Goal: Complete application form: Complete application form

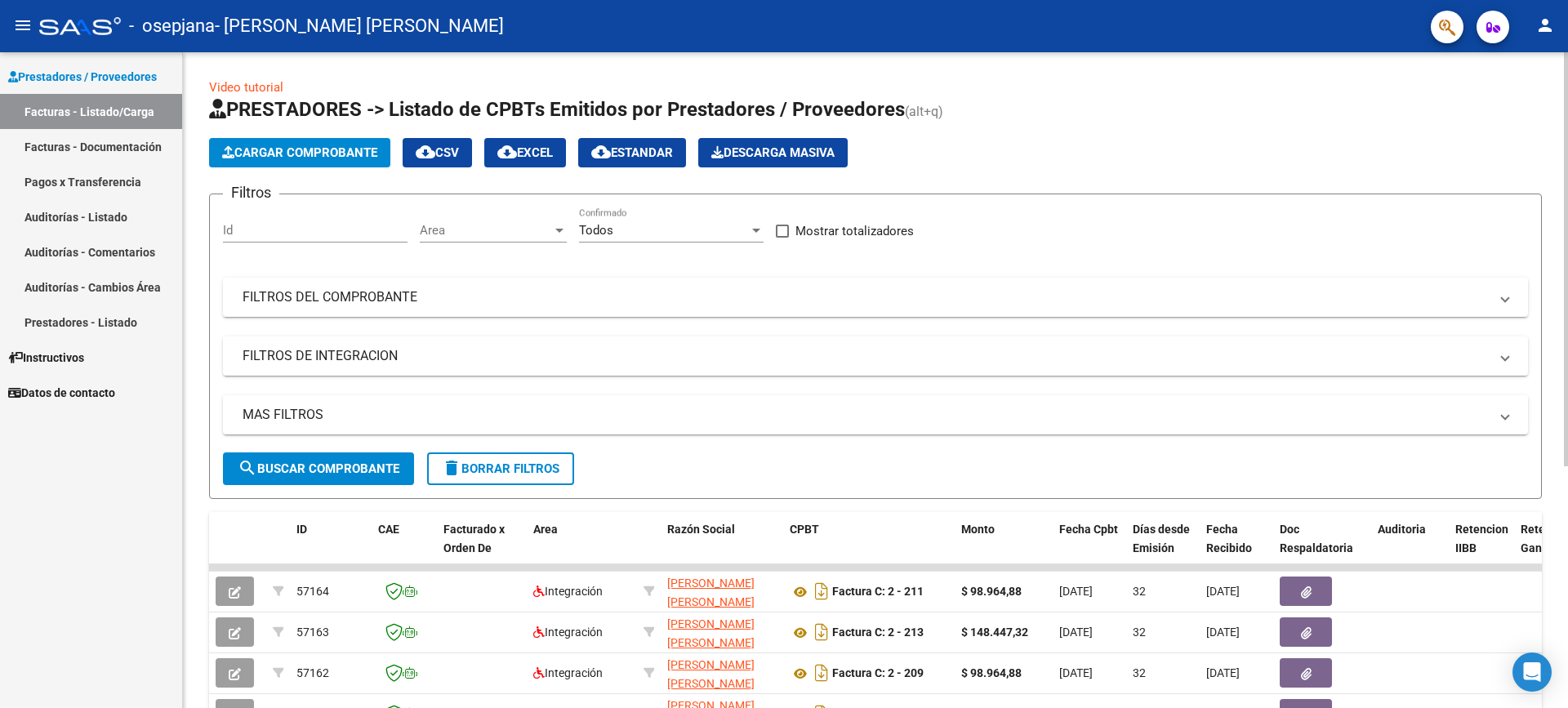
click at [337, 148] on span "Cargar Comprobante" at bounding box center [300, 153] width 155 height 15
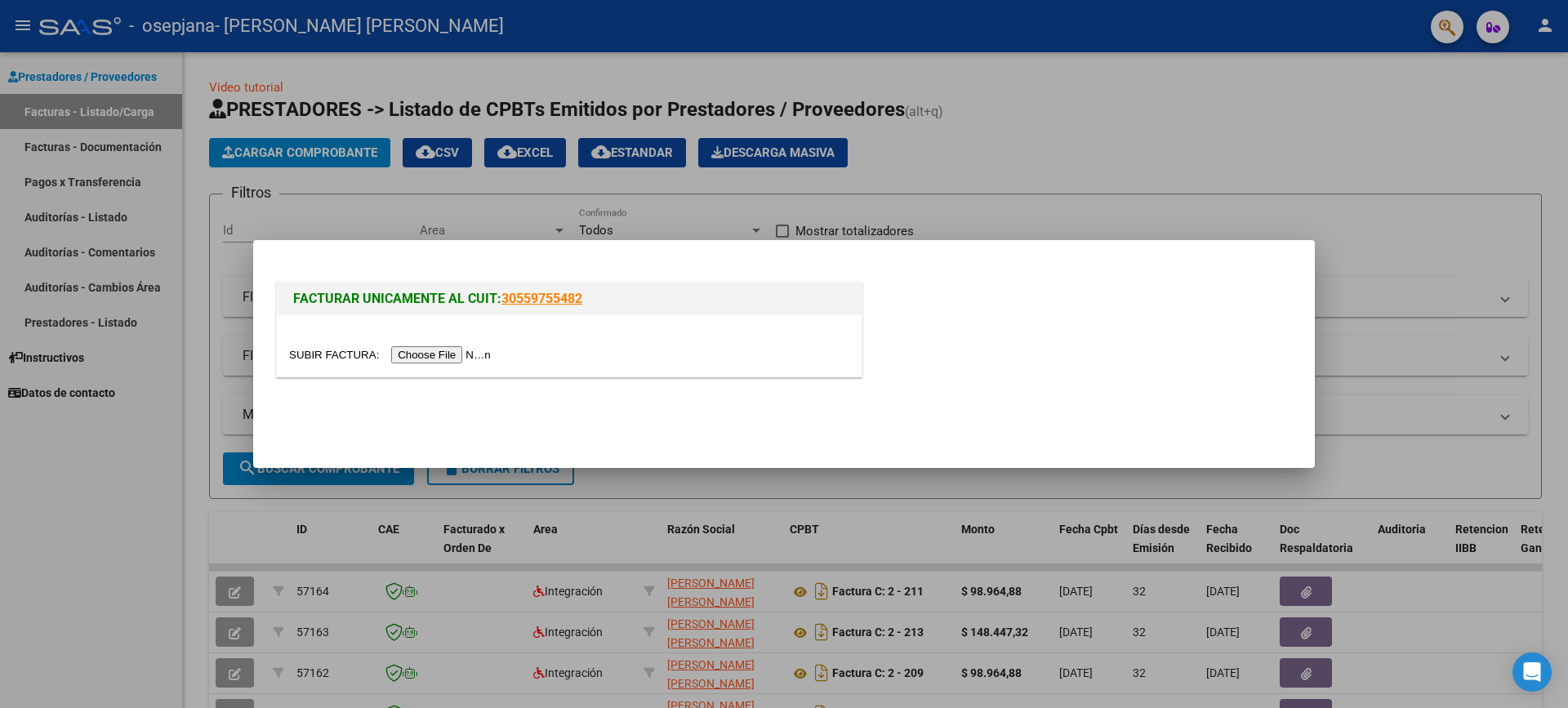
click at [465, 349] on input "file" at bounding box center [392, 354] width 206 height 17
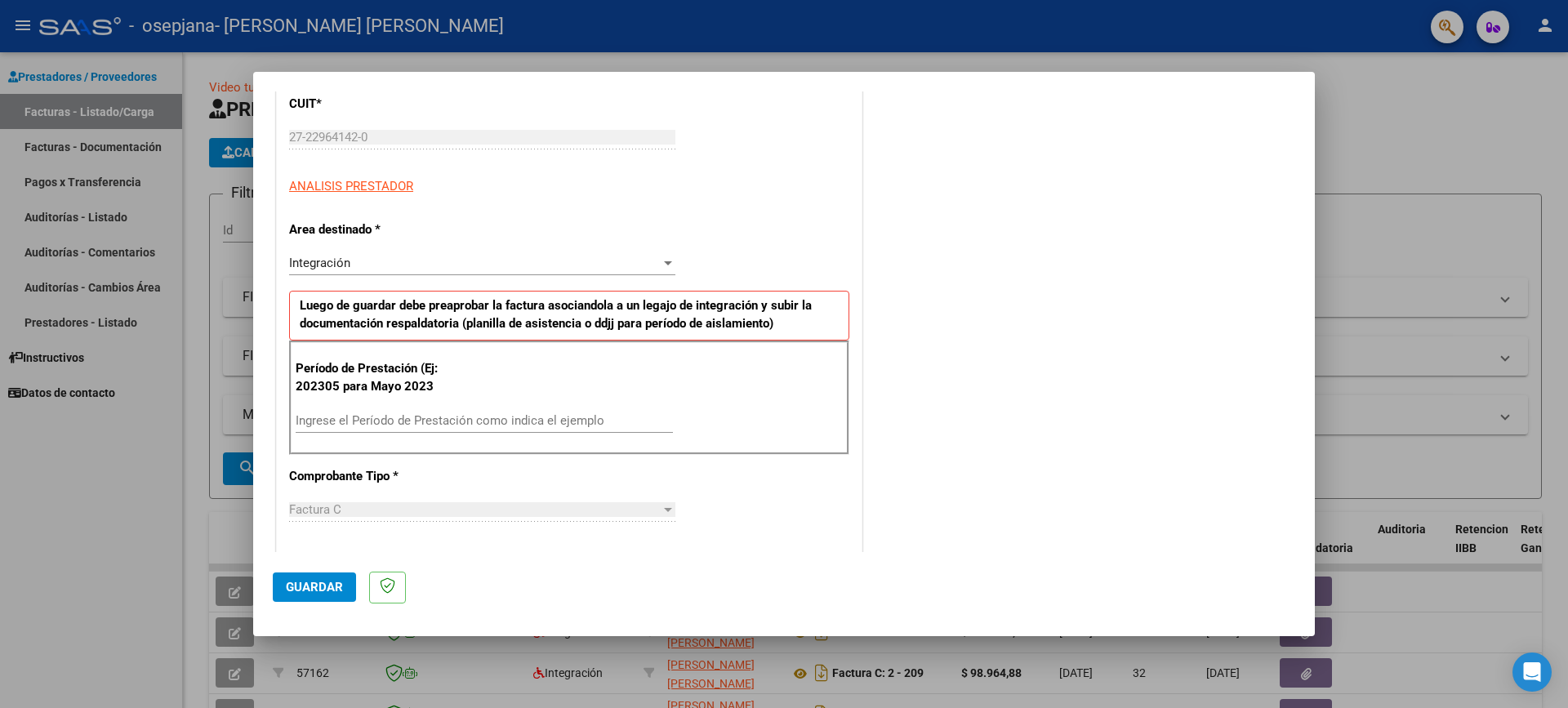
scroll to position [245, 0]
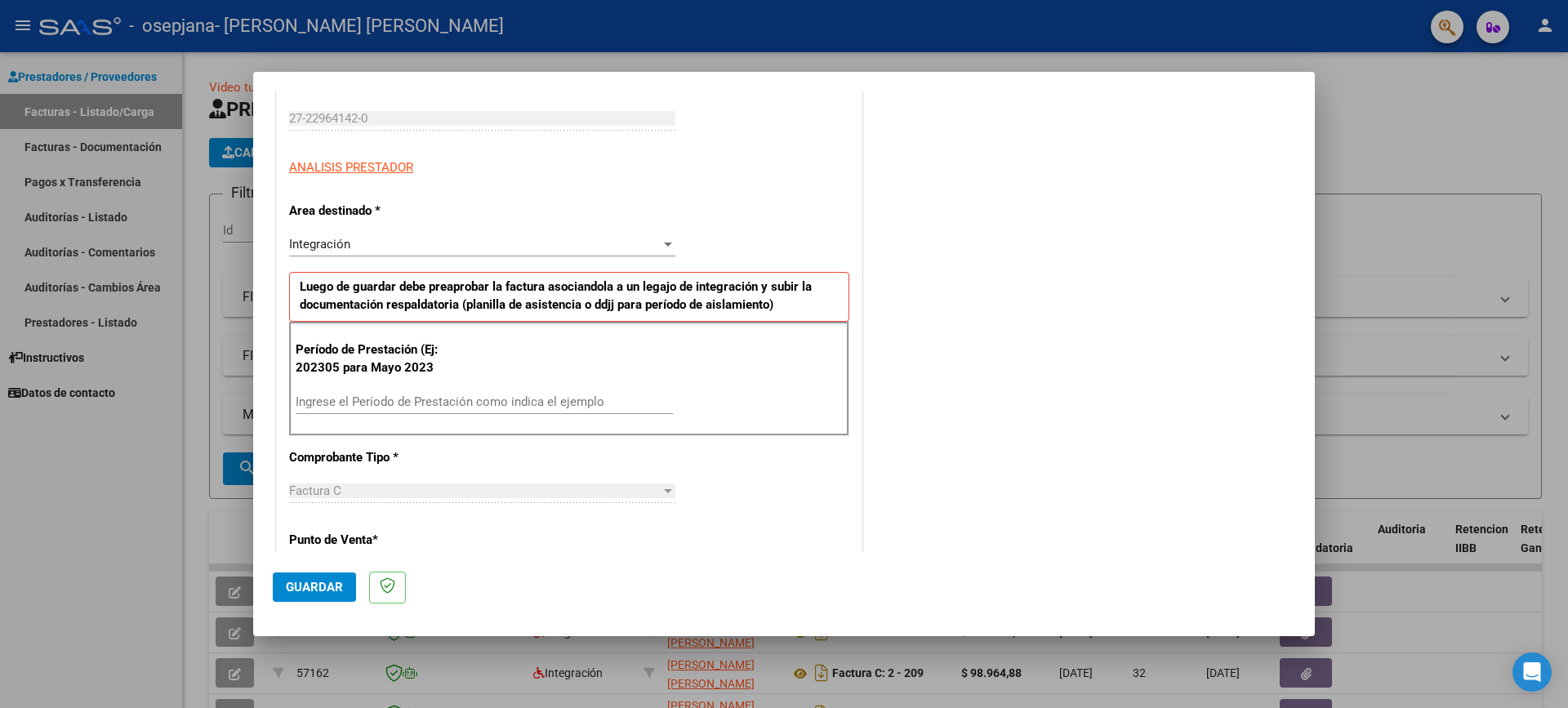
click at [329, 408] on input "Ingrese el Período de Prestación como indica el ejemplo" at bounding box center [484, 402] width 377 height 15
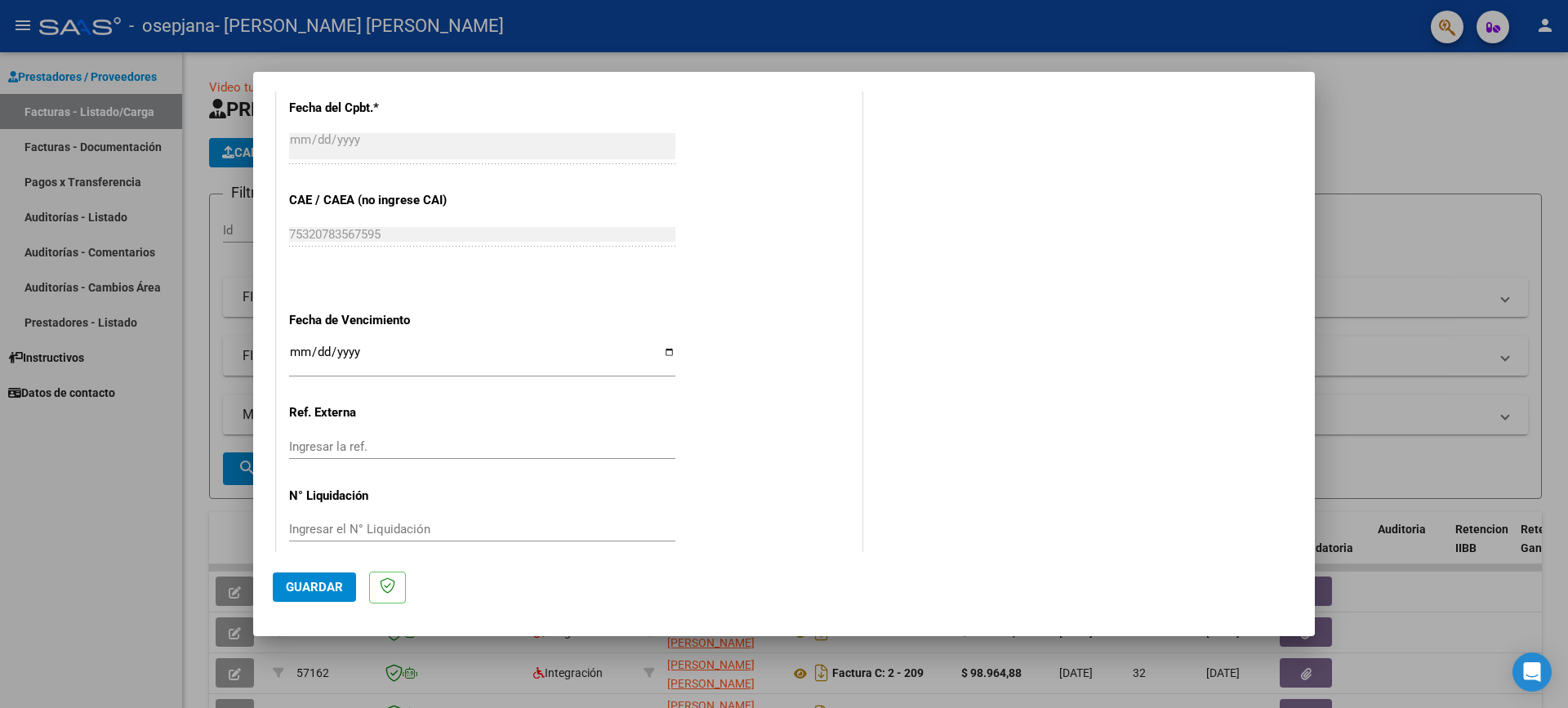
scroll to position [947, 0]
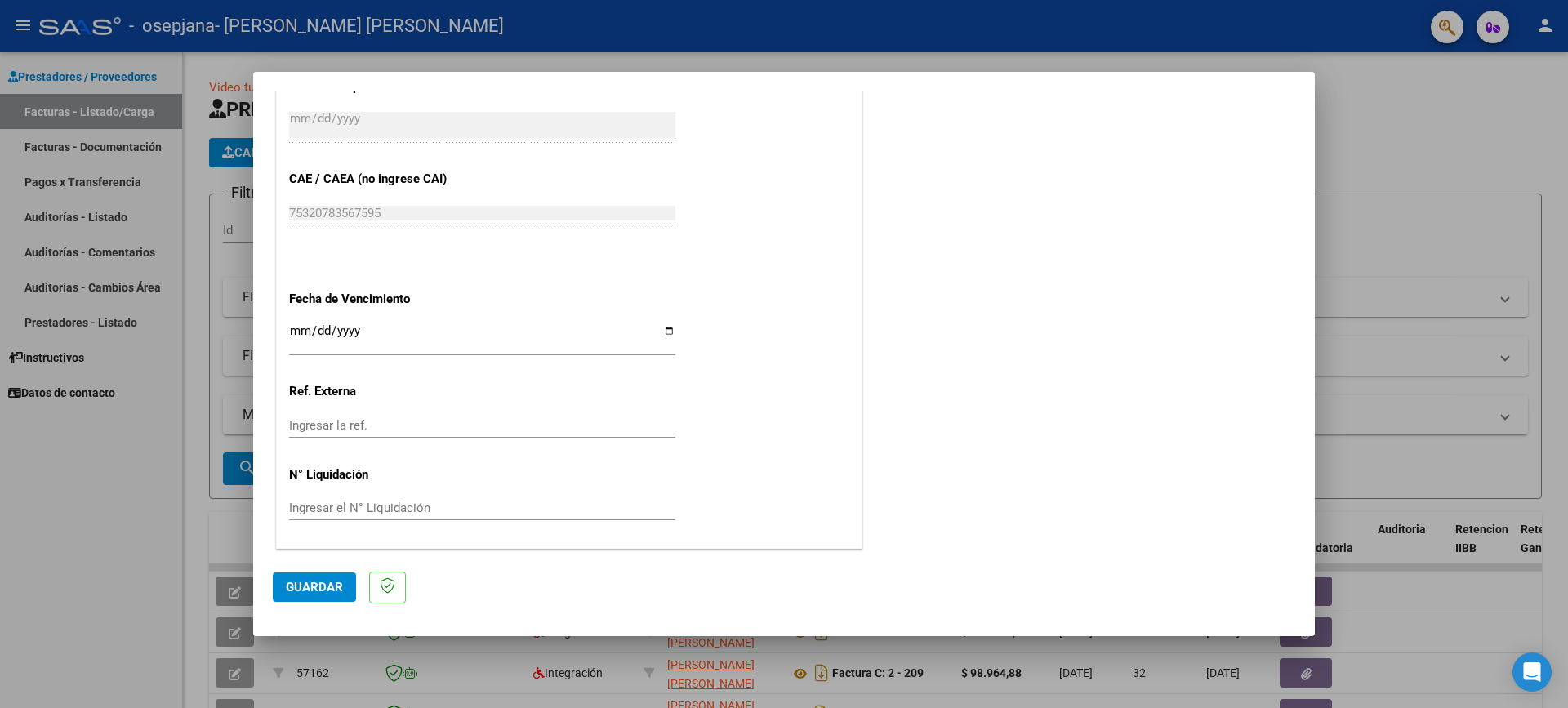
type input "202507"
click at [666, 330] on input "Ingresar la fecha" at bounding box center [482, 338] width 386 height 26
type input "[DATE]"
click at [323, 583] on span "Guardar" at bounding box center [314, 587] width 57 height 15
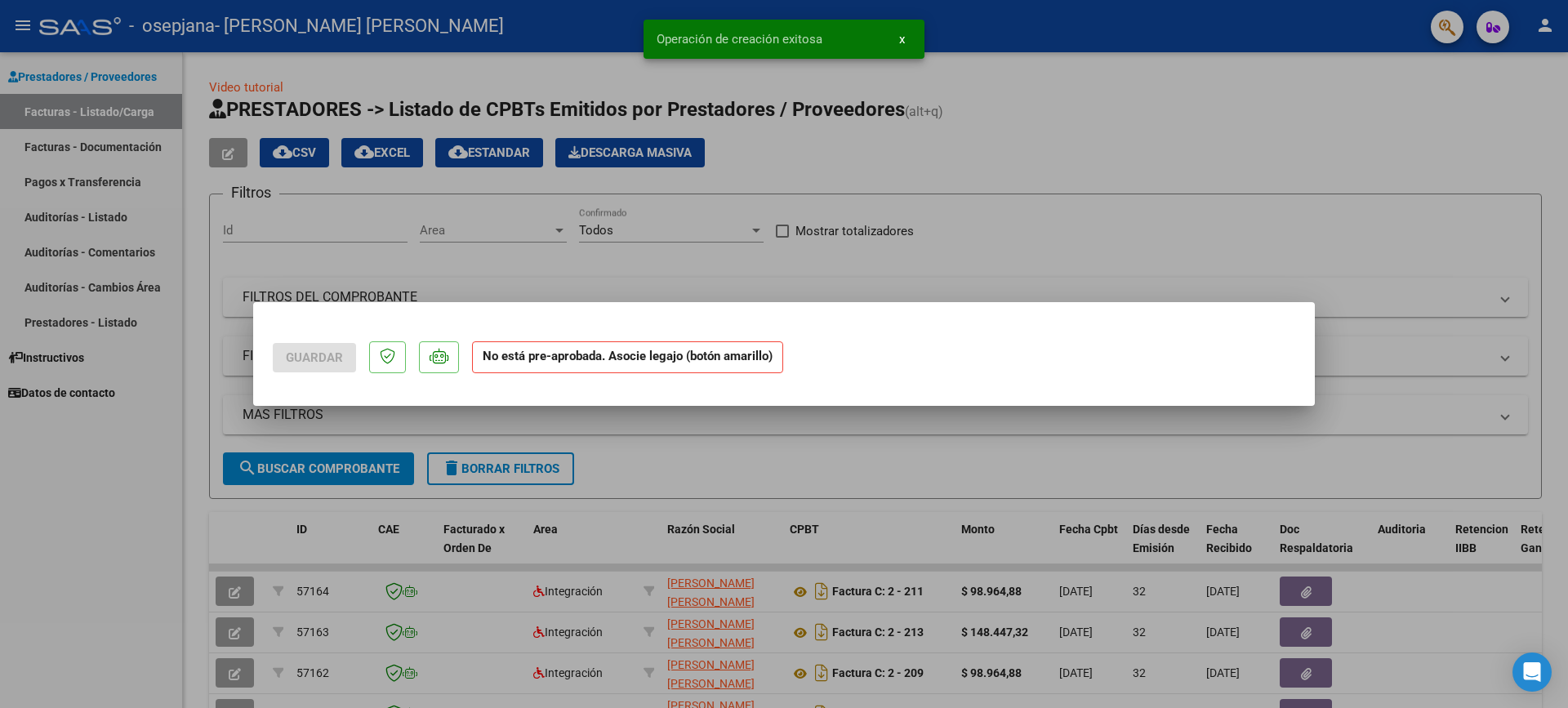
scroll to position [0, 0]
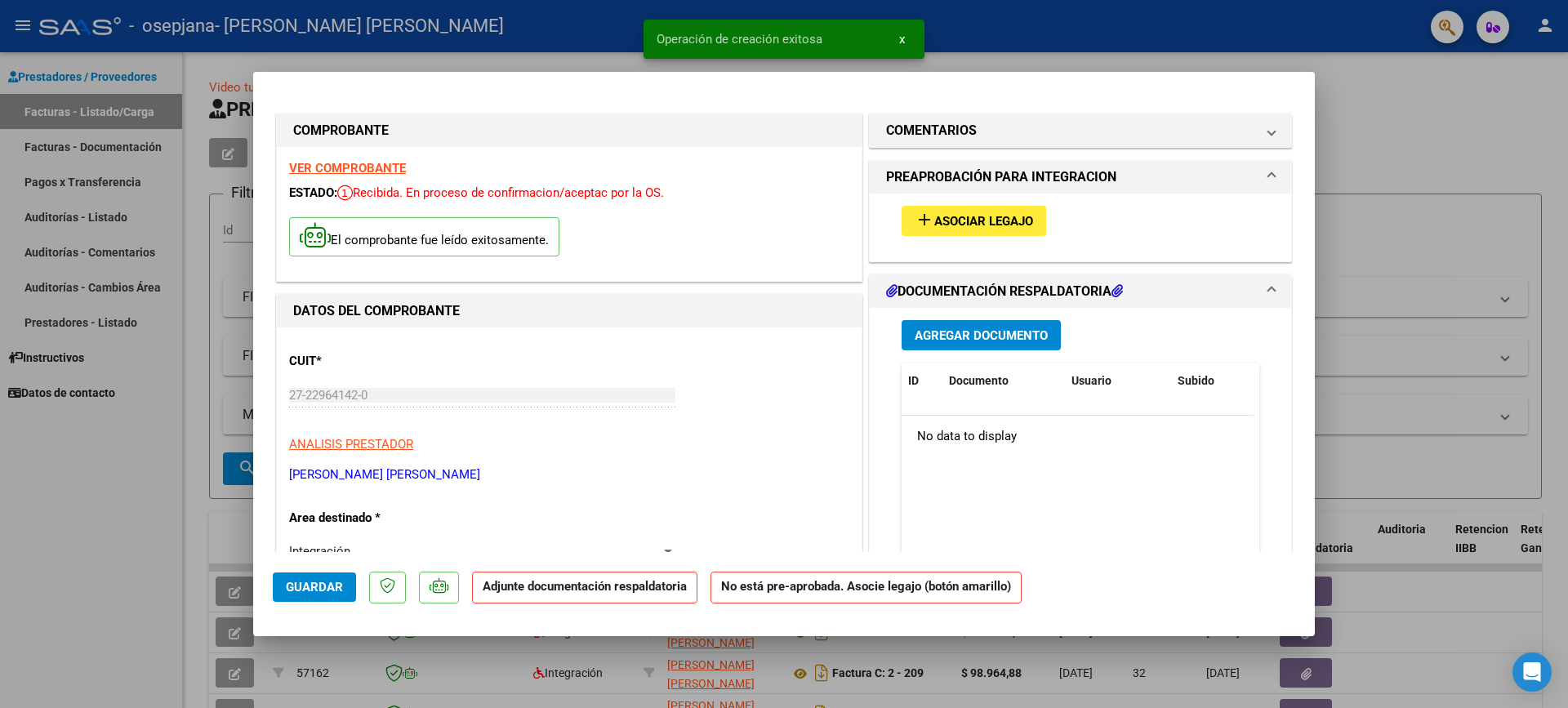
click at [968, 221] on span "Asociar Legajo" at bounding box center [983, 221] width 99 height 15
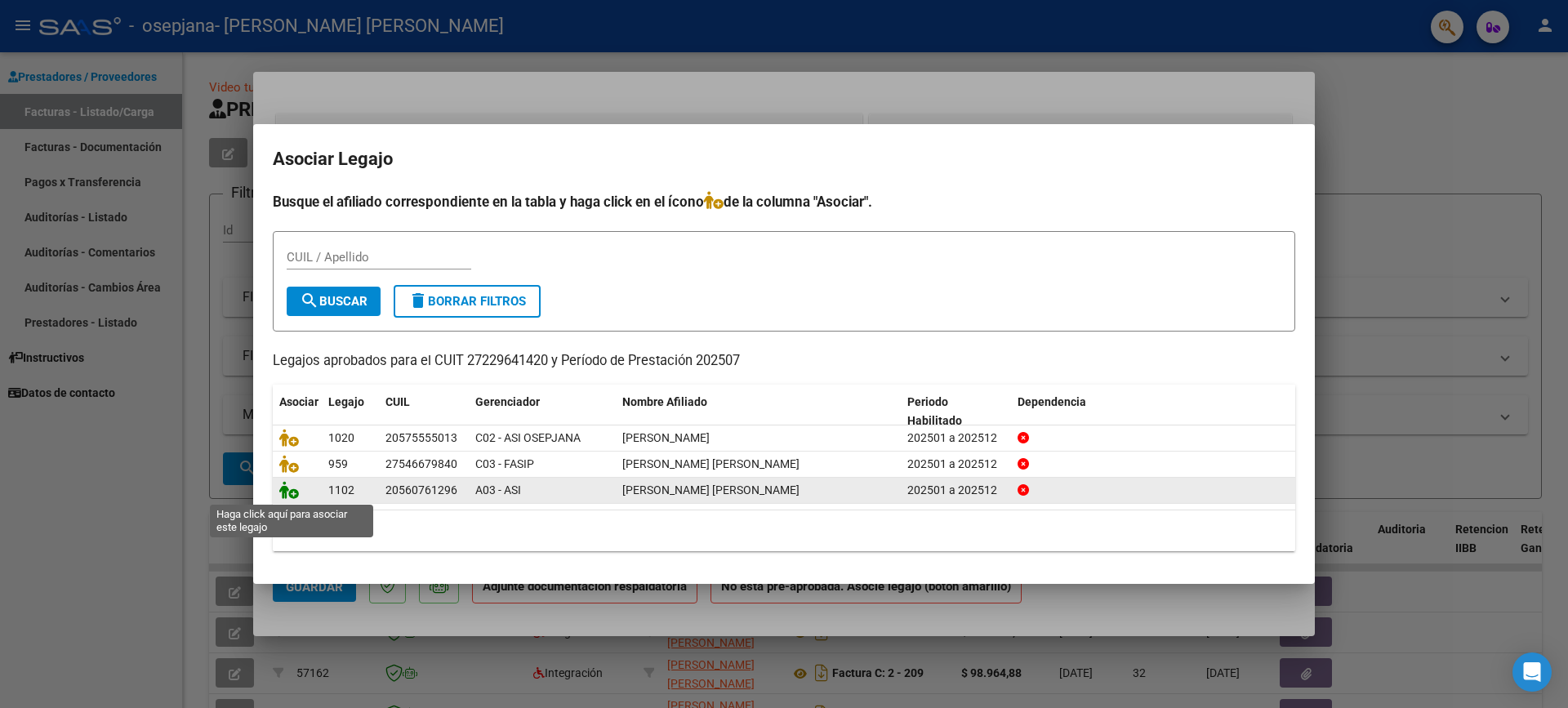
click at [282, 492] on icon at bounding box center [289, 491] width 20 height 18
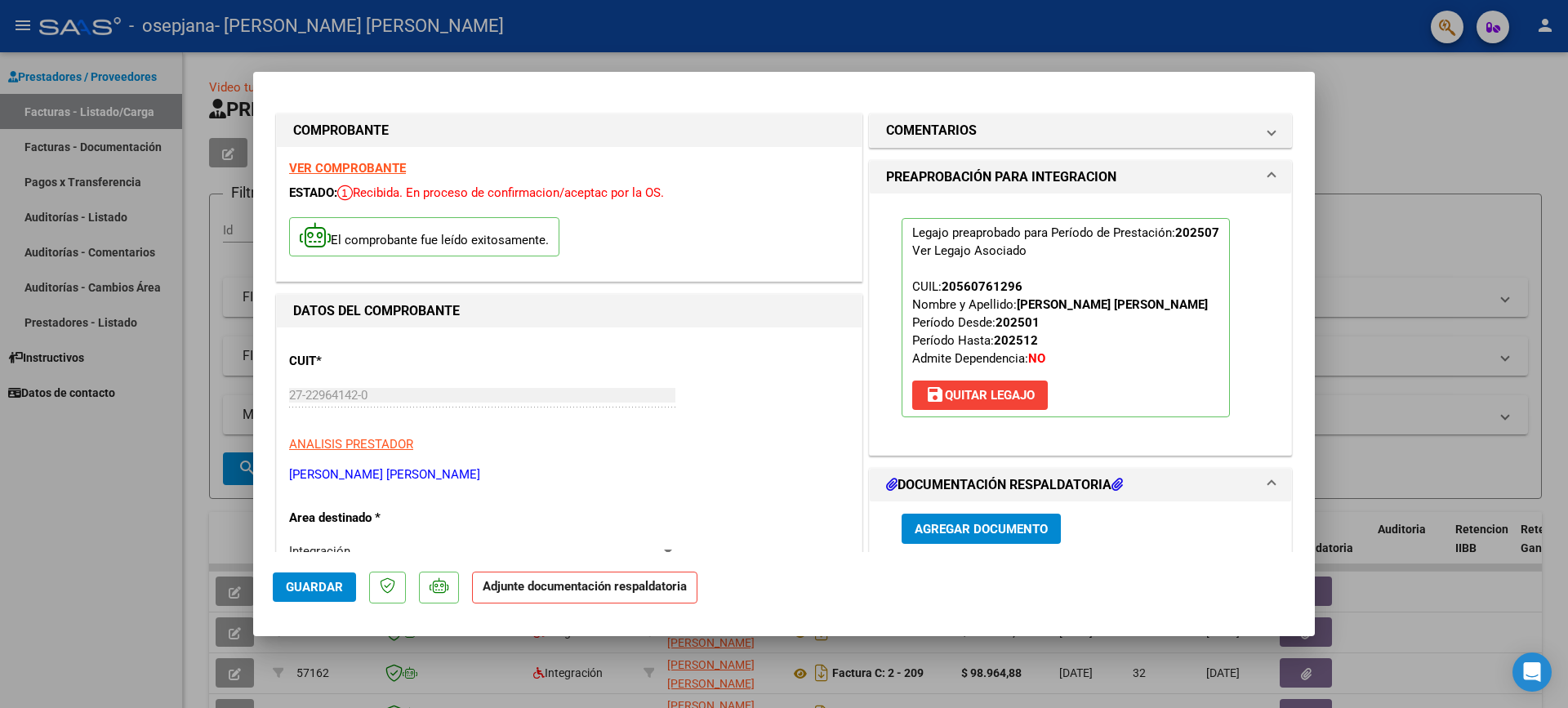
click at [996, 529] on span "Agregar Documento" at bounding box center [981, 530] width 133 height 15
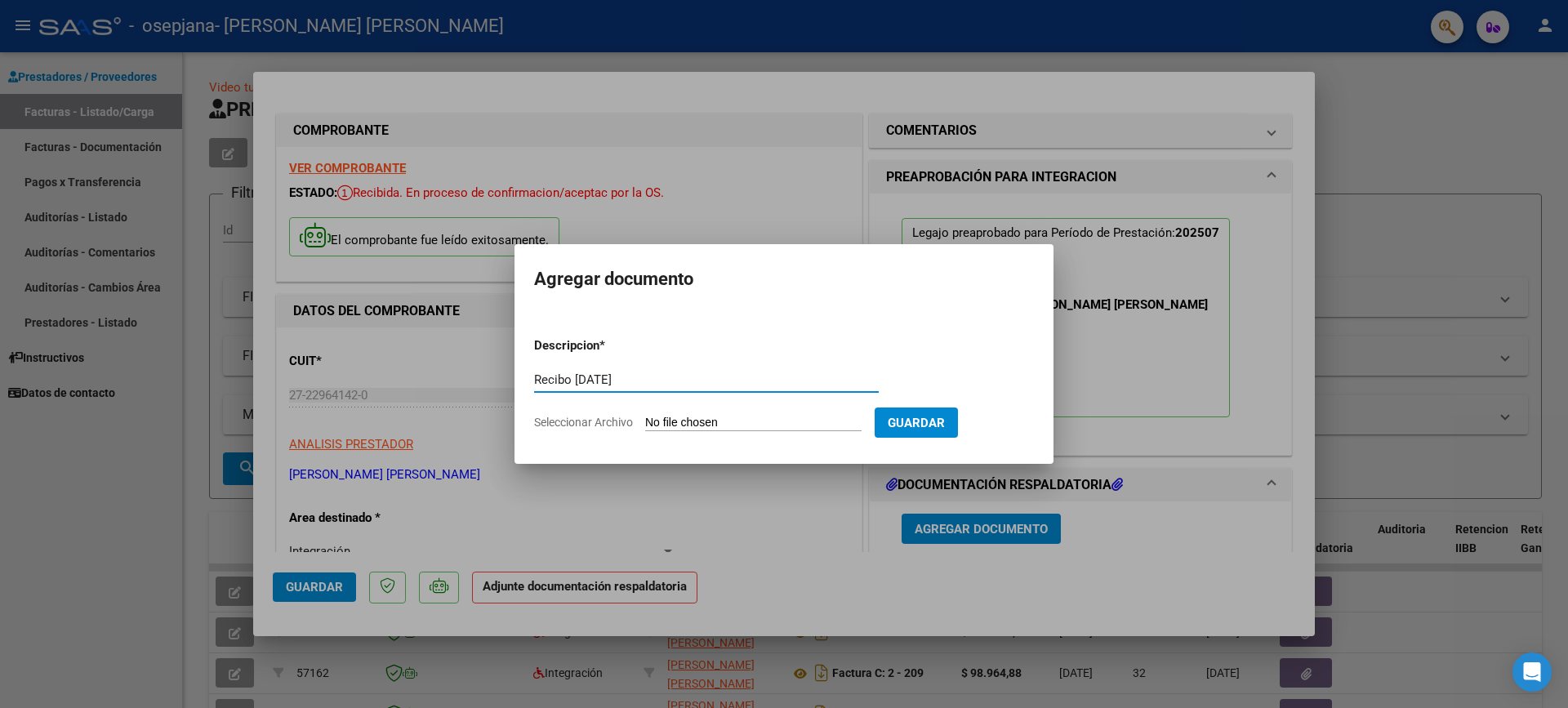
type input "Recibo [DATE]"
click at [712, 422] on input "Seleccionar Archivo" at bounding box center [753, 423] width 216 height 16
type input "C:\fakepath\REcibo x [DATE].docx"
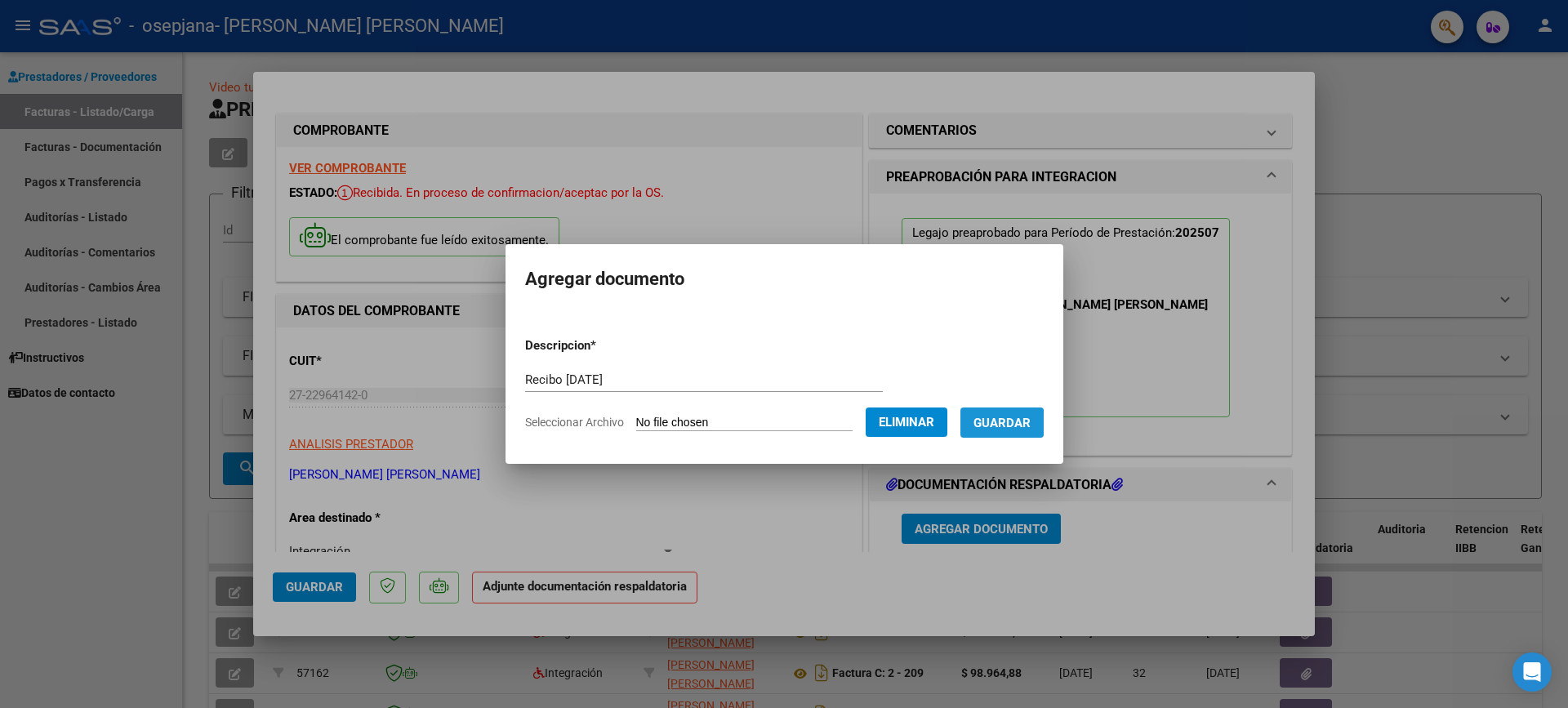
click at [1002, 423] on span "Guardar" at bounding box center [1002, 423] width 57 height 15
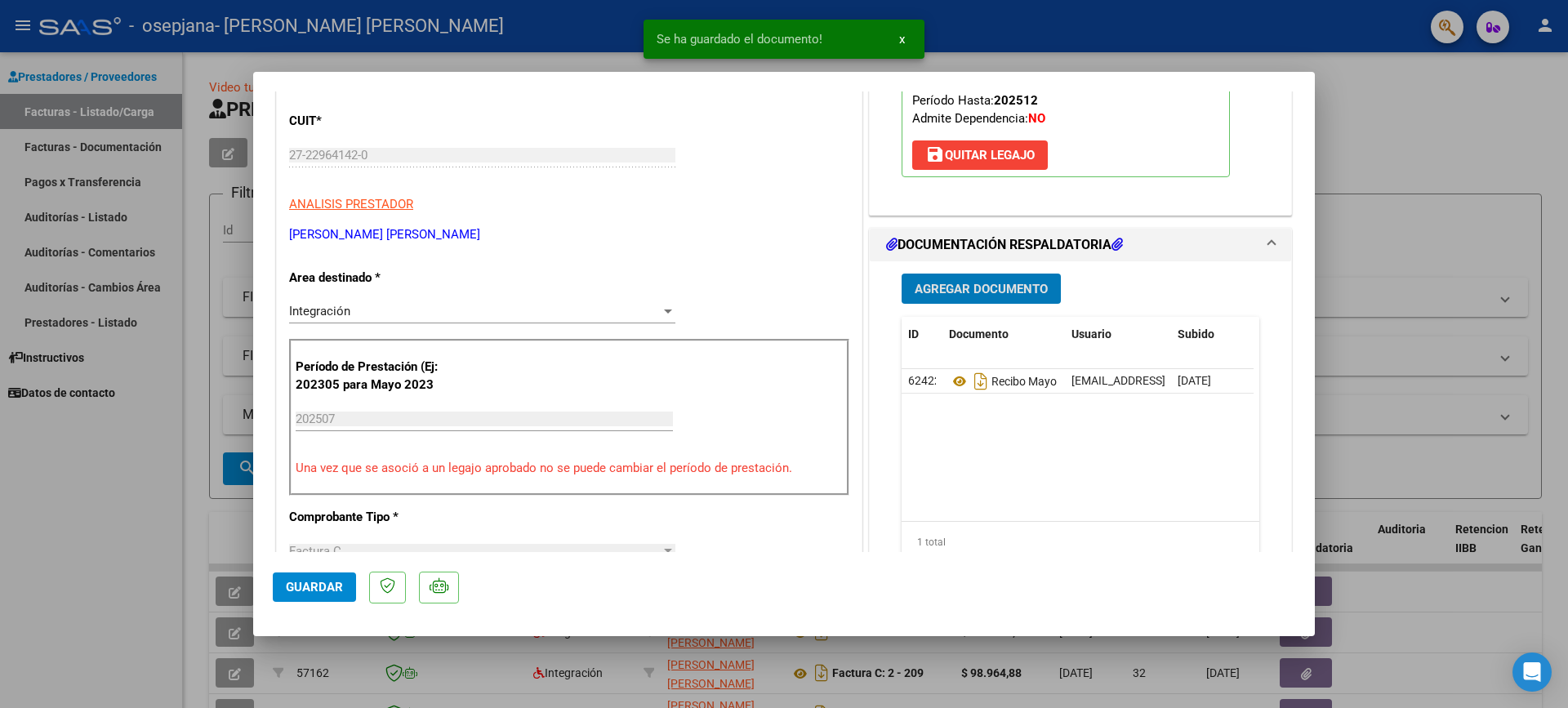
scroll to position [245, 0]
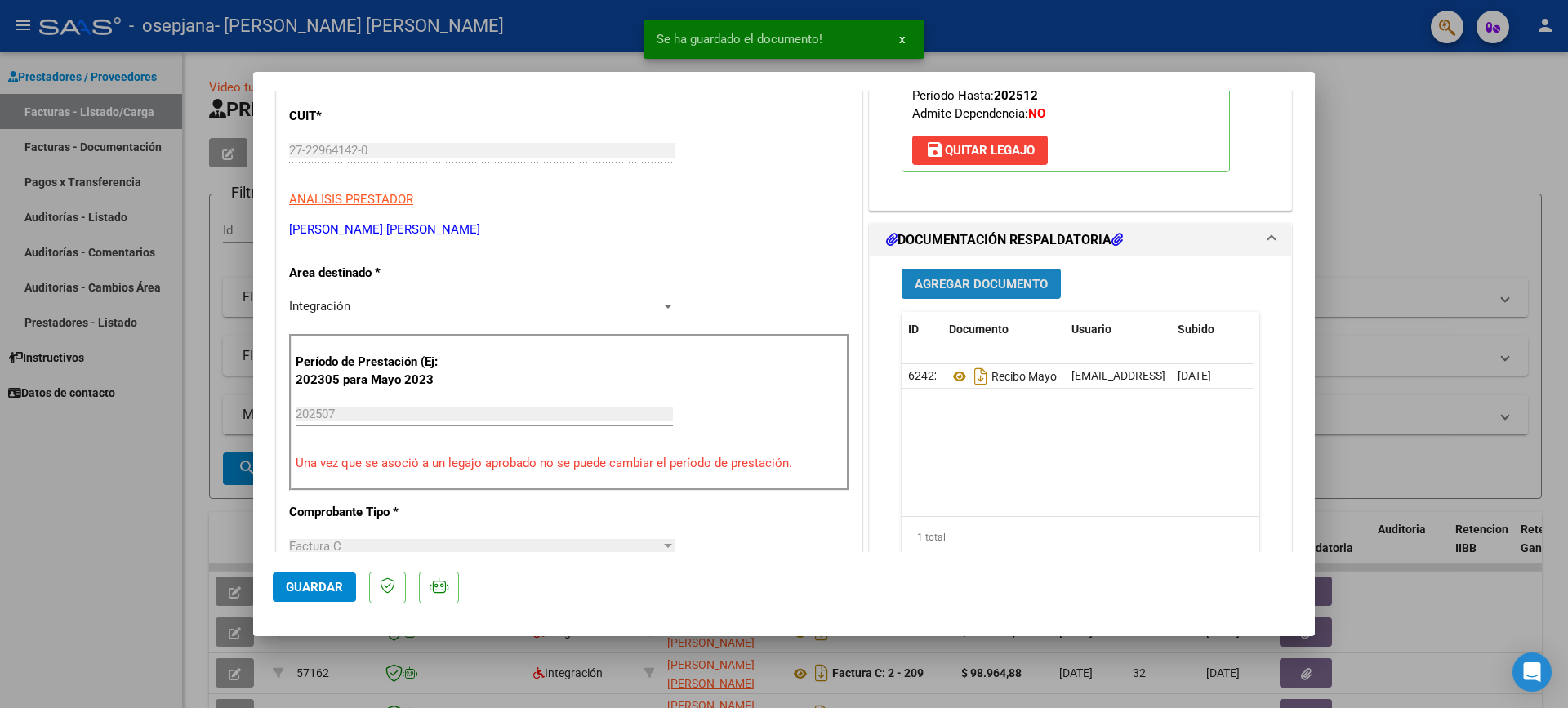
click at [992, 285] on span "Agregar Documento" at bounding box center [981, 284] width 133 height 15
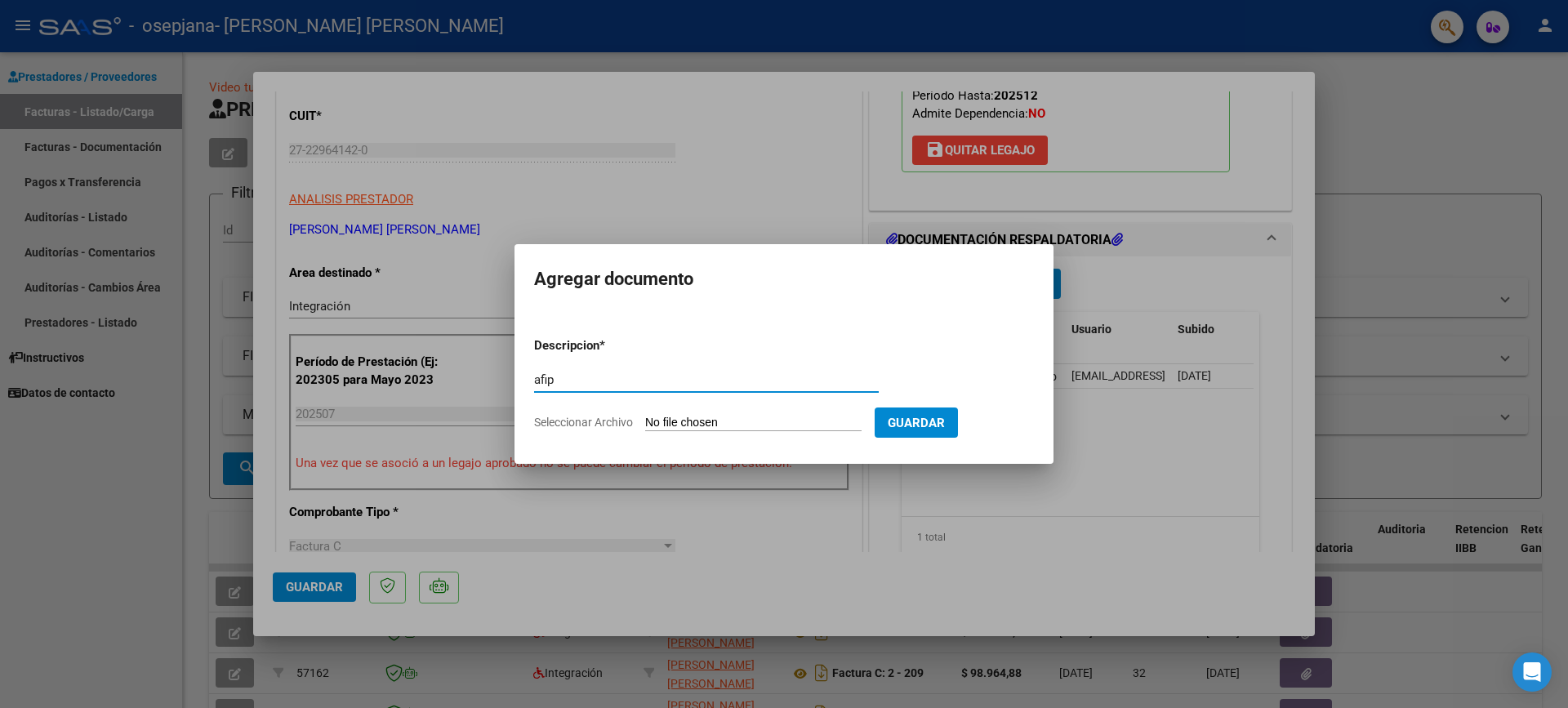
type input "afip"
click at [690, 427] on input "Seleccionar Archivo" at bounding box center [753, 423] width 216 height 16
type input "C:\fakepath\Afip [DATE].pdf"
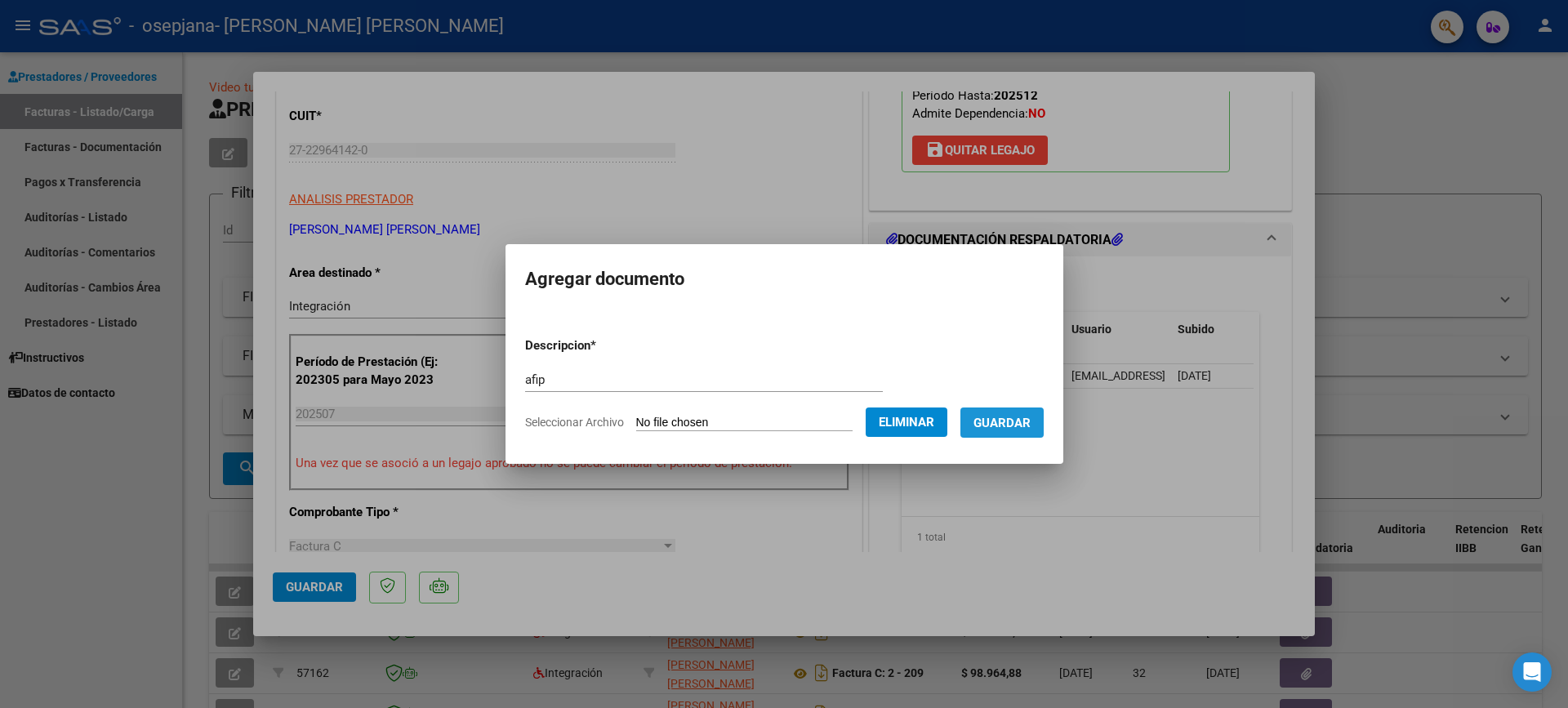
click at [1030, 421] on span "Guardar" at bounding box center [1002, 423] width 57 height 15
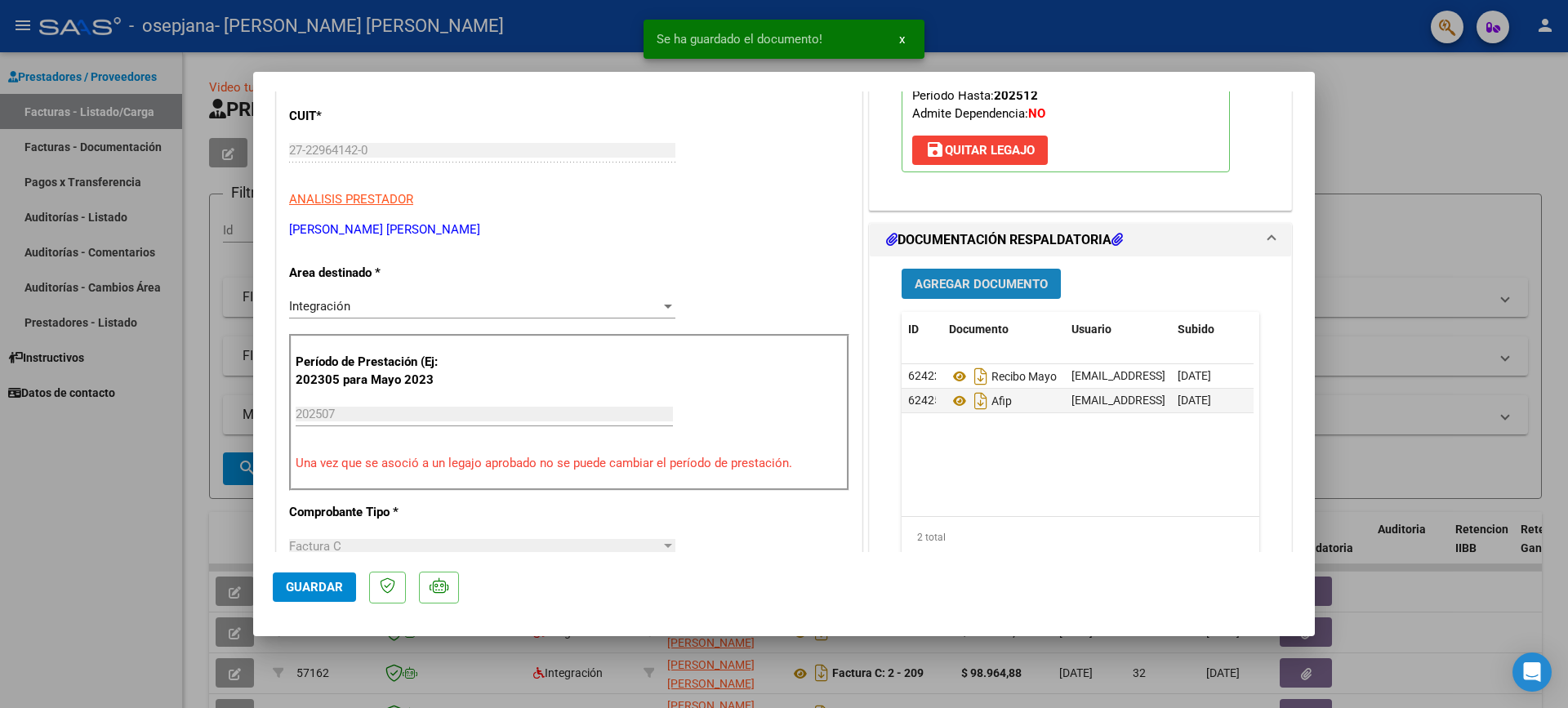
click at [941, 286] on span "Agregar Documento" at bounding box center [981, 284] width 133 height 15
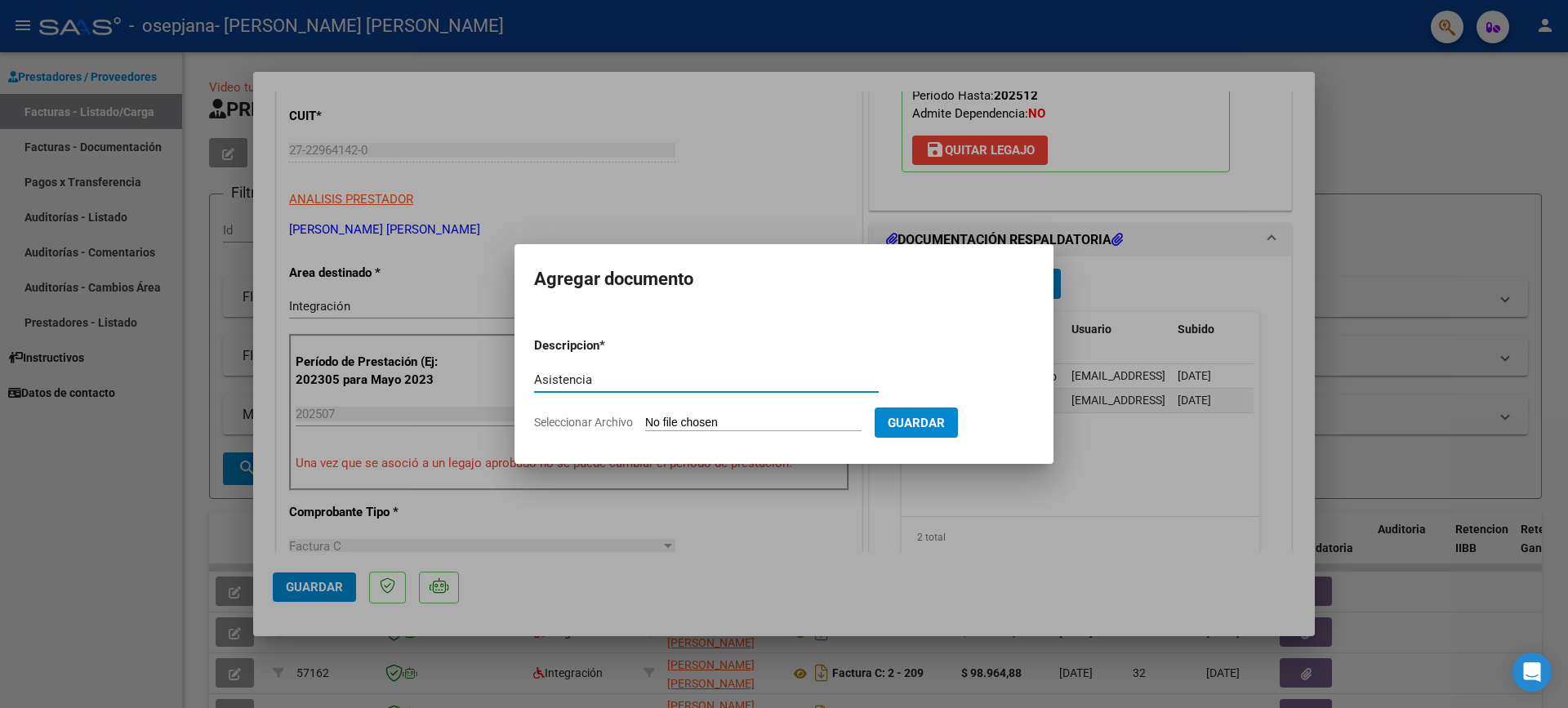
type input "Asistencia"
click at [760, 420] on input "Seleccionar Archivo" at bounding box center [753, 423] width 216 height 16
type input "C:\fakepath\Asistencia julio202520250810_19182568.pdf"
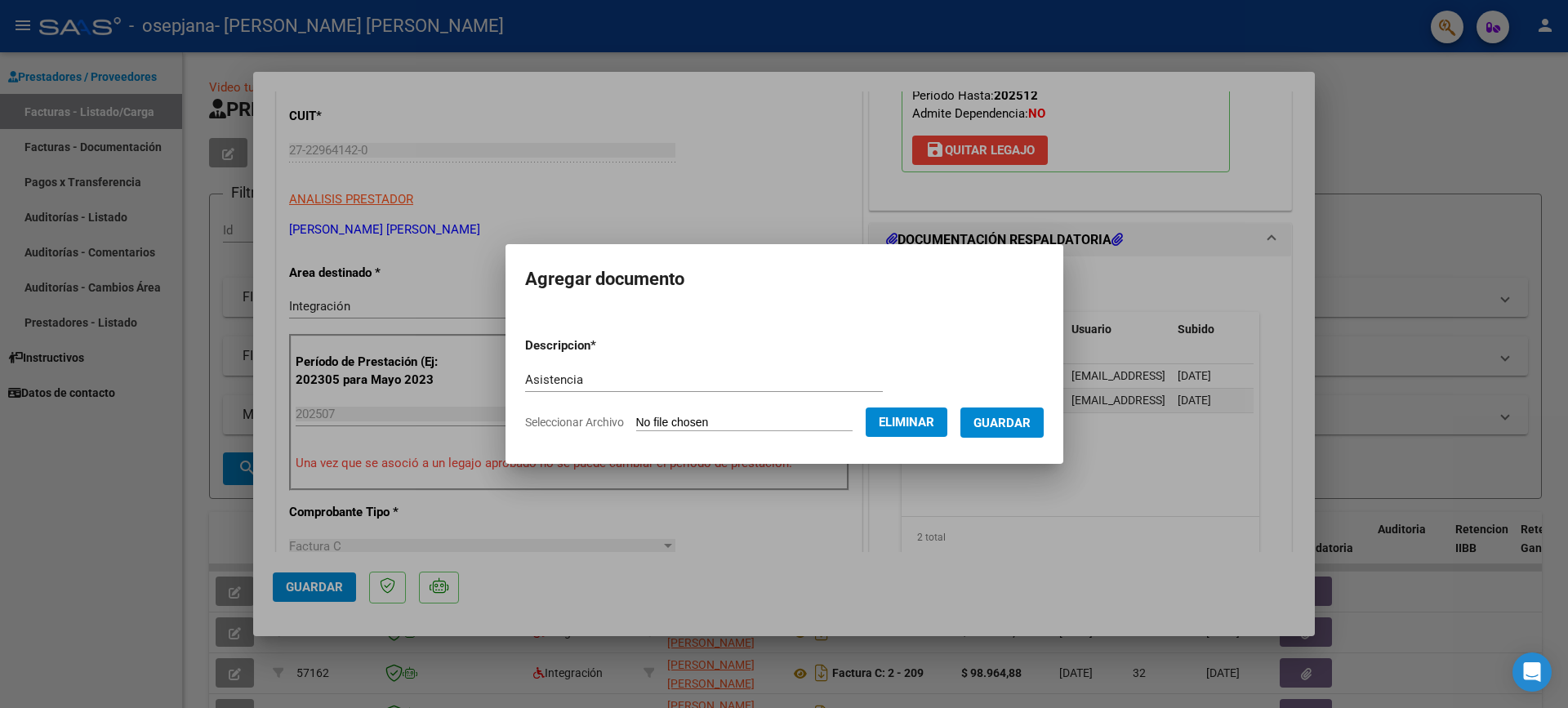
click at [1020, 421] on span "Guardar" at bounding box center [1002, 423] width 57 height 15
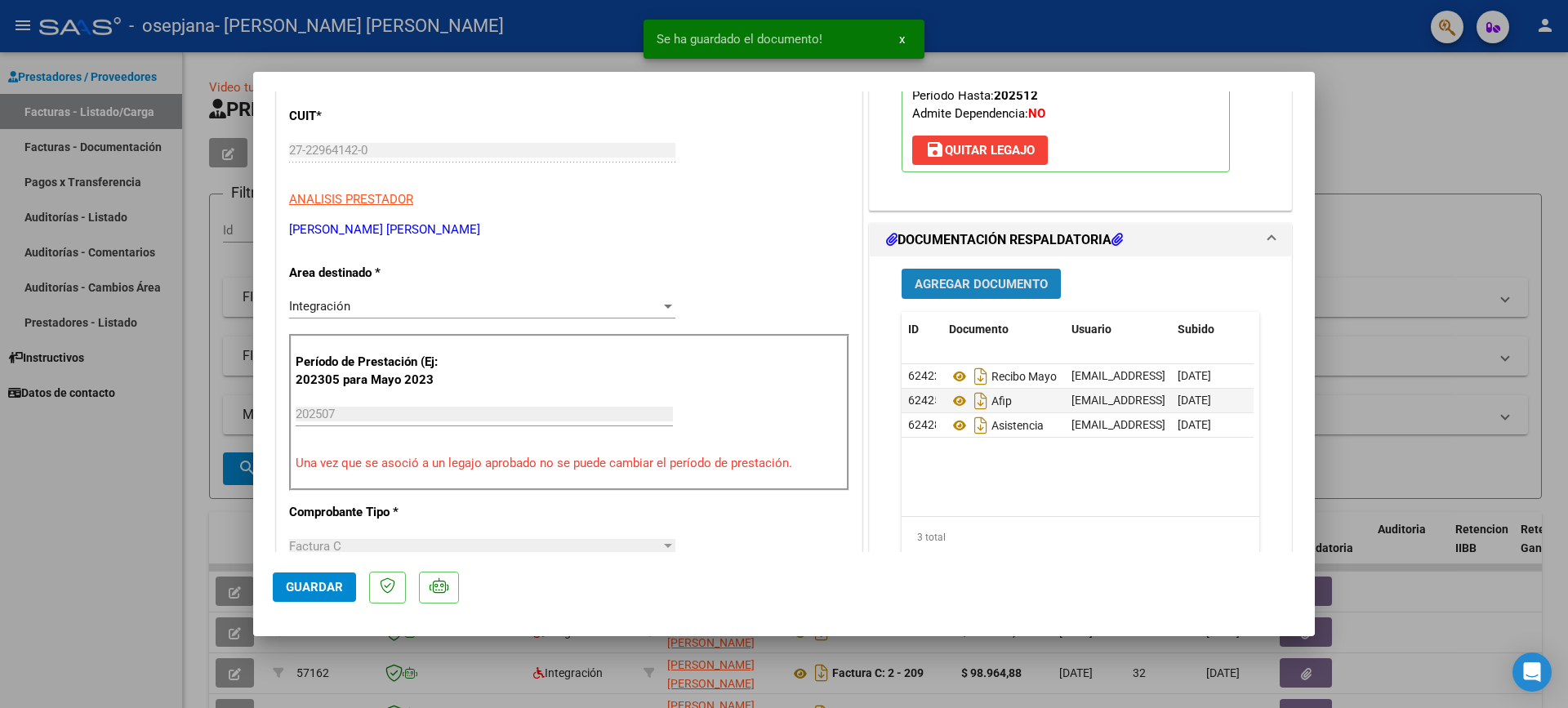
click at [1013, 287] on span "Agregar Documento" at bounding box center [981, 284] width 133 height 15
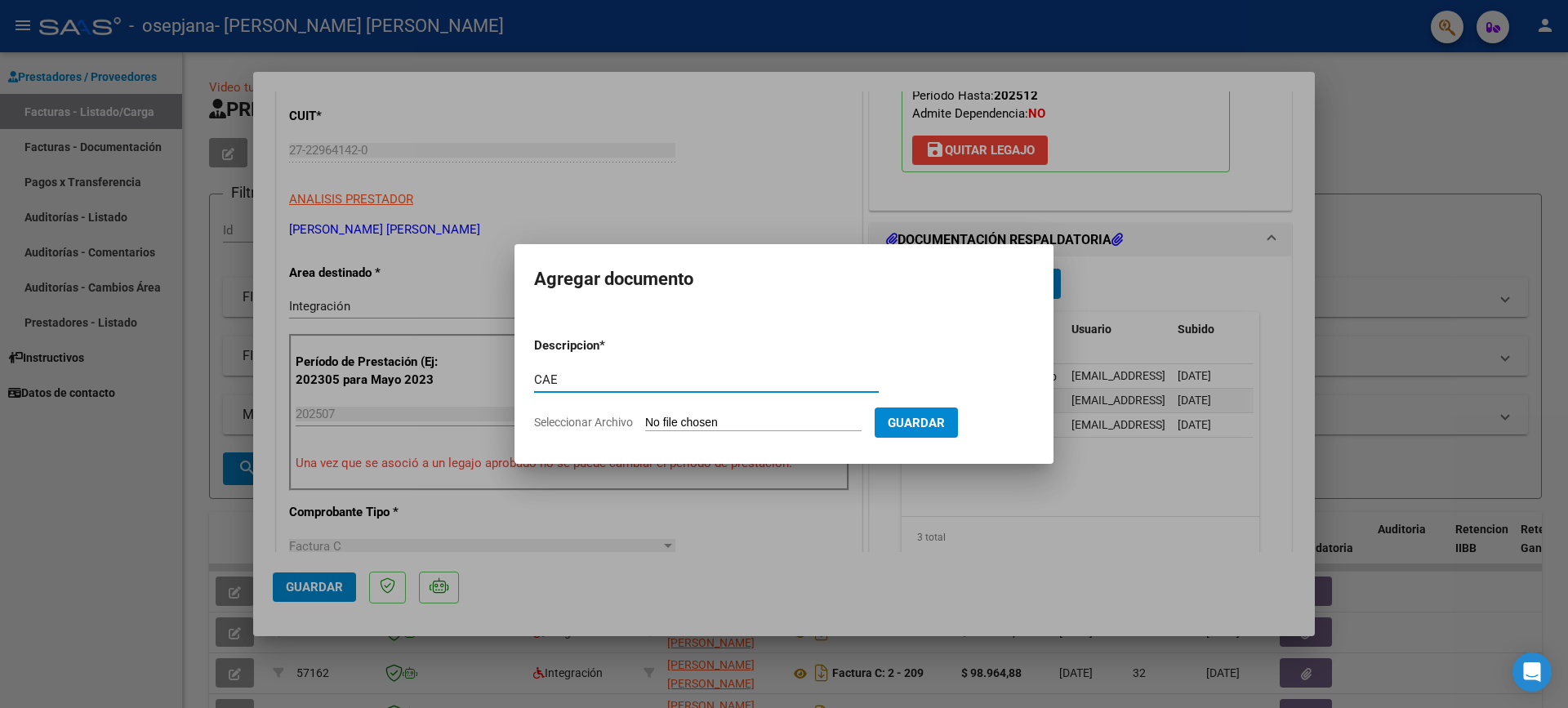
type input "CAE"
click at [748, 421] on input "Seleccionar Archivo" at bounding box center [753, 423] width 216 height 16
type input "C:\fakepath\CAE [DATE].jpg"
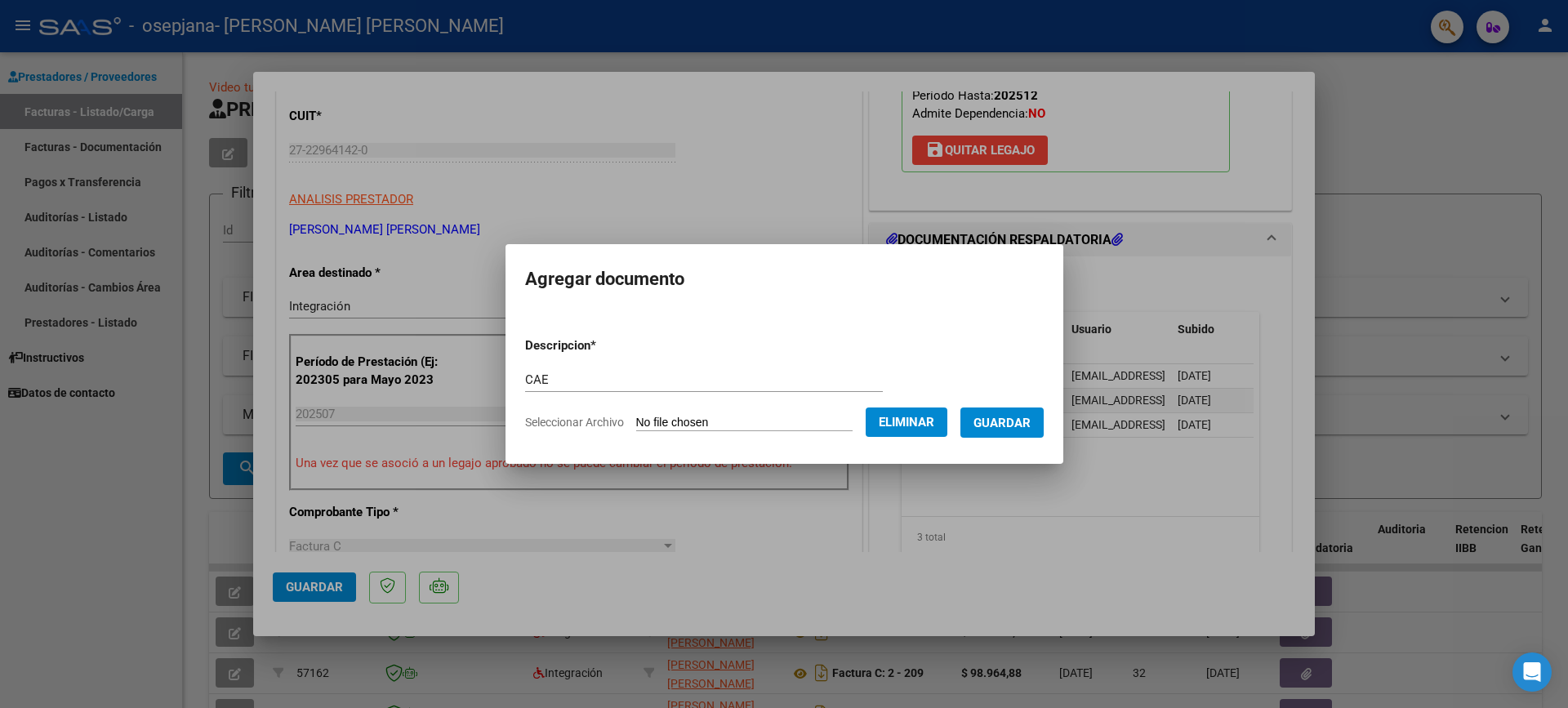
click at [1030, 416] on span "Guardar" at bounding box center [1002, 423] width 57 height 15
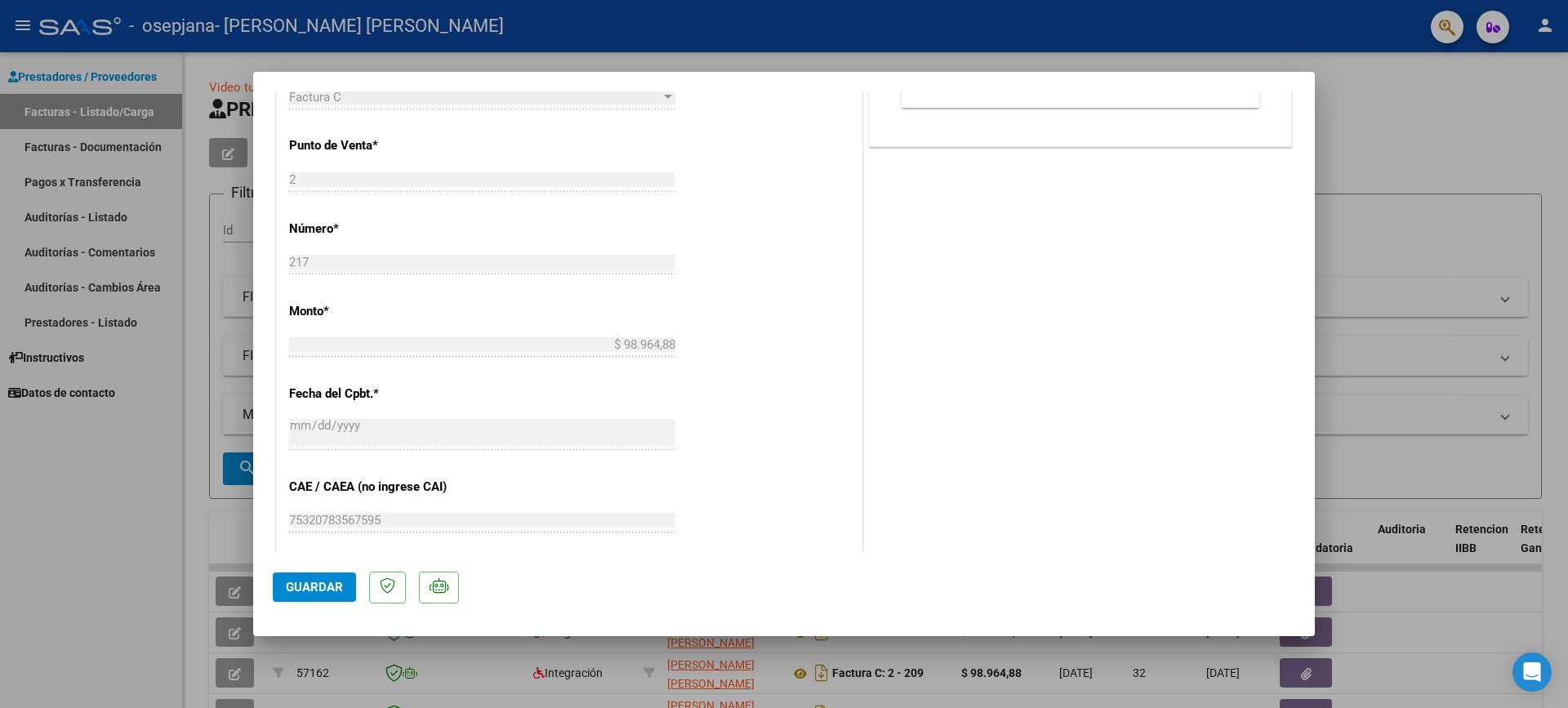
scroll to position [735, 0]
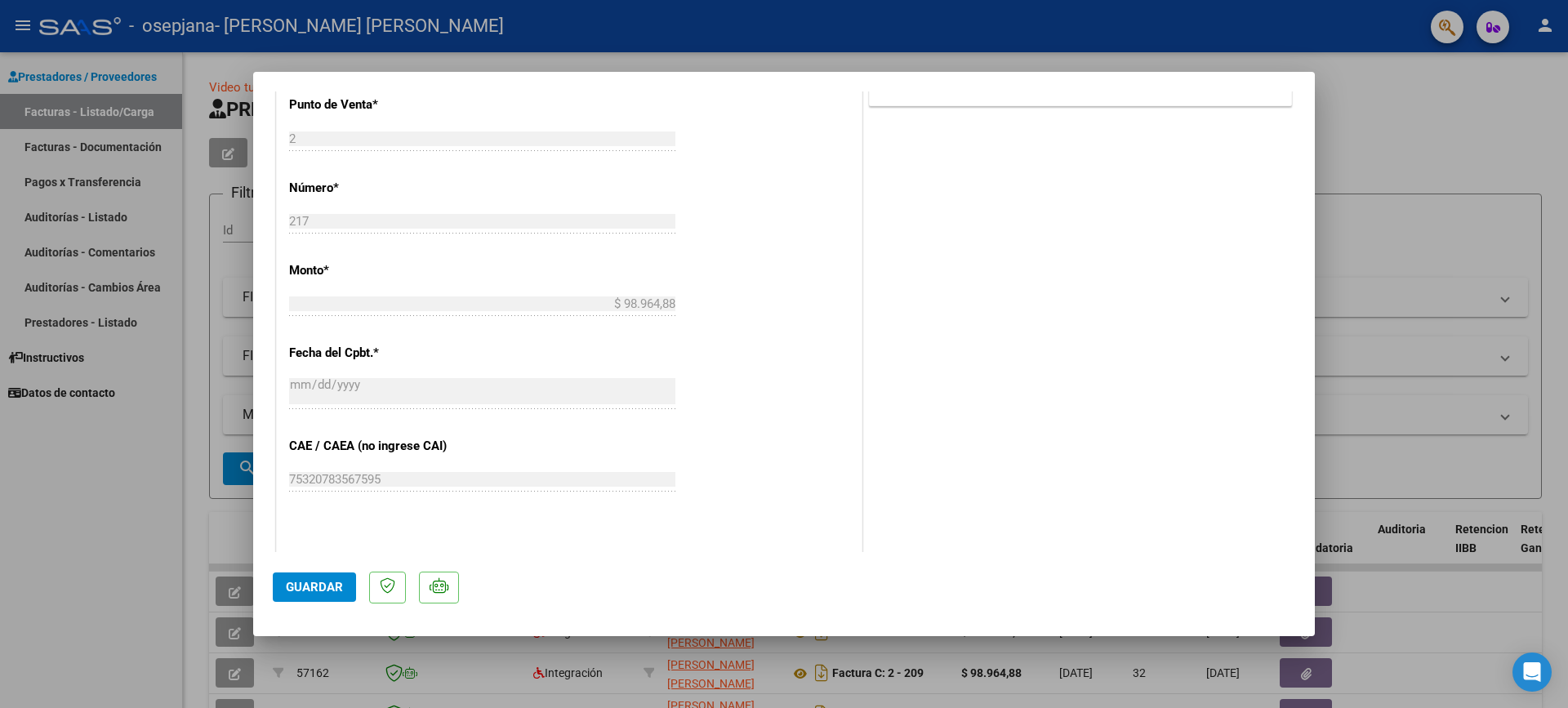
click at [335, 582] on span "Guardar" at bounding box center [314, 587] width 57 height 15
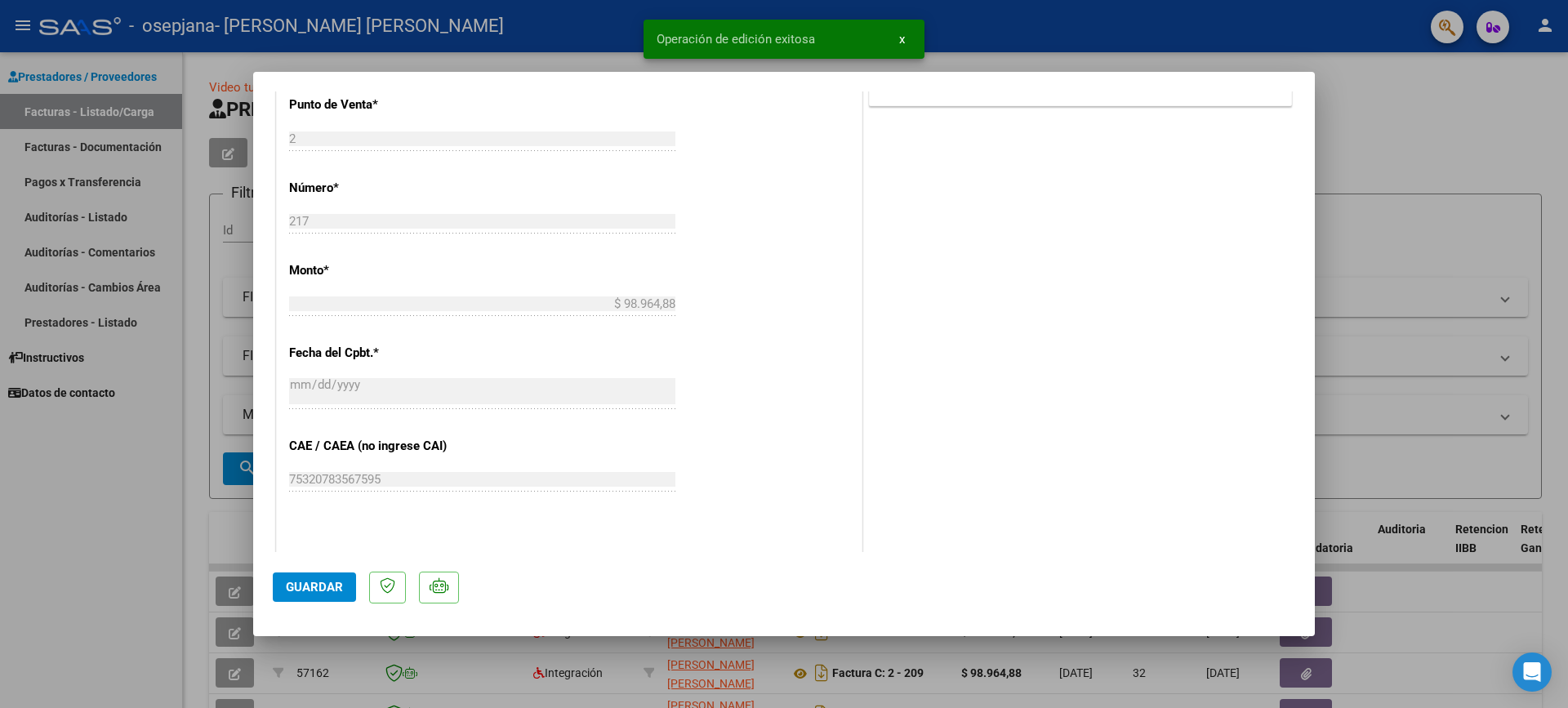
click at [907, 43] on div at bounding box center [784, 354] width 1568 height 708
type input "$ 0,00"
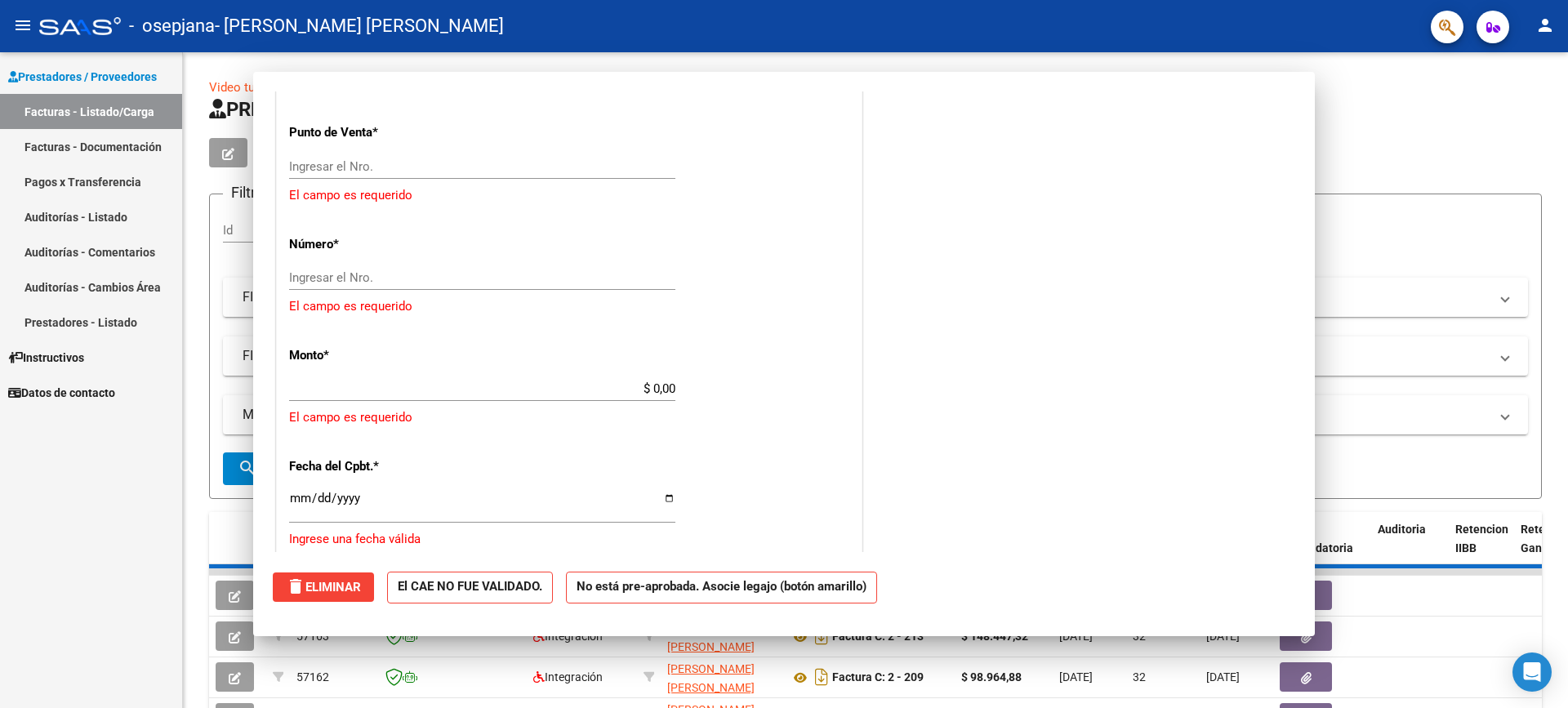
scroll to position [763, 0]
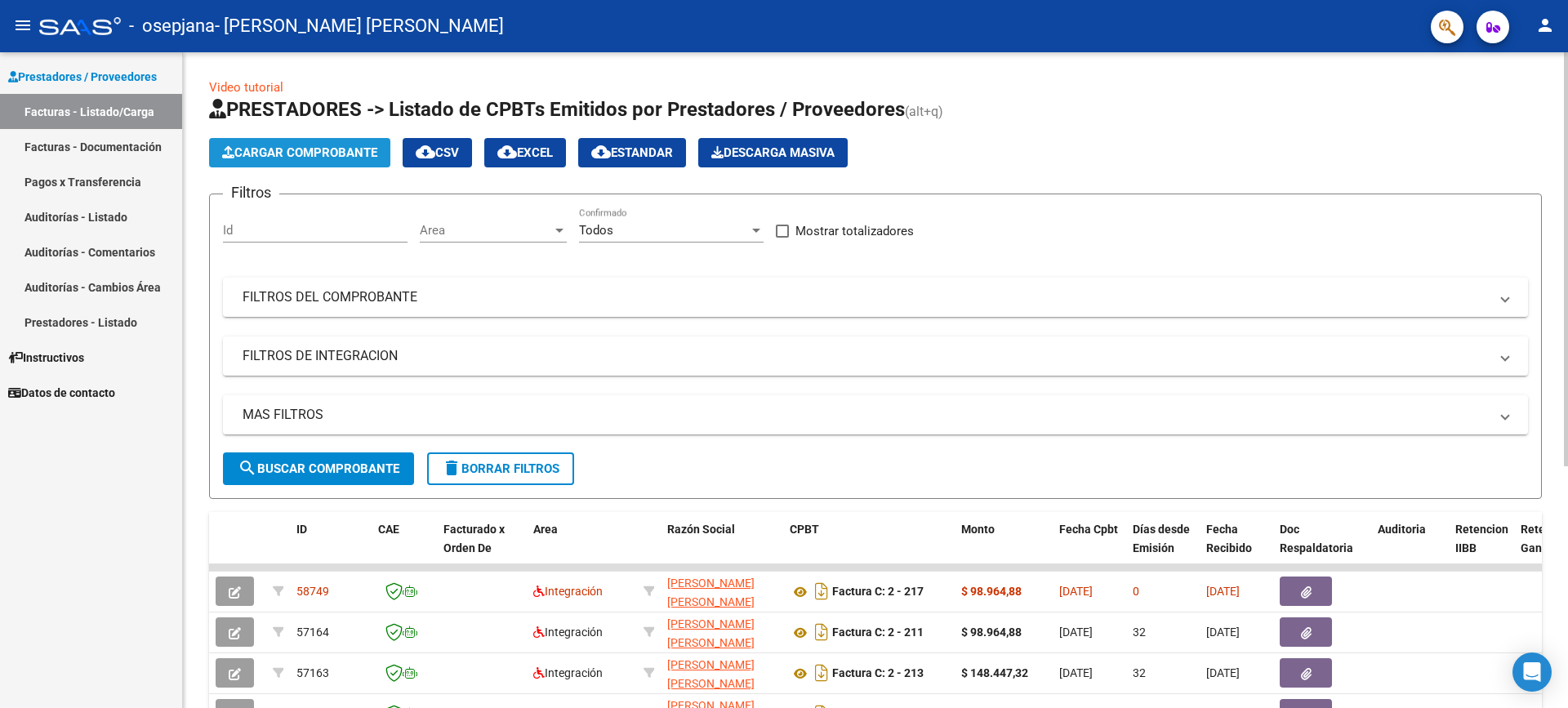
click at [257, 139] on button "Cargar Comprobante" at bounding box center [300, 153] width 182 height 30
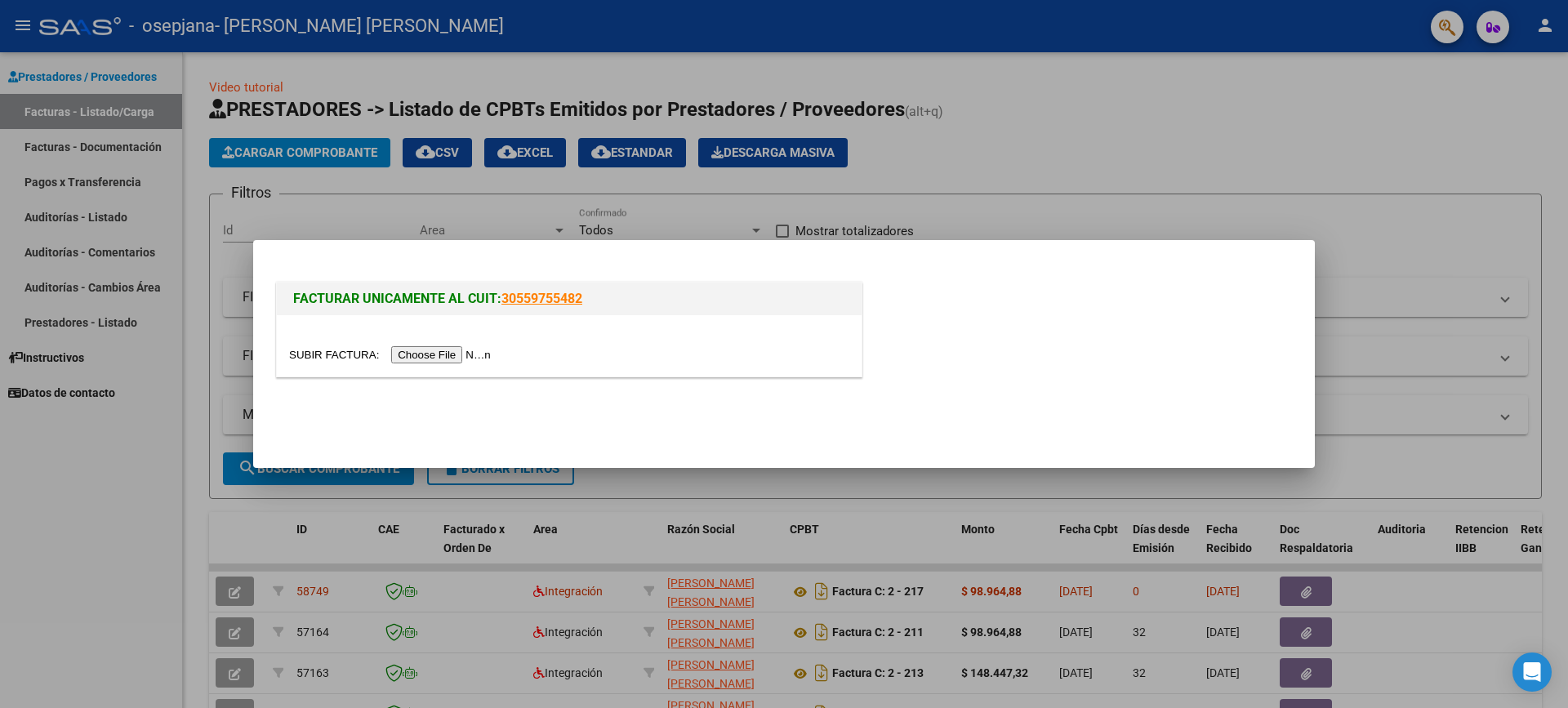
click at [413, 355] on input "file" at bounding box center [392, 354] width 206 height 17
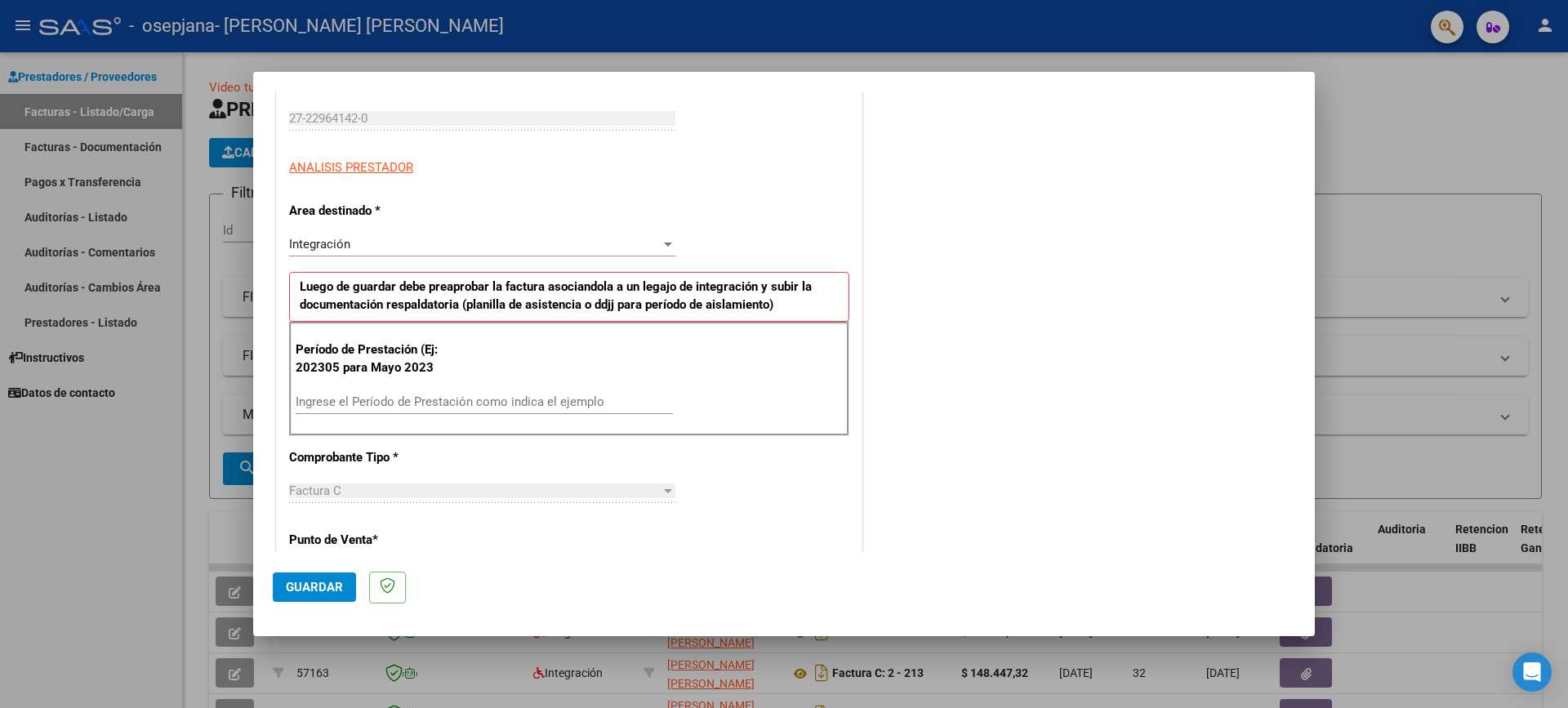
scroll to position [408, 0]
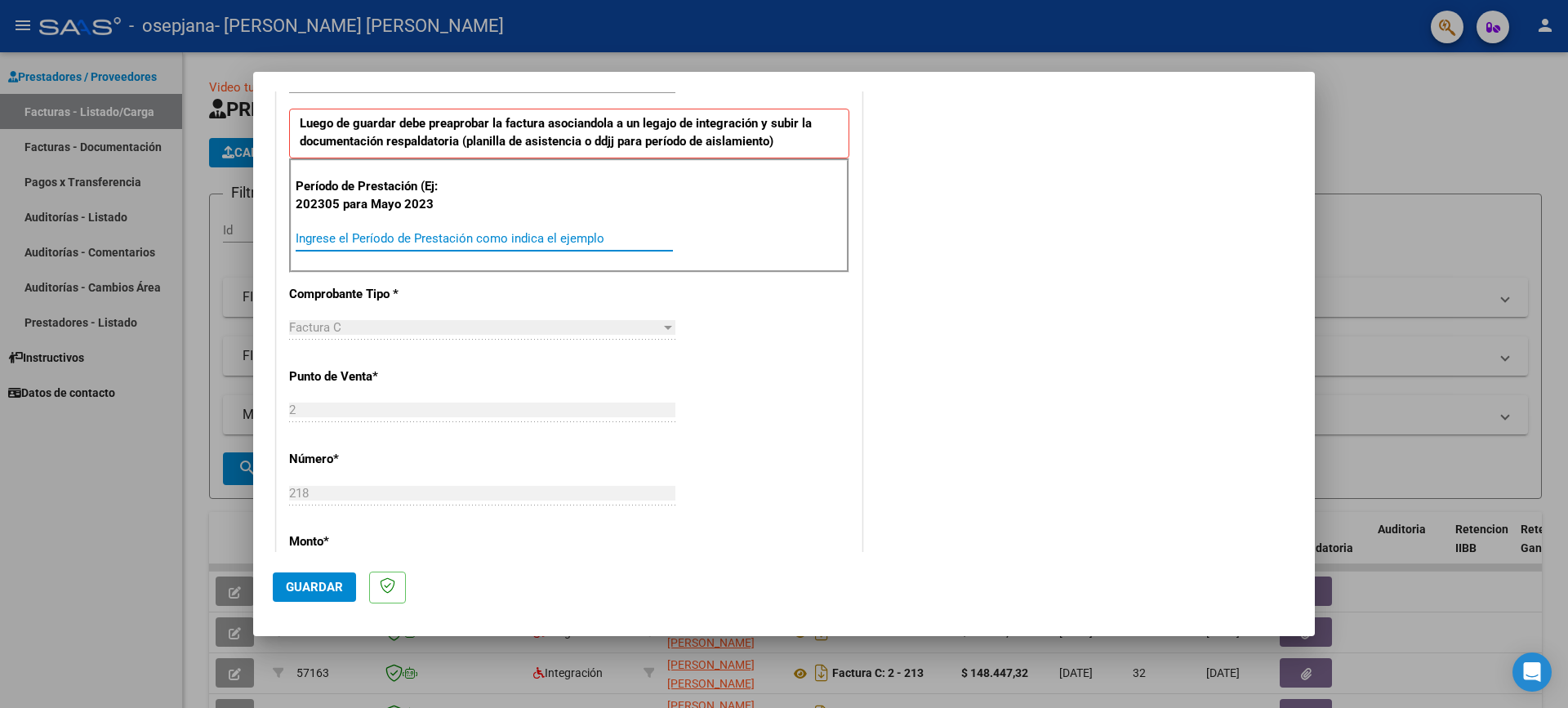
click at [318, 238] on input "Ingrese el Período de Prestación como indica el ejemplo" at bounding box center [484, 239] width 377 height 15
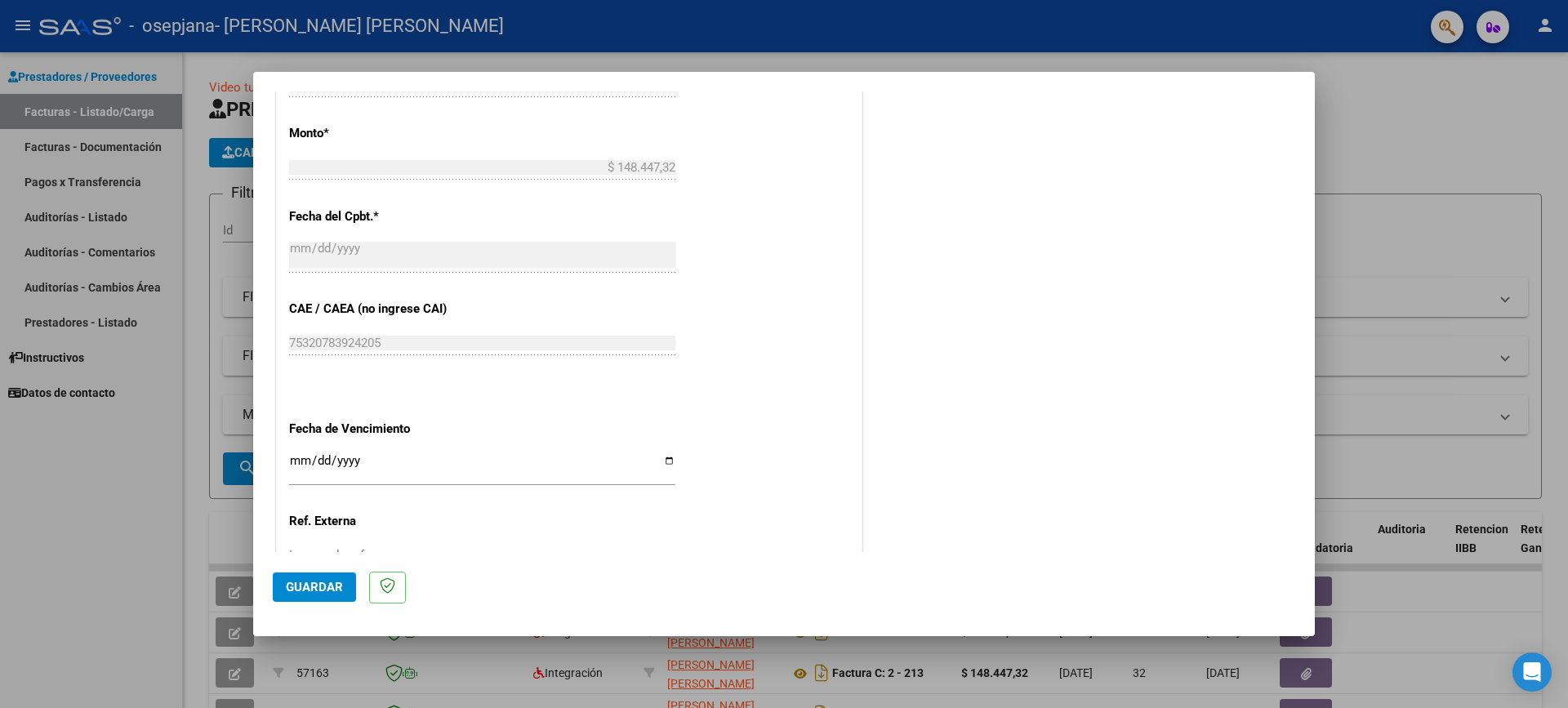
scroll to position [899, 0]
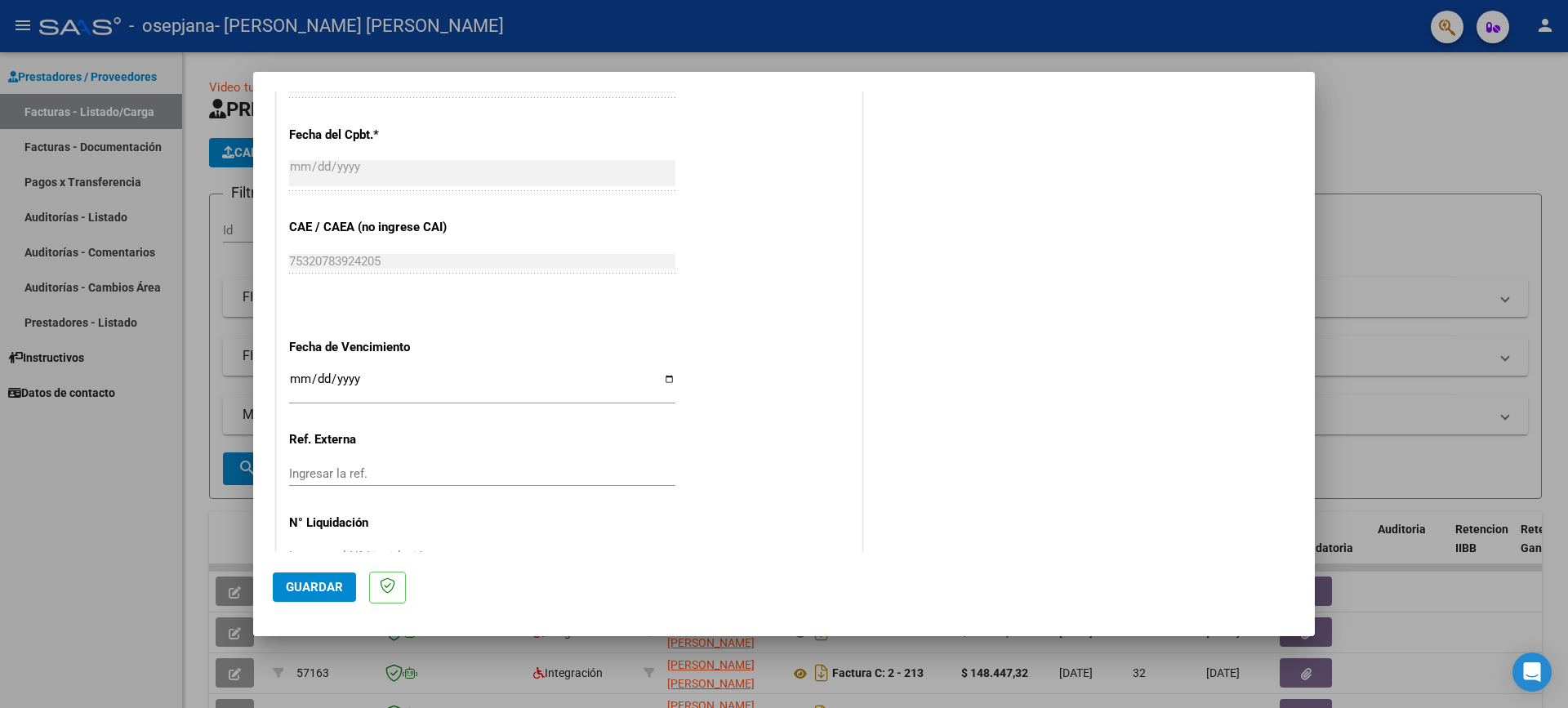
type input "202507"
click at [661, 379] on input "Ingresar la fecha" at bounding box center [482, 386] width 386 height 26
type input "[DATE]"
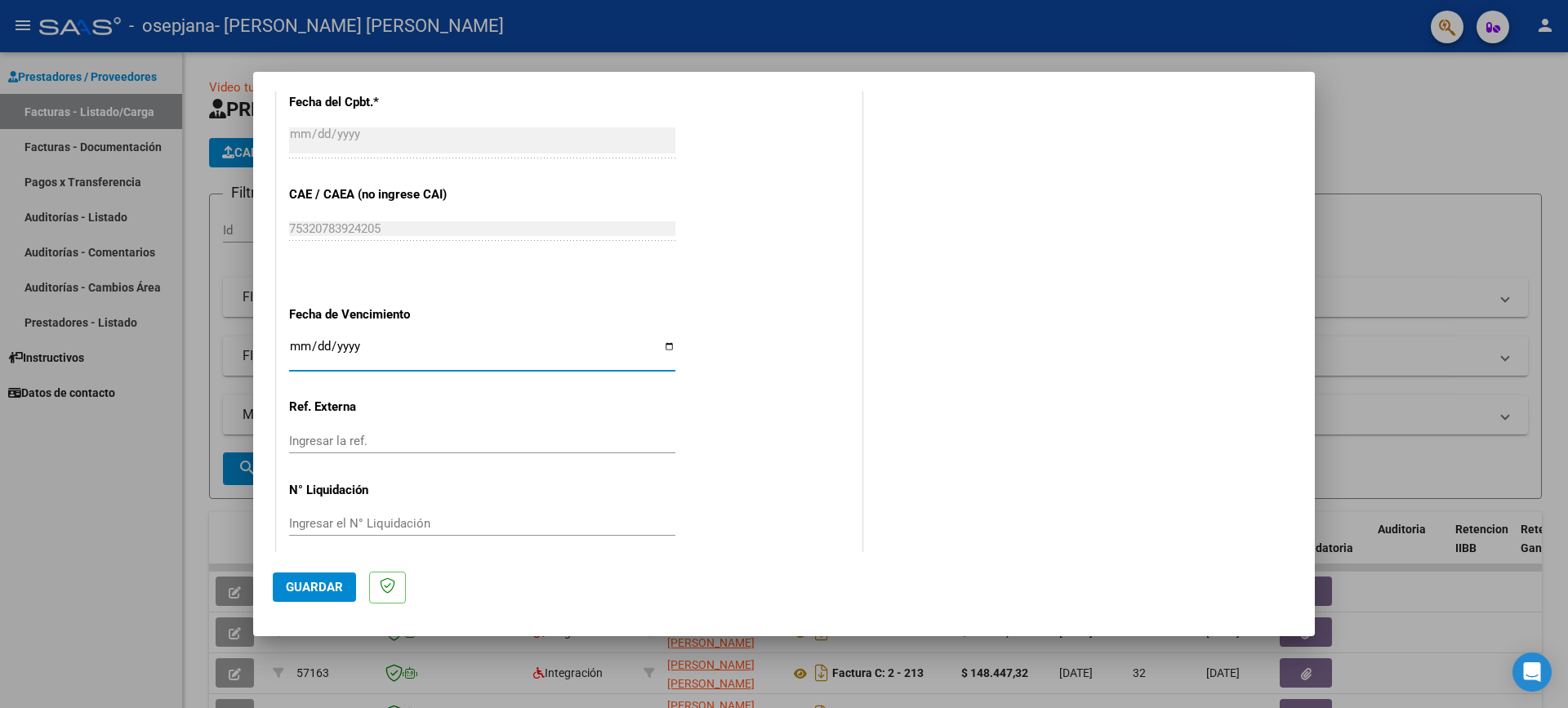
scroll to position [947, 0]
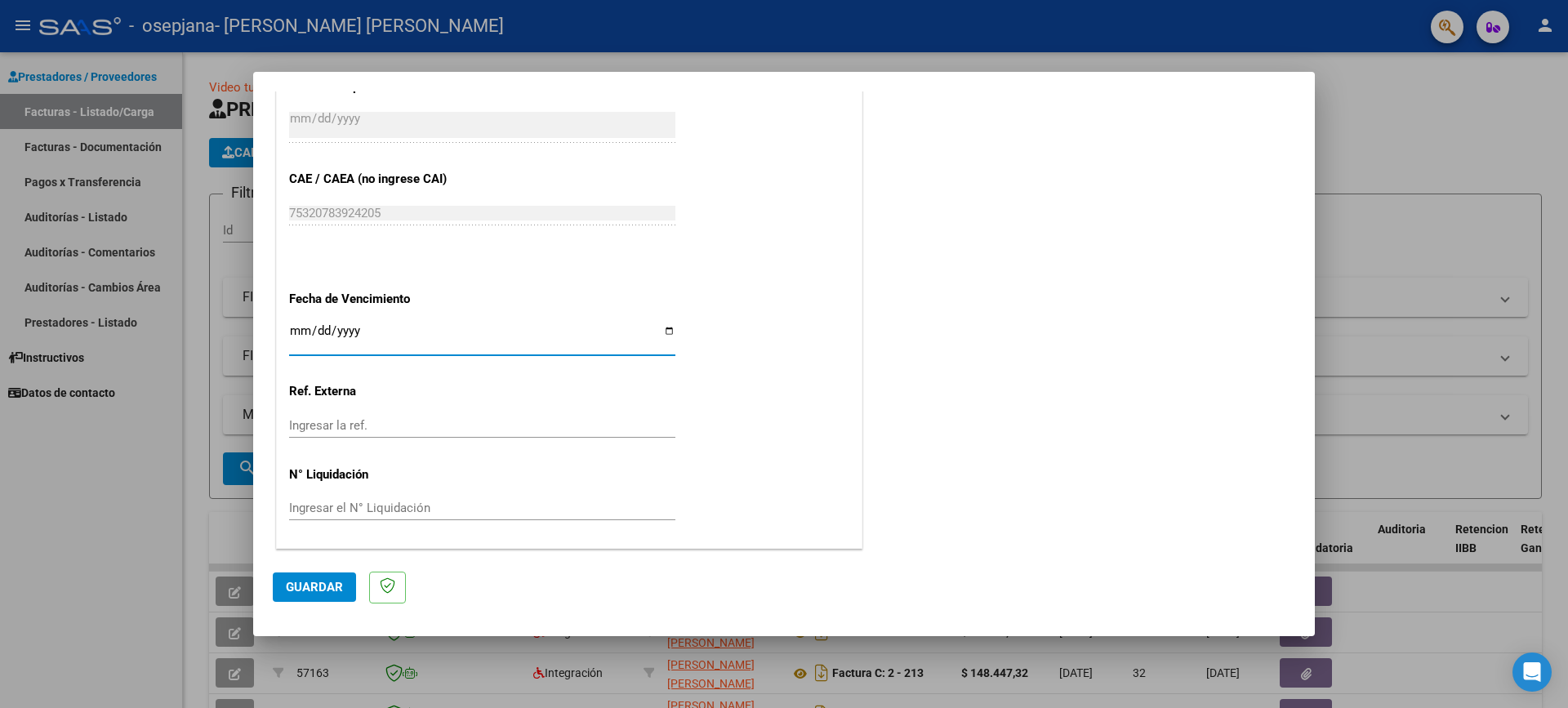
click at [324, 577] on button "Guardar" at bounding box center [314, 587] width 83 height 30
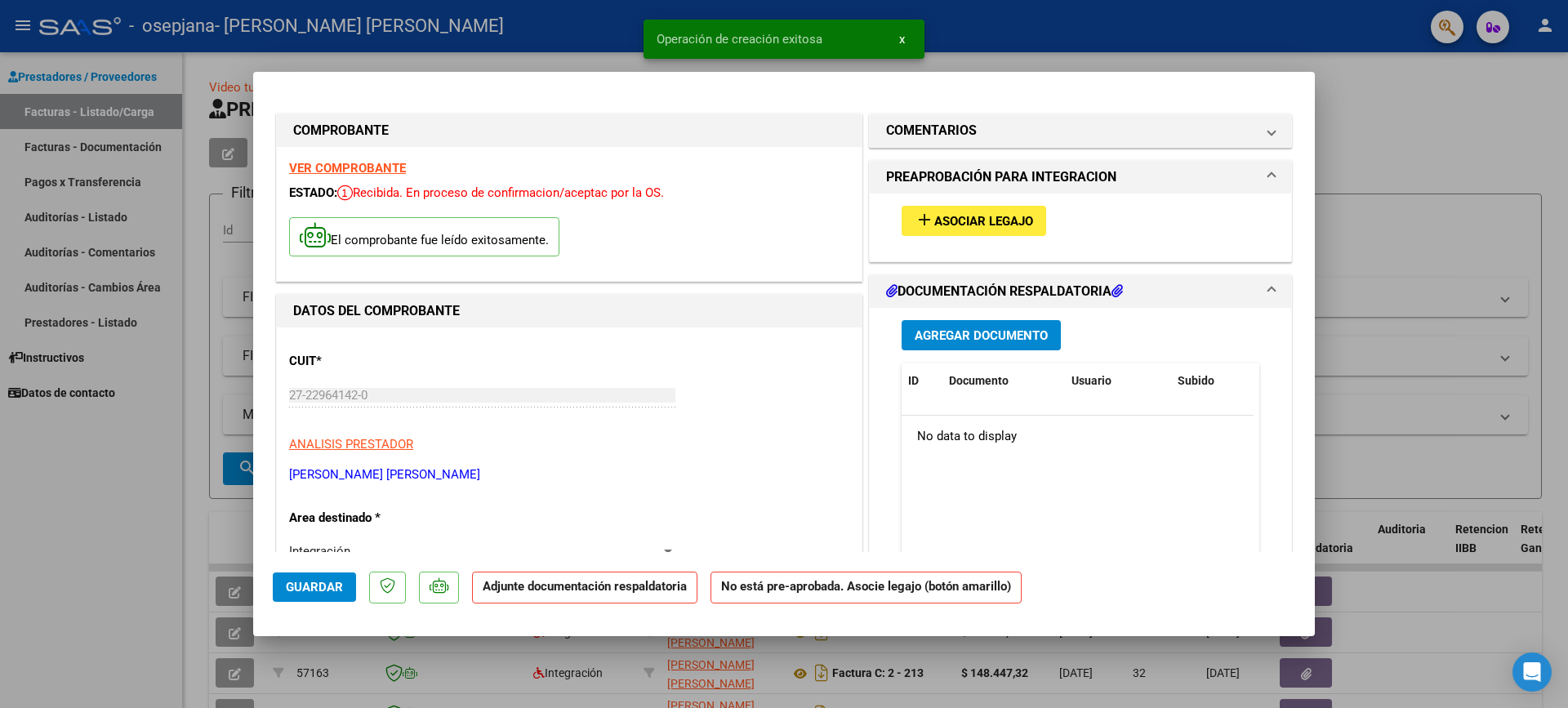
click at [981, 221] on span "Asociar Legajo" at bounding box center [983, 221] width 99 height 15
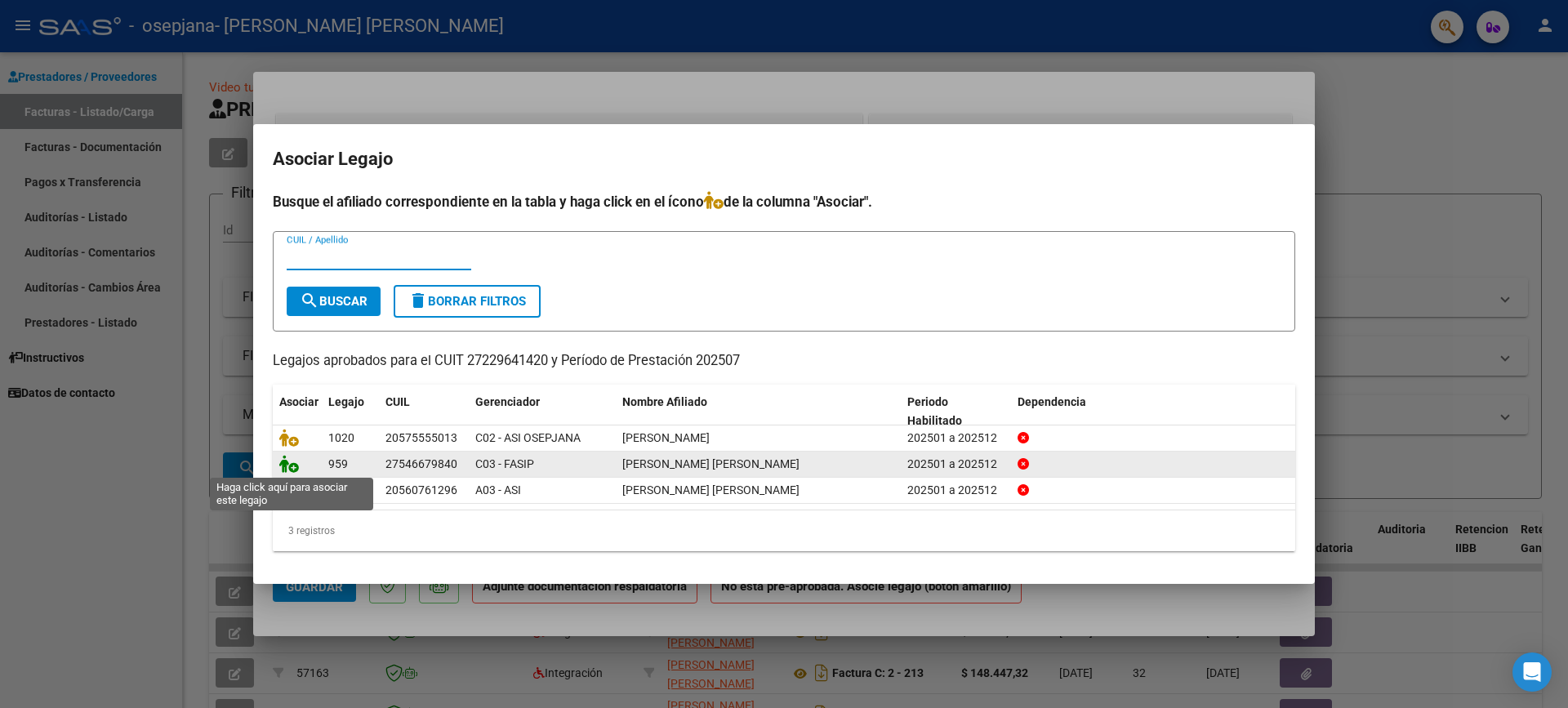
click at [293, 463] on icon at bounding box center [289, 464] width 20 height 18
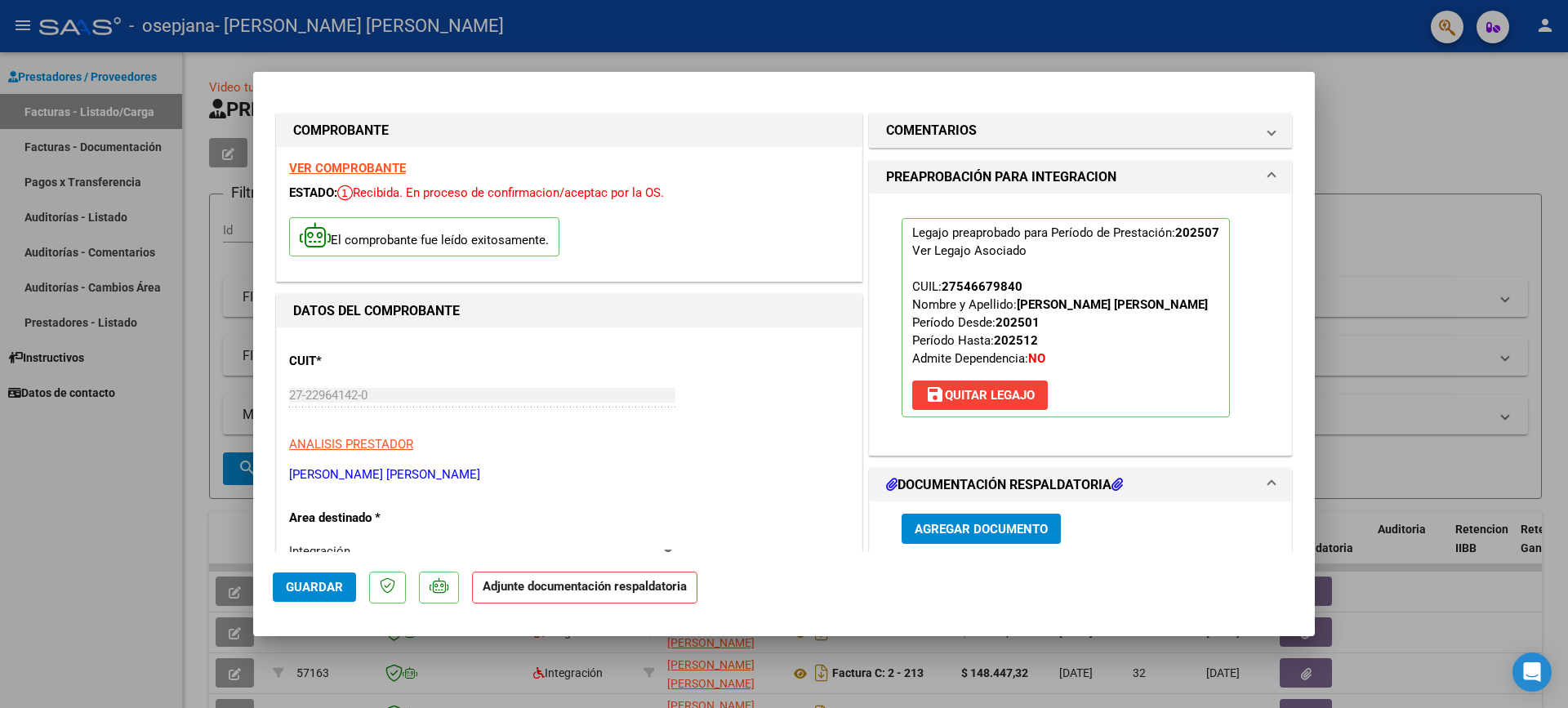
click at [965, 527] on span "Agregar Documento" at bounding box center [981, 530] width 133 height 15
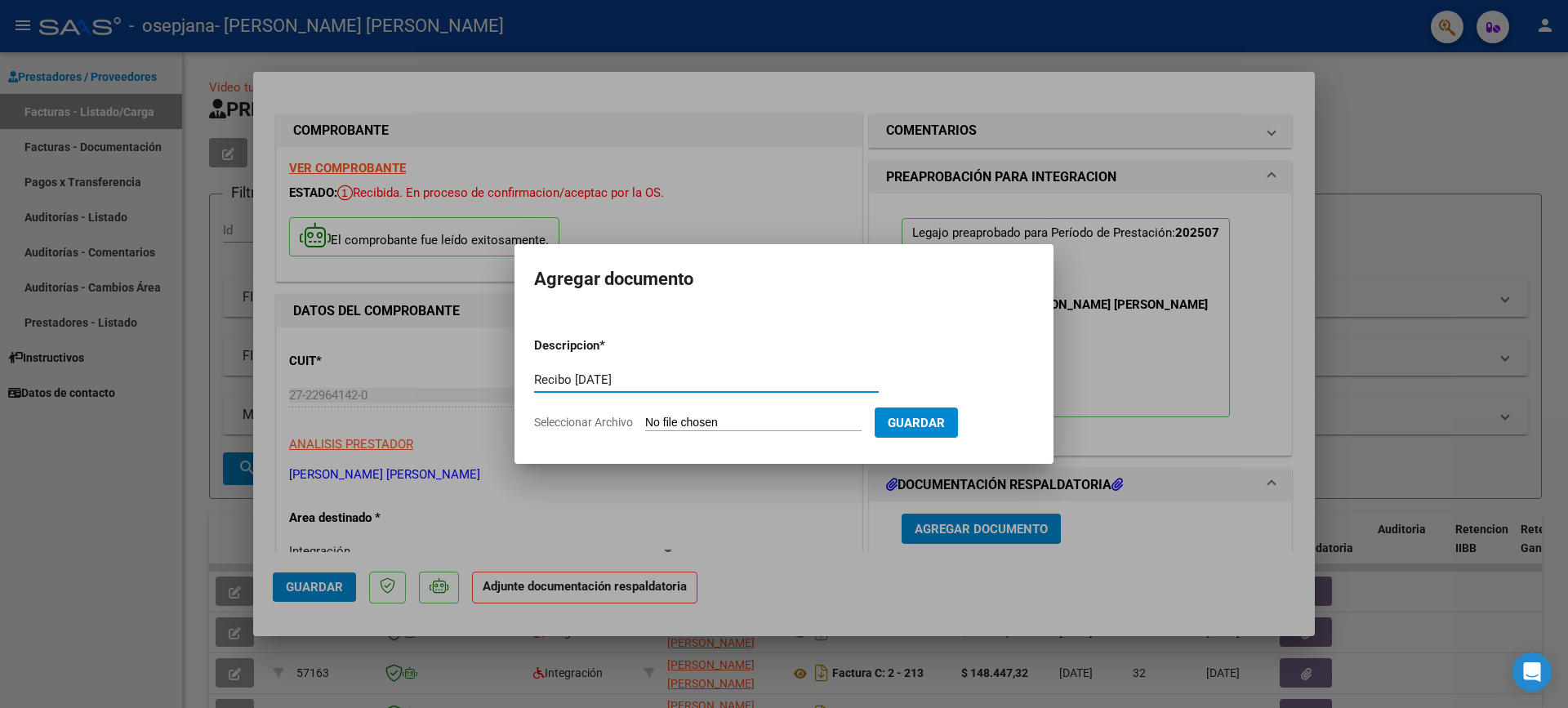
type input "Recibo [DATE]"
click at [713, 422] on input "Seleccionar Archivo" at bounding box center [753, 423] width 216 height 16
type input "C:\fakepath\Recibo x [DATE].pdf"
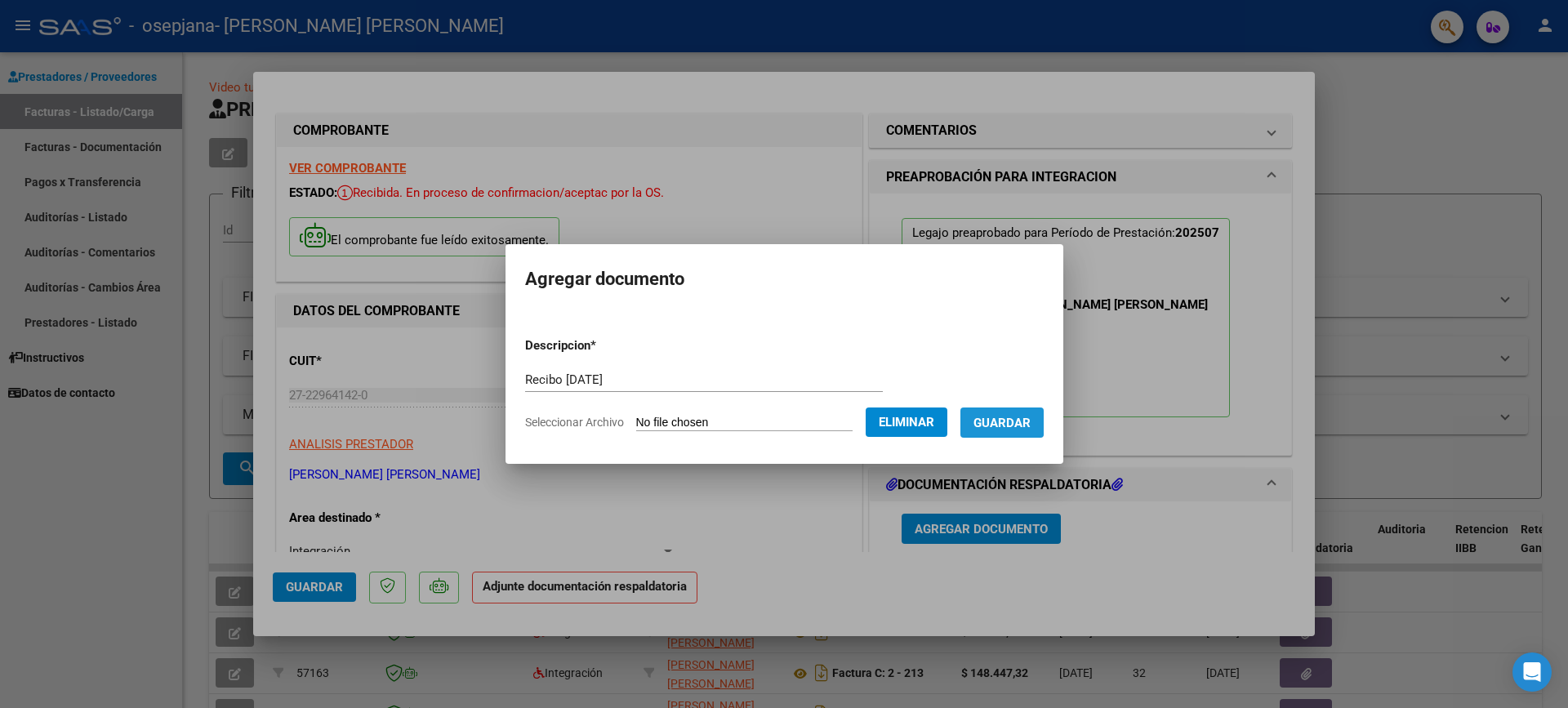
click at [1000, 415] on span "Guardar" at bounding box center [1002, 422] width 57 height 15
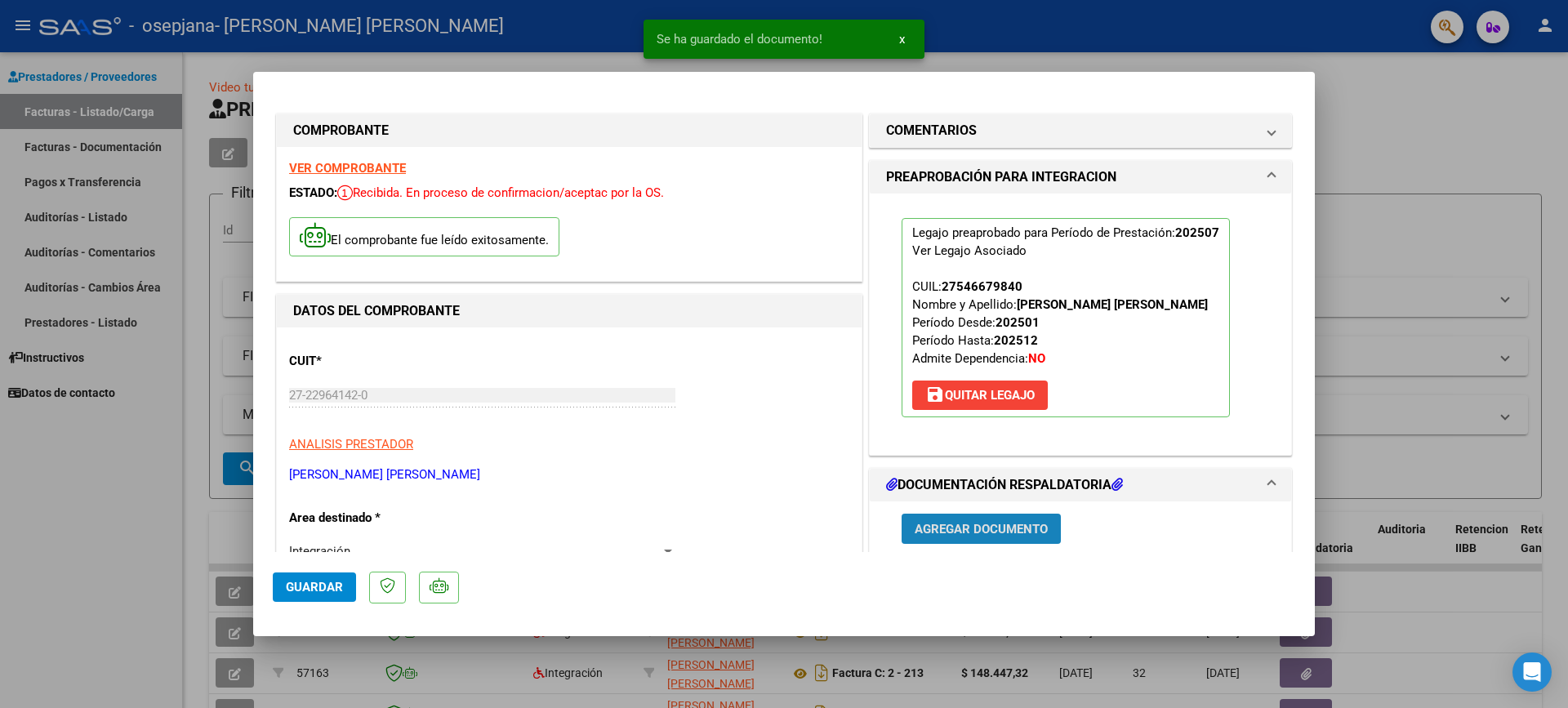
click at [979, 520] on button "Agregar Documento" at bounding box center [981, 529] width 159 height 31
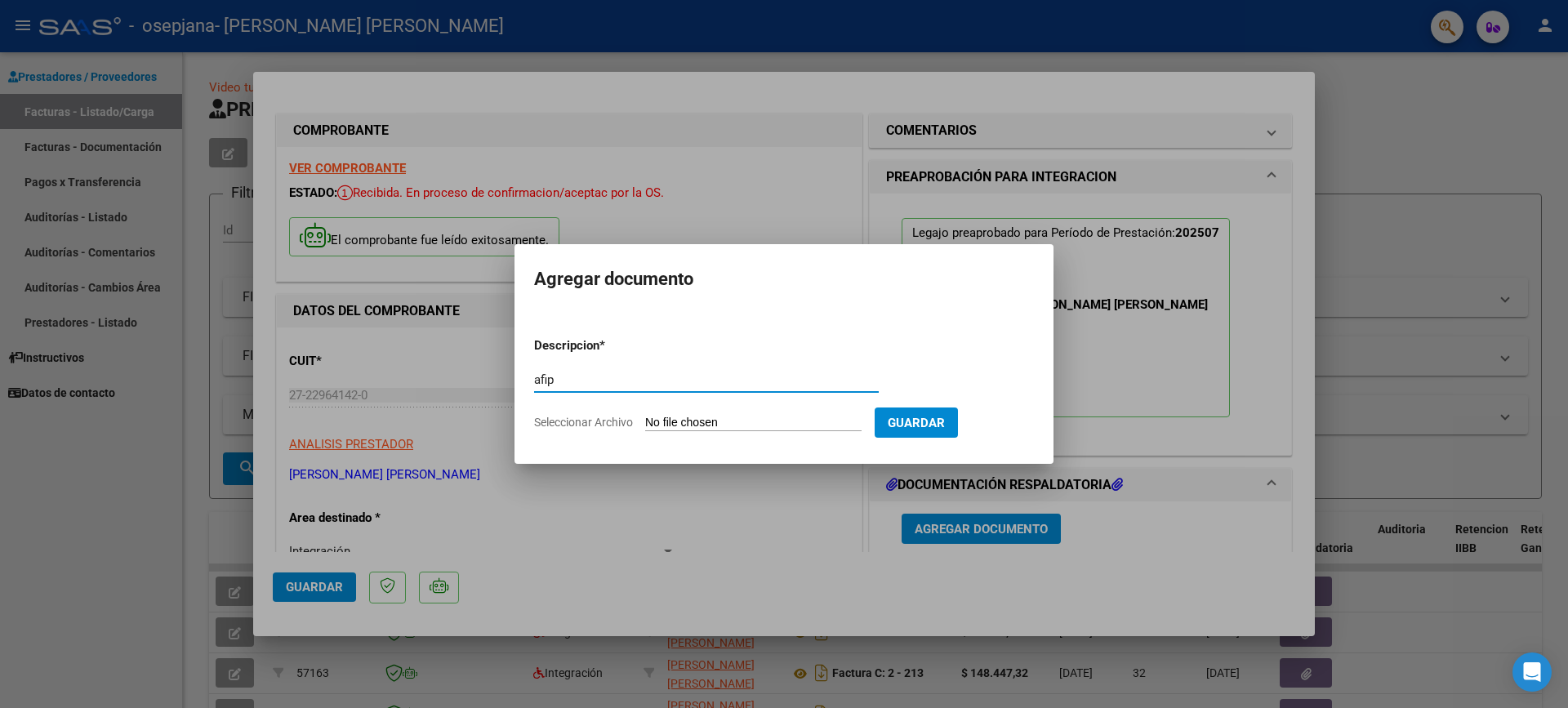
type input "afip"
click at [747, 424] on input "Seleccionar Archivo" at bounding box center [753, 423] width 216 height 16
type input "C:\fakepath\Afip [DATE].pdf"
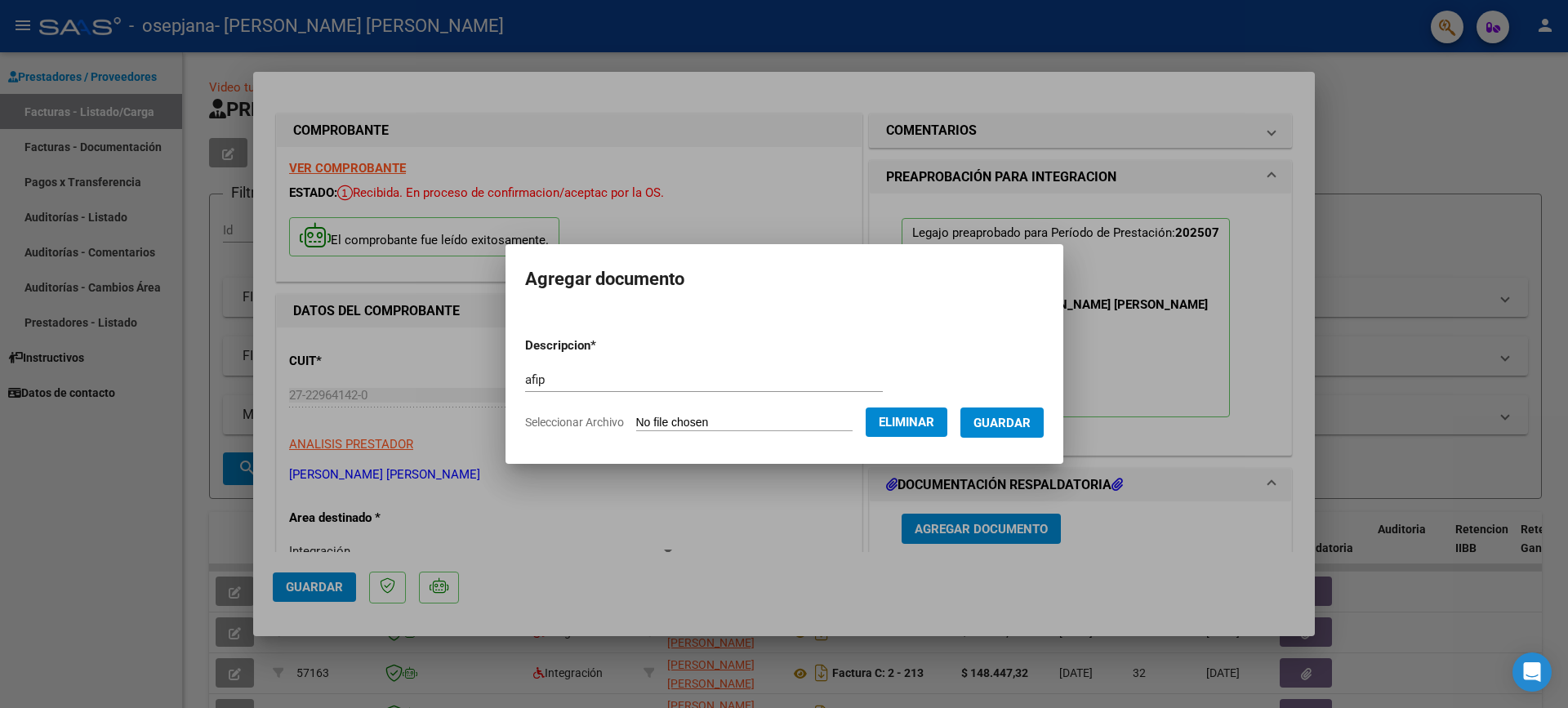
click at [1030, 420] on span "Guardar" at bounding box center [1002, 423] width 57 height 15
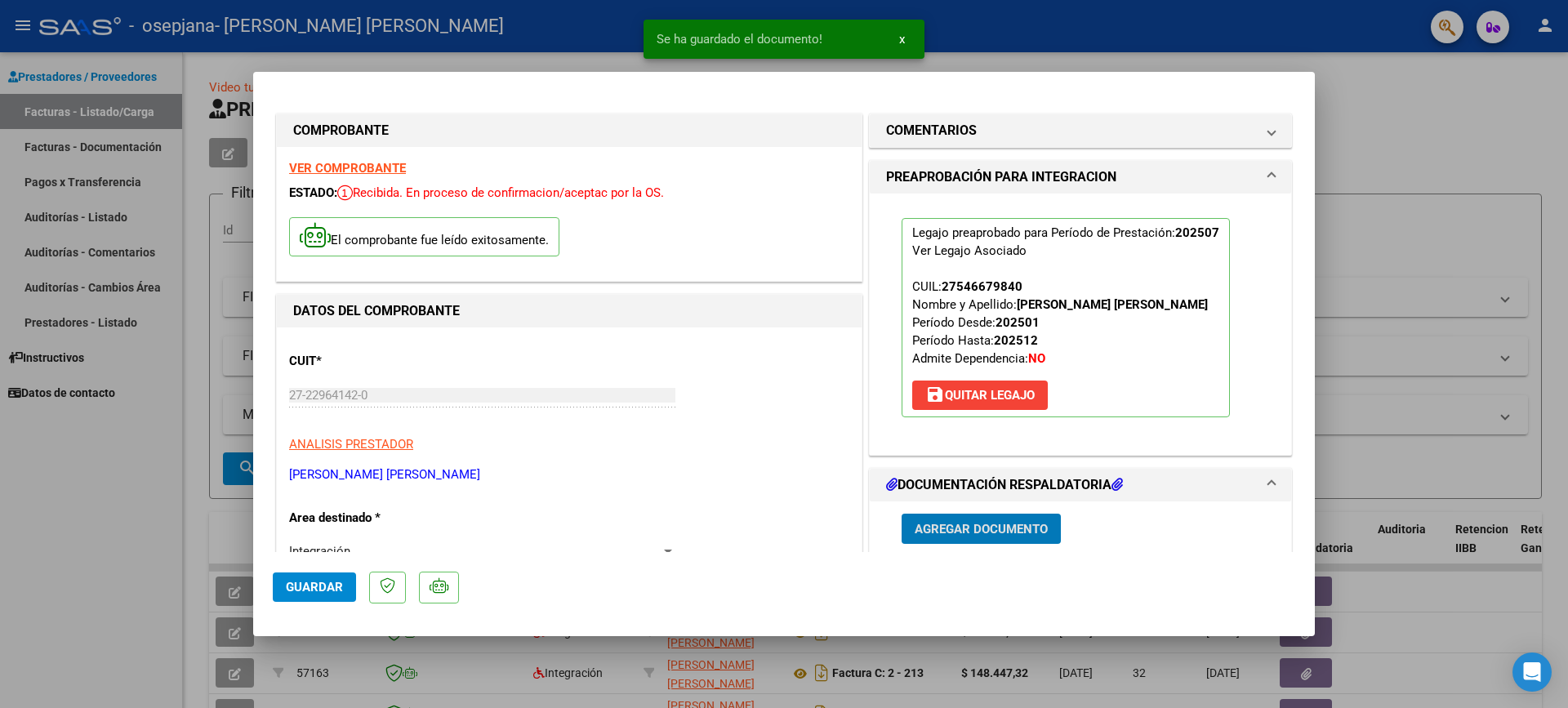
click at [964, 533] on span "Agregar Documento" at bounding box center [981, 530] width 133 height 15
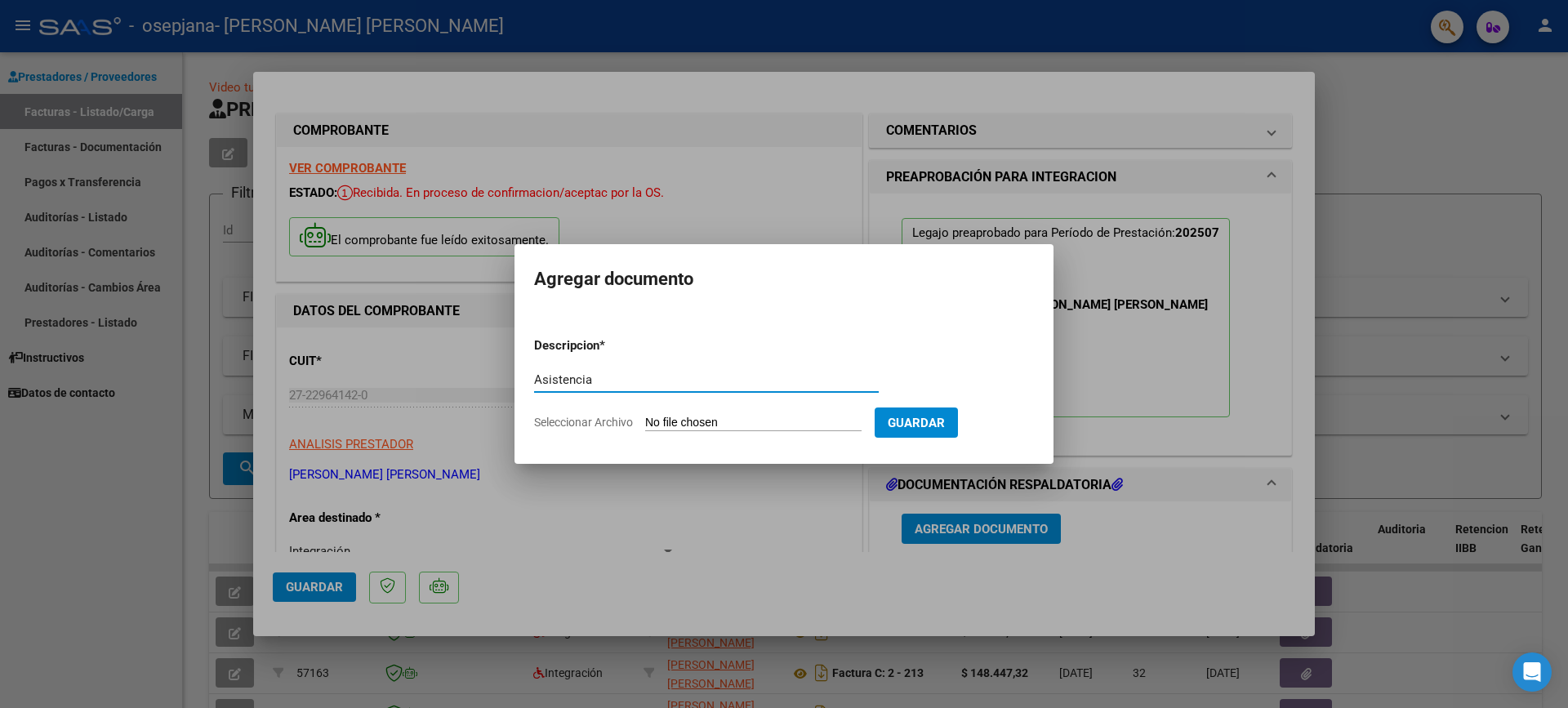
type input "Asistencia"
click at [666, 419] on input "Seleccionar Archivo" at bounding box center [753, 423] width 216 height 16
type input "C:\fakepath\Asistencia julio202520250810_19200278.pdf"
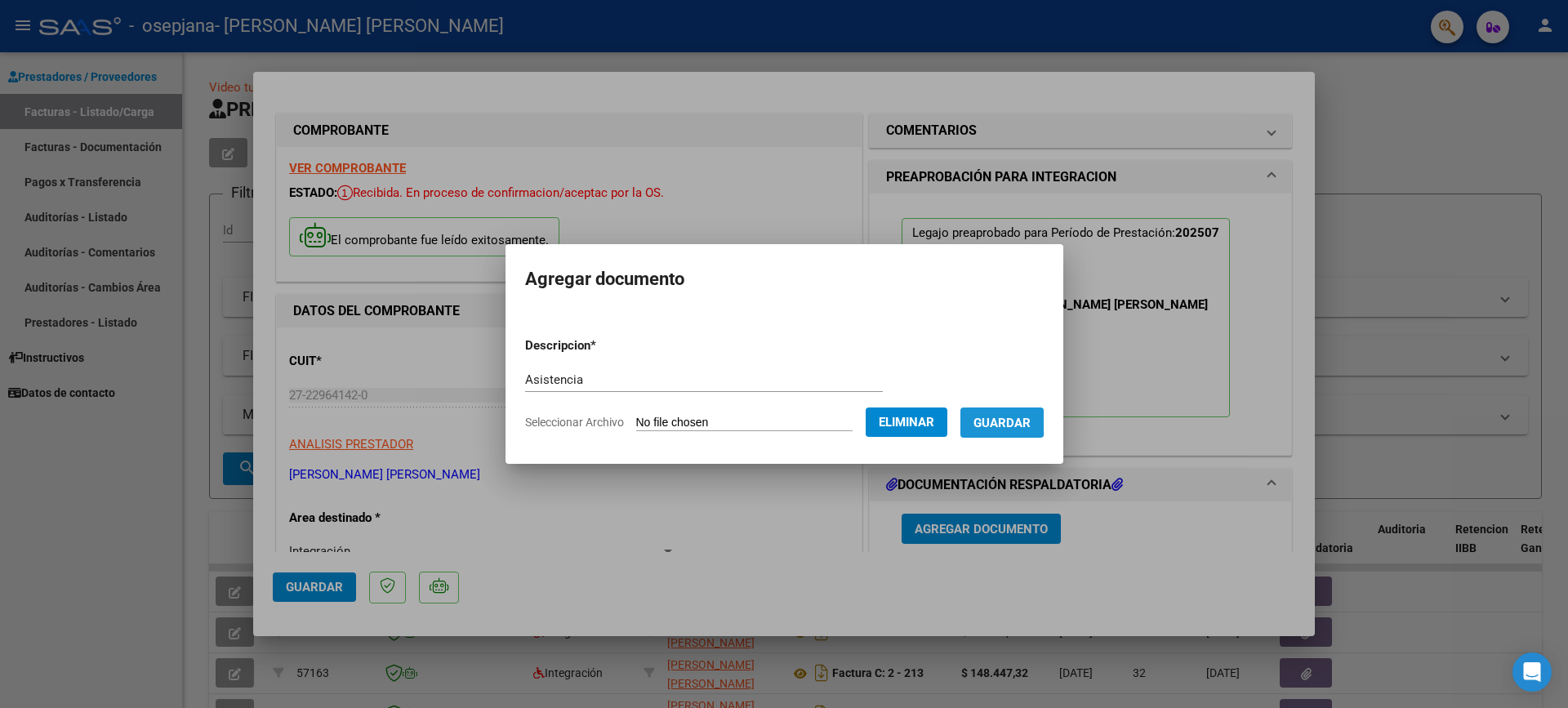
click at [1002, 421] on span "Guardar" at bounding box center [1002, 423] width 57 height 15
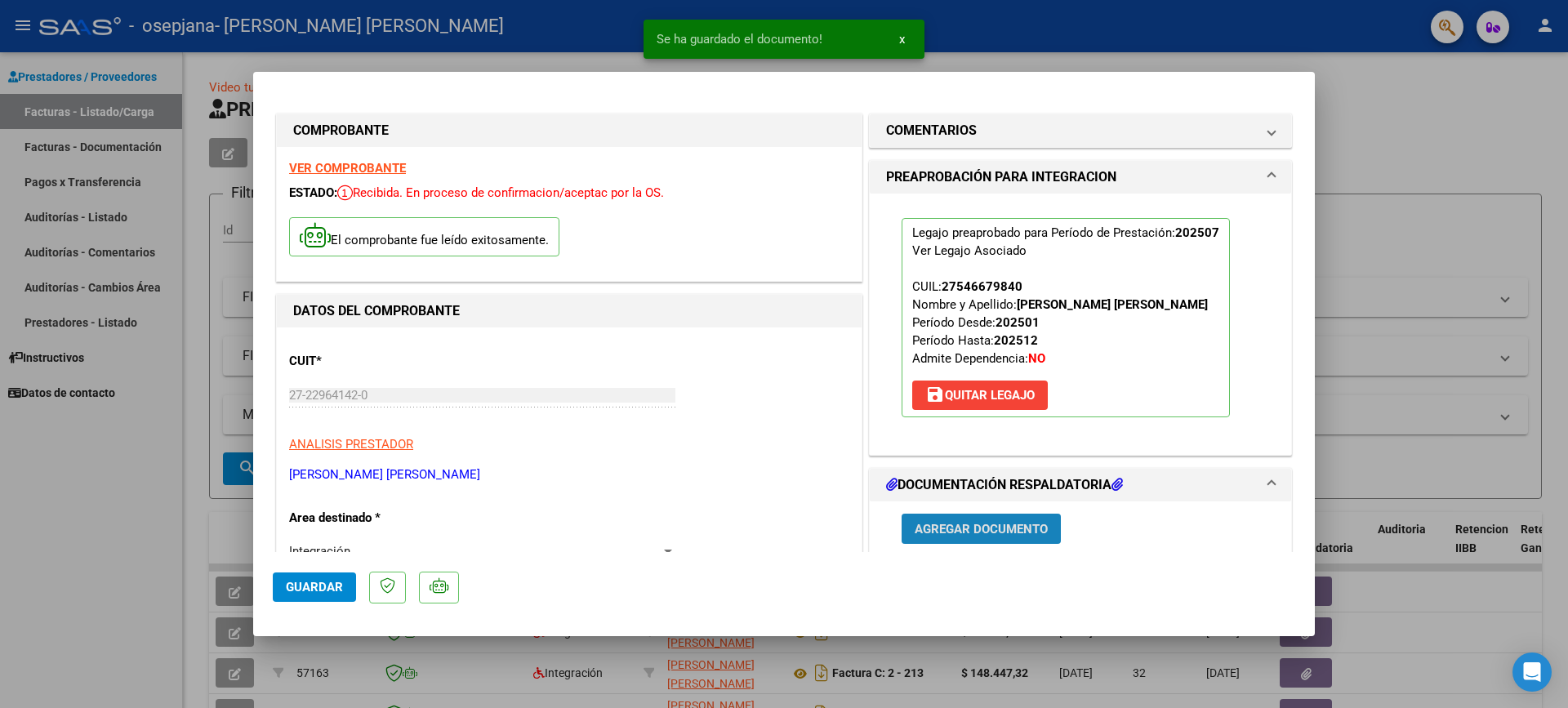
click at [950, 533] on span "Agregar Documento" at bounding box center [981, 530] width 133 height 15
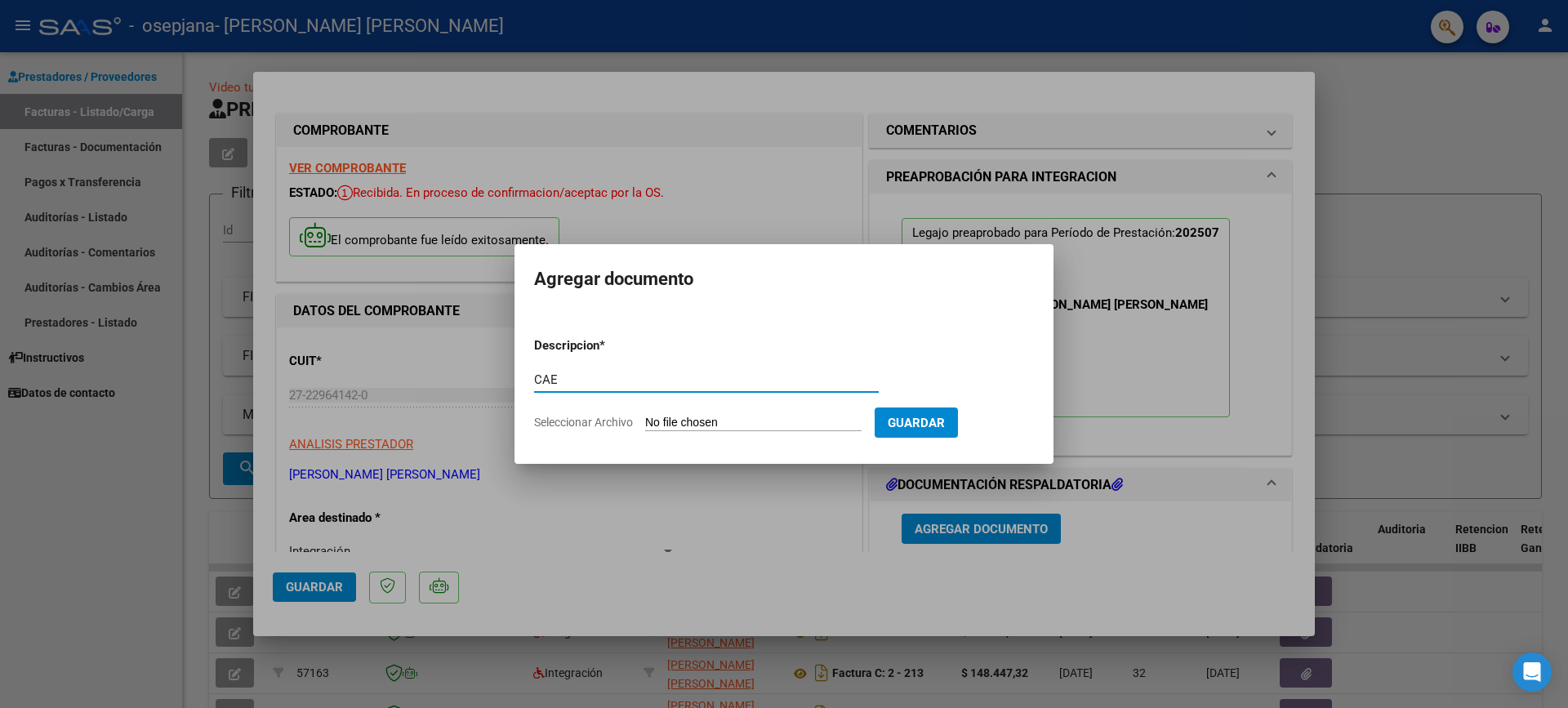
type input "CAE"
click at [672, 416] on input "Seleccionar Archivo" at bounding box center [753, 423] width 216 height 16
type input "C:\fakepath\CAE [DATE].jpg"
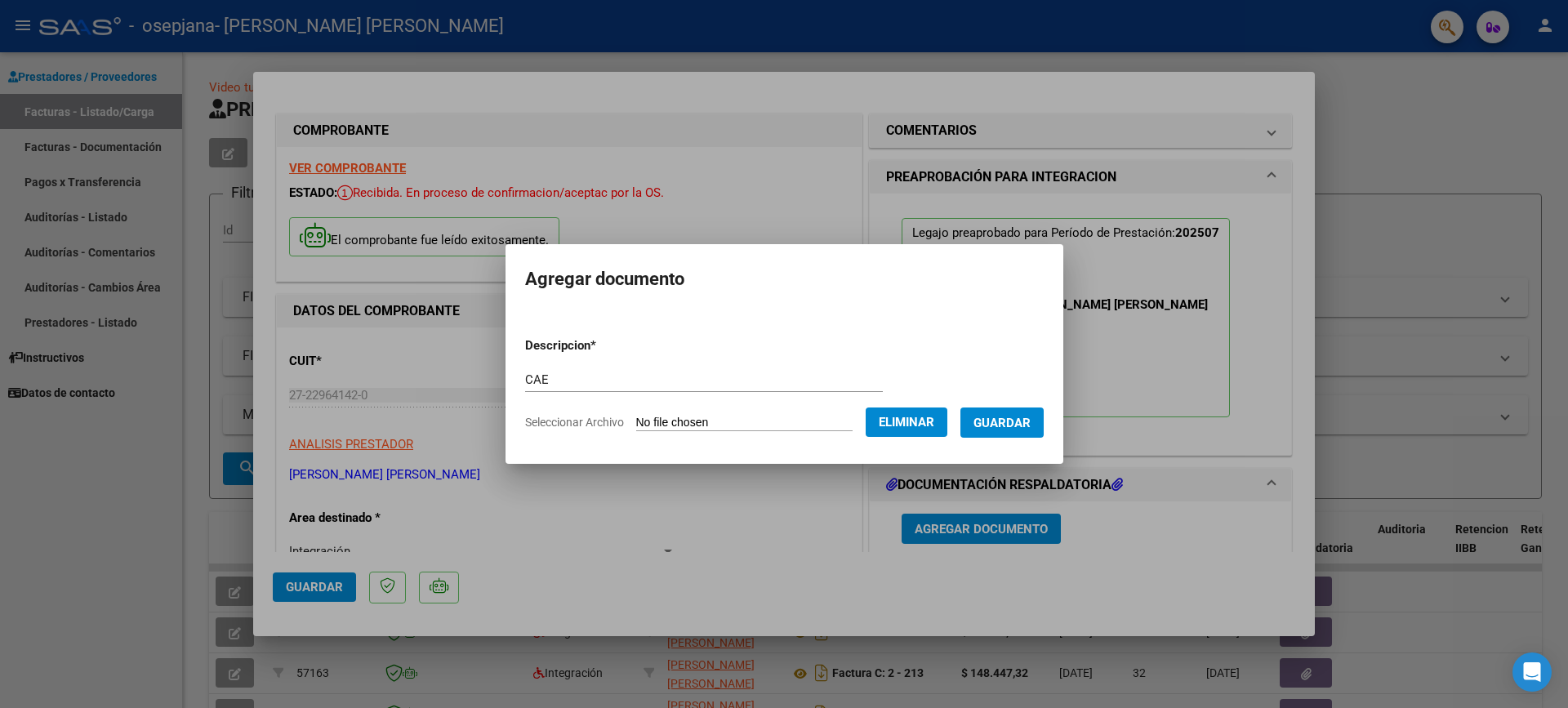
click at [1011, 424] on span "Guardar" at bounding box center [1002, 423] width 57 height 15
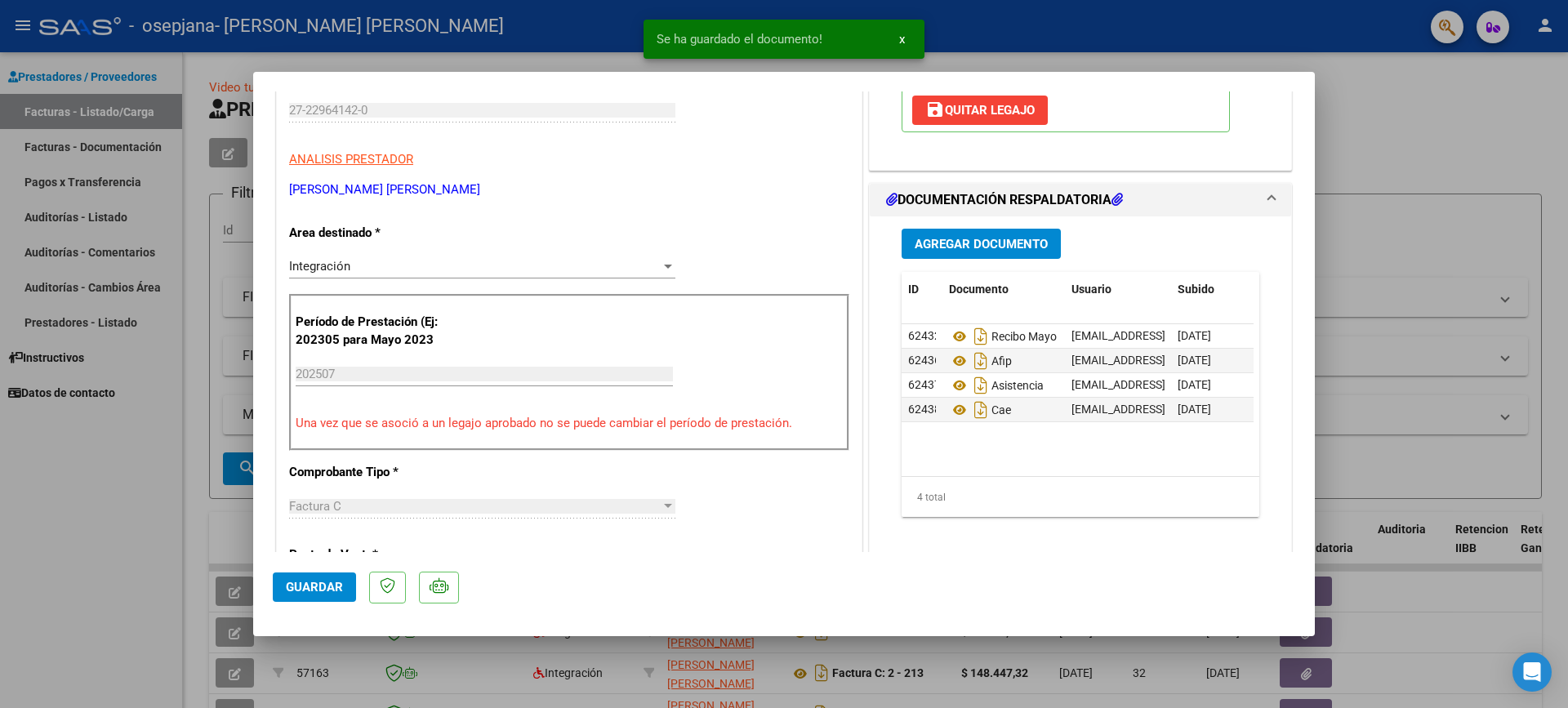
scroll to position [311, 0]
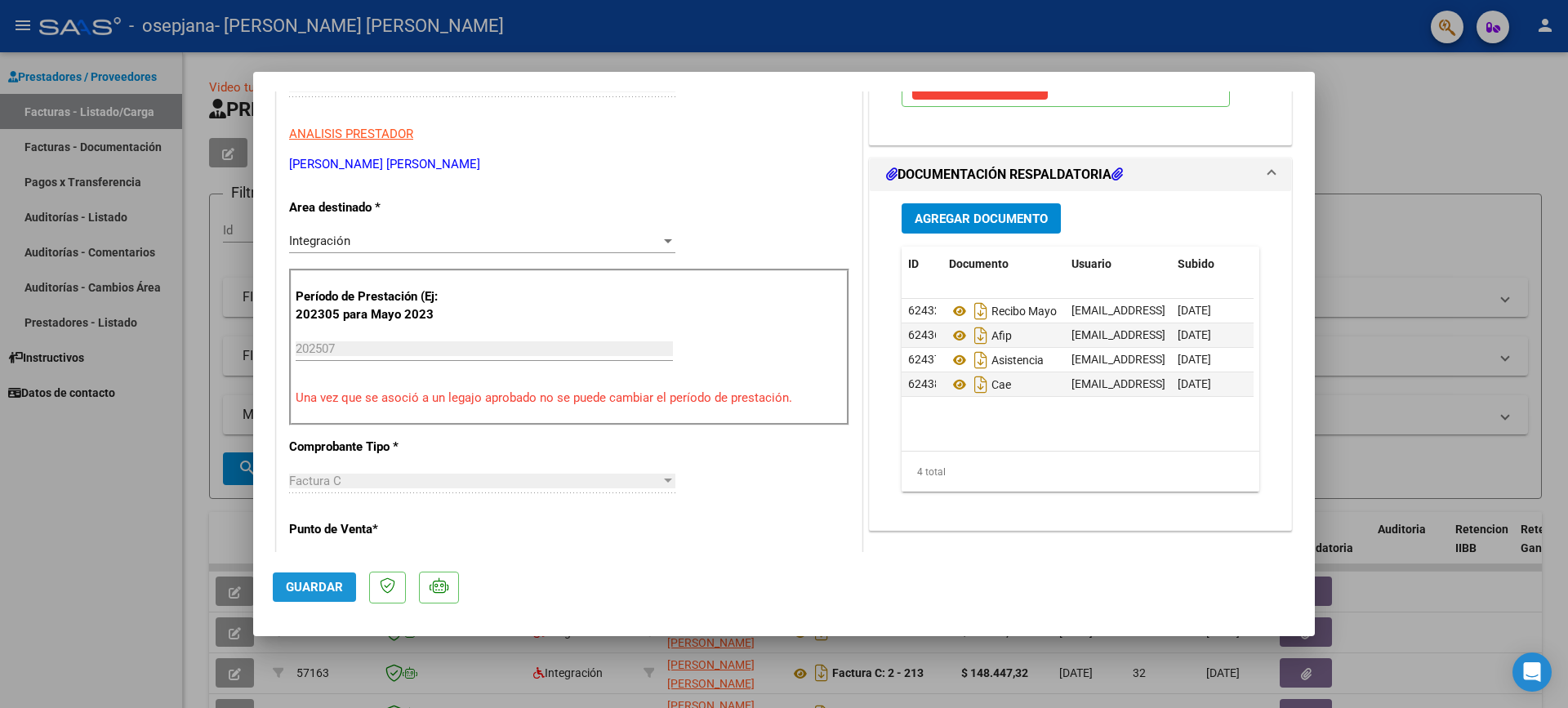
click at [303, 588] on span "Guardar" at bounding box center [314, 587] width 57 height 15
click at [1399, 159] on div at bounding box center [784, 354] width 1568 height 708
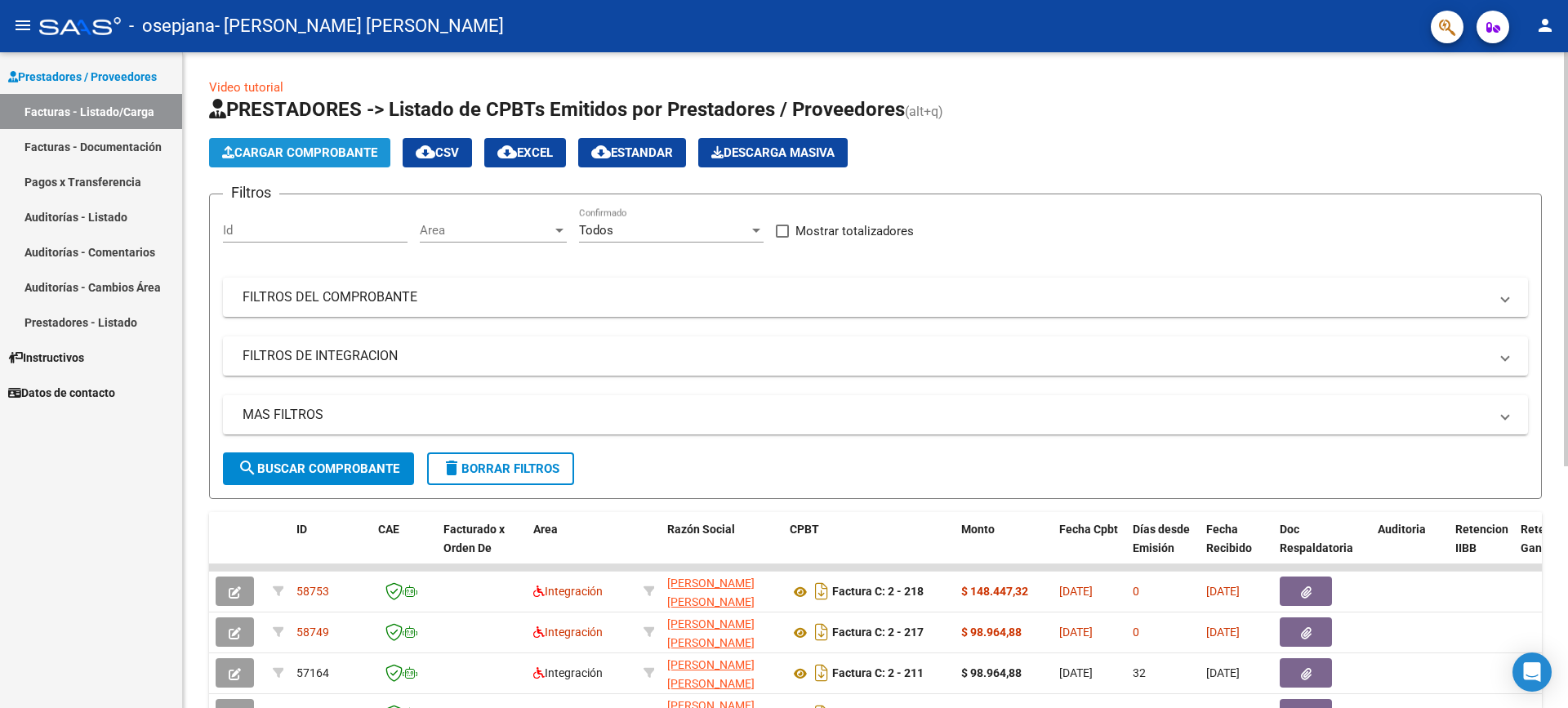
click at [305, 155] on span "Cargar Comprobante" at bounding box center [300, 153] width 155 height 15
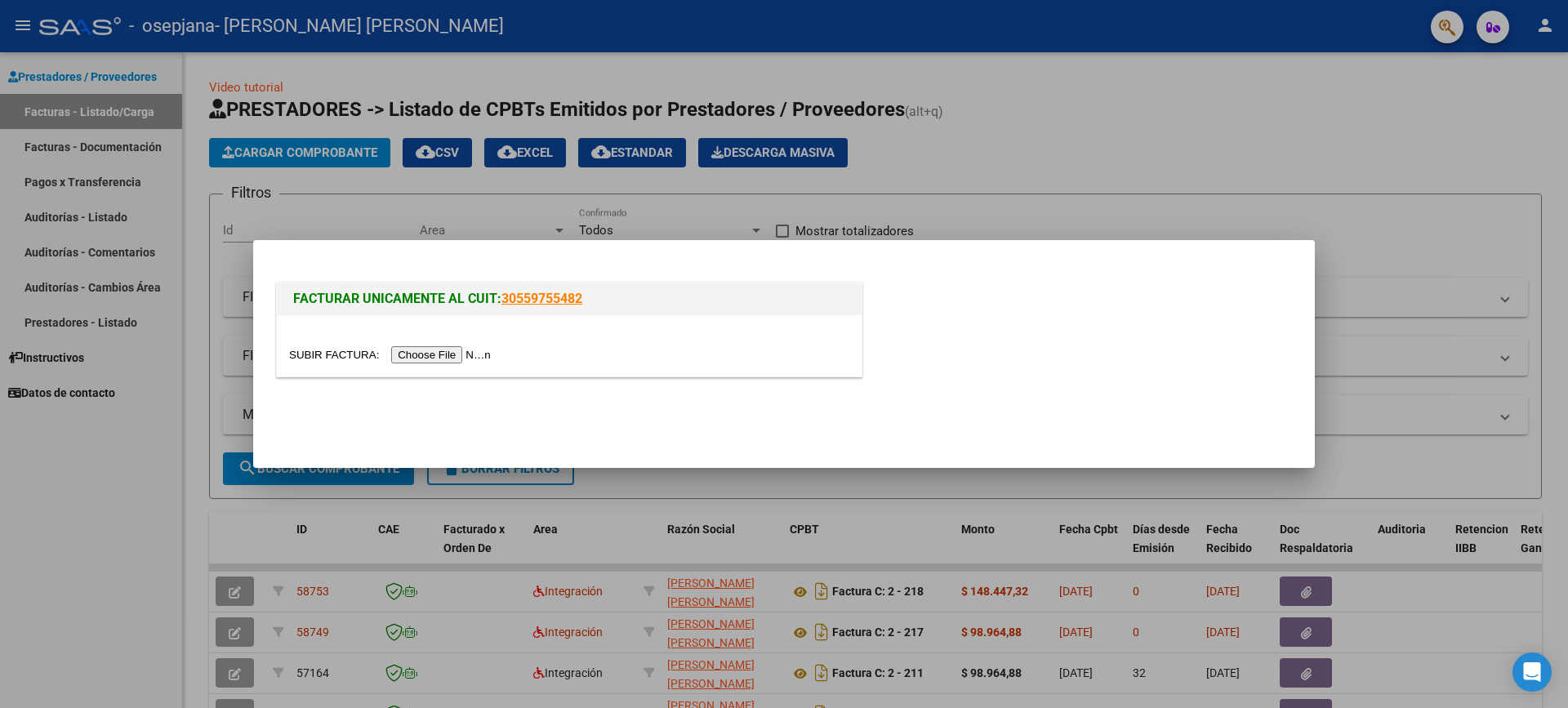
click at [397, 358] on input "file" at bounding box center [392, 354] width 206 height 17
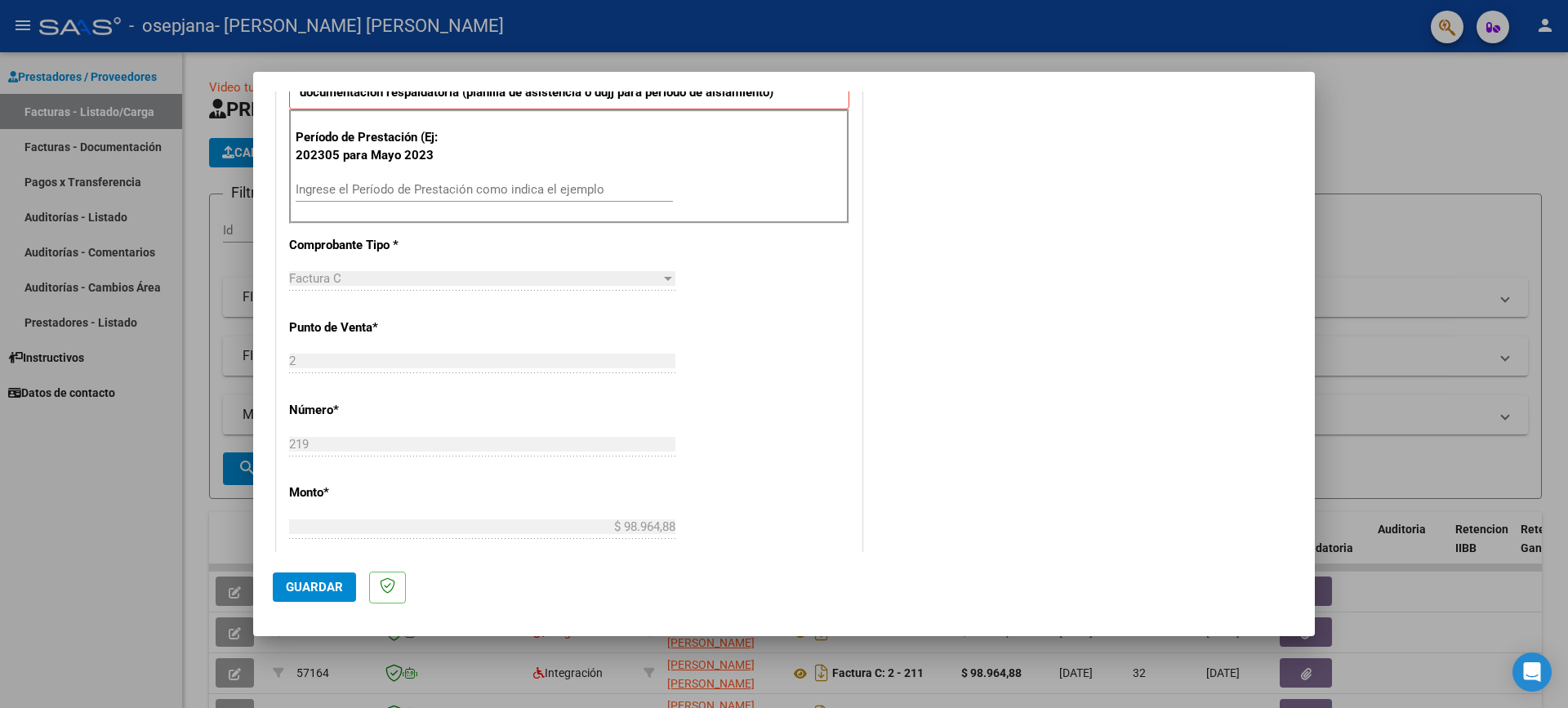
scroll to position [490, 0]
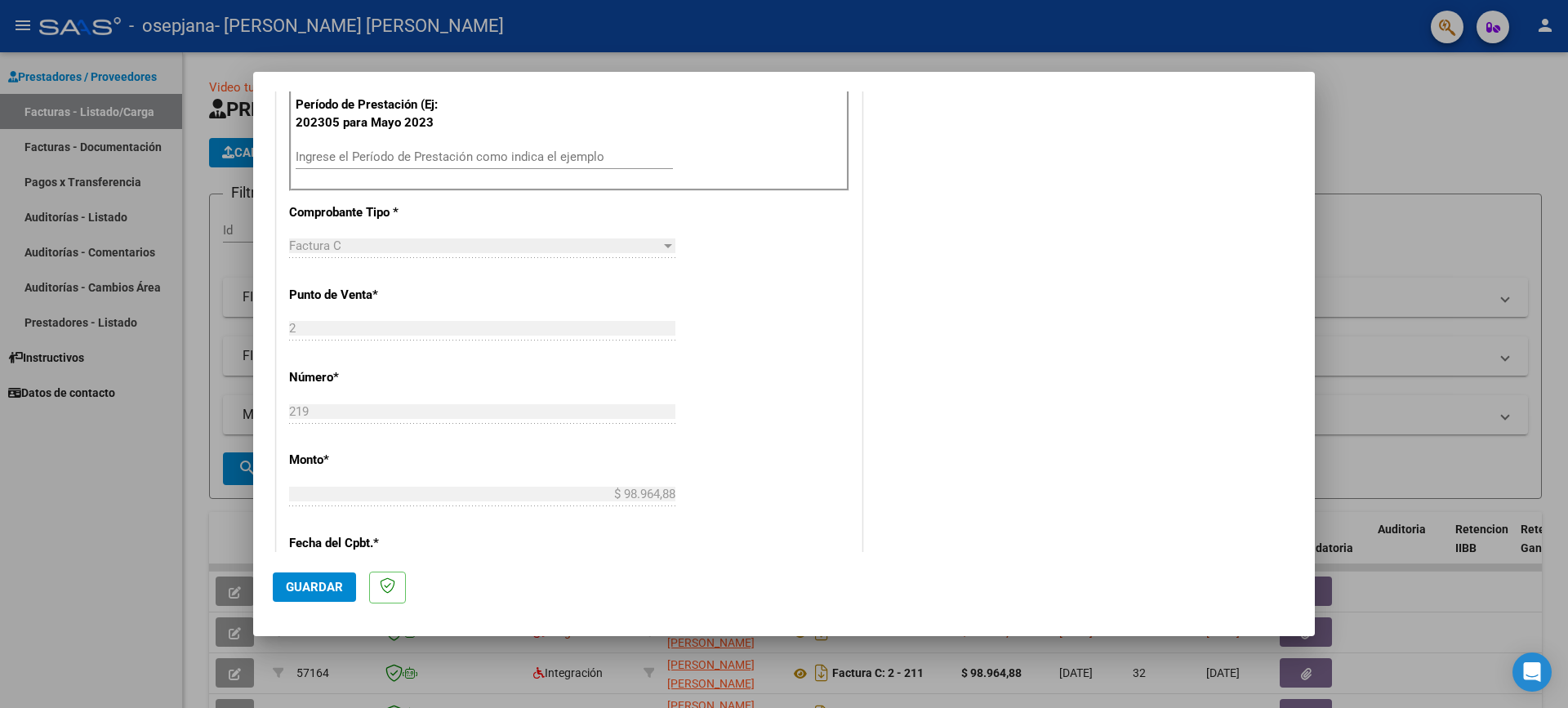
click at [301, 154] on input "Ingrese el Período de Prestación como indica el ejemplo" at bounding box center [484, 157] width 377 height 15
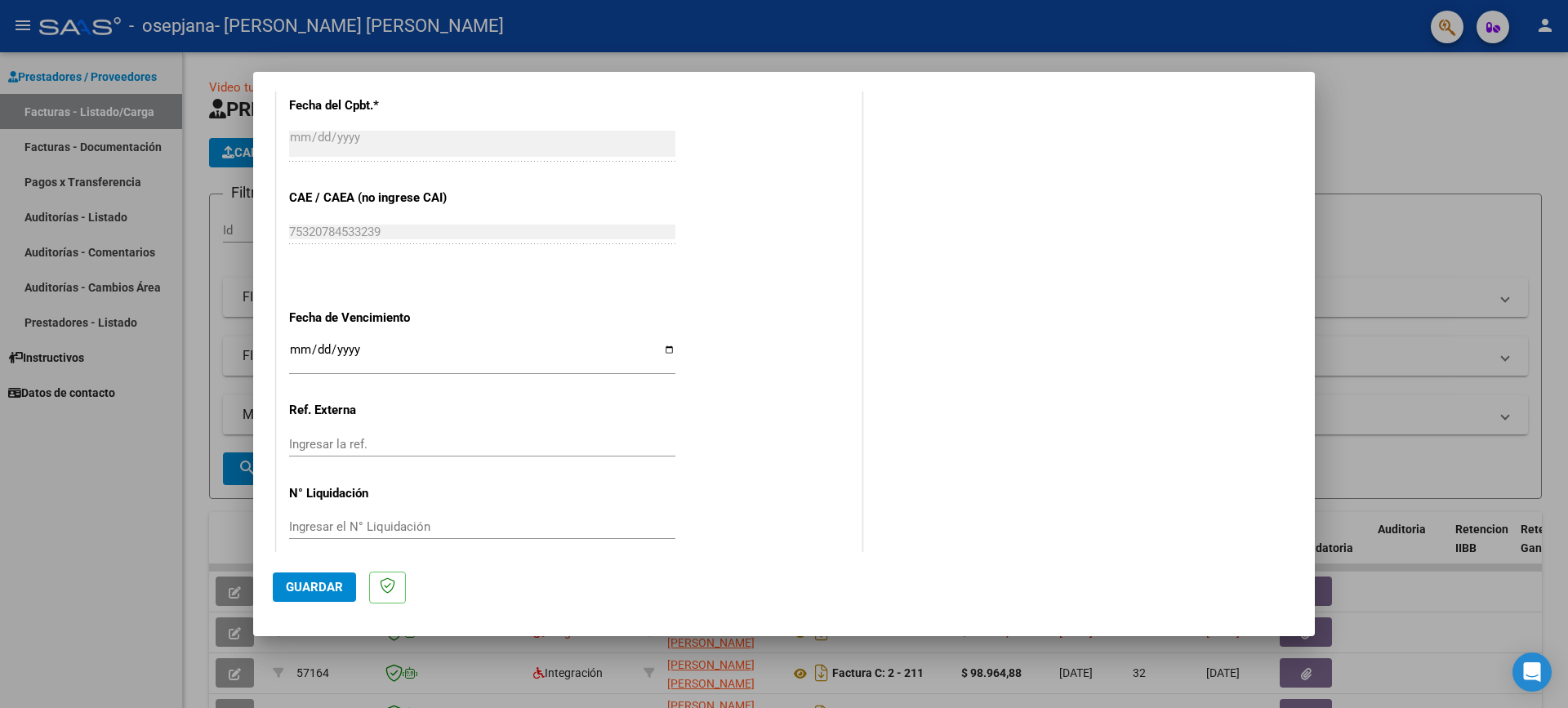
scroll to position [947, 0]
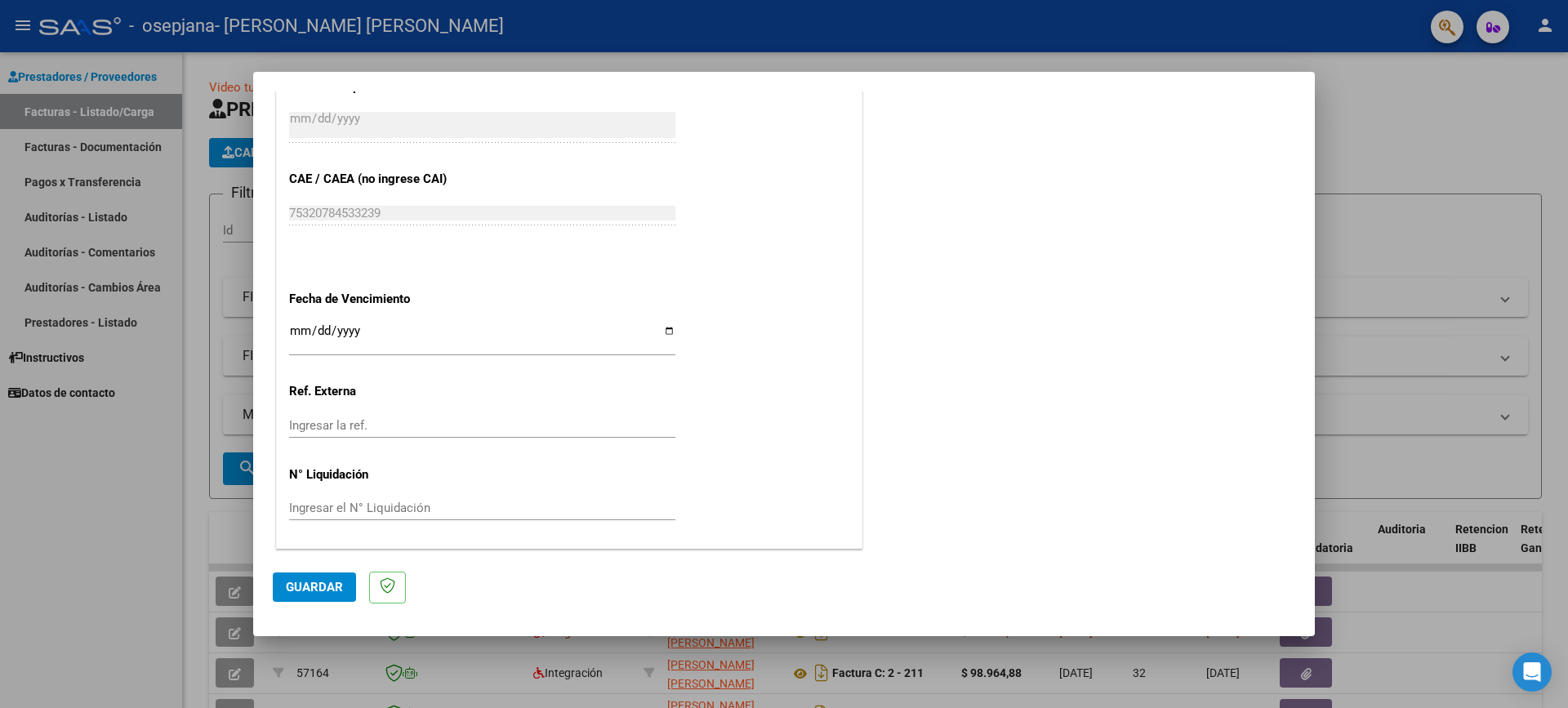
type input "202507"
click at [661, 332] on input "Ingresar la fecha" at bounding box center [482, 338] width 386 height 26
type input "[DATE]"
click at [291, 587] on span "Guardar" at bounding box center [314, 587] width 57 height 15
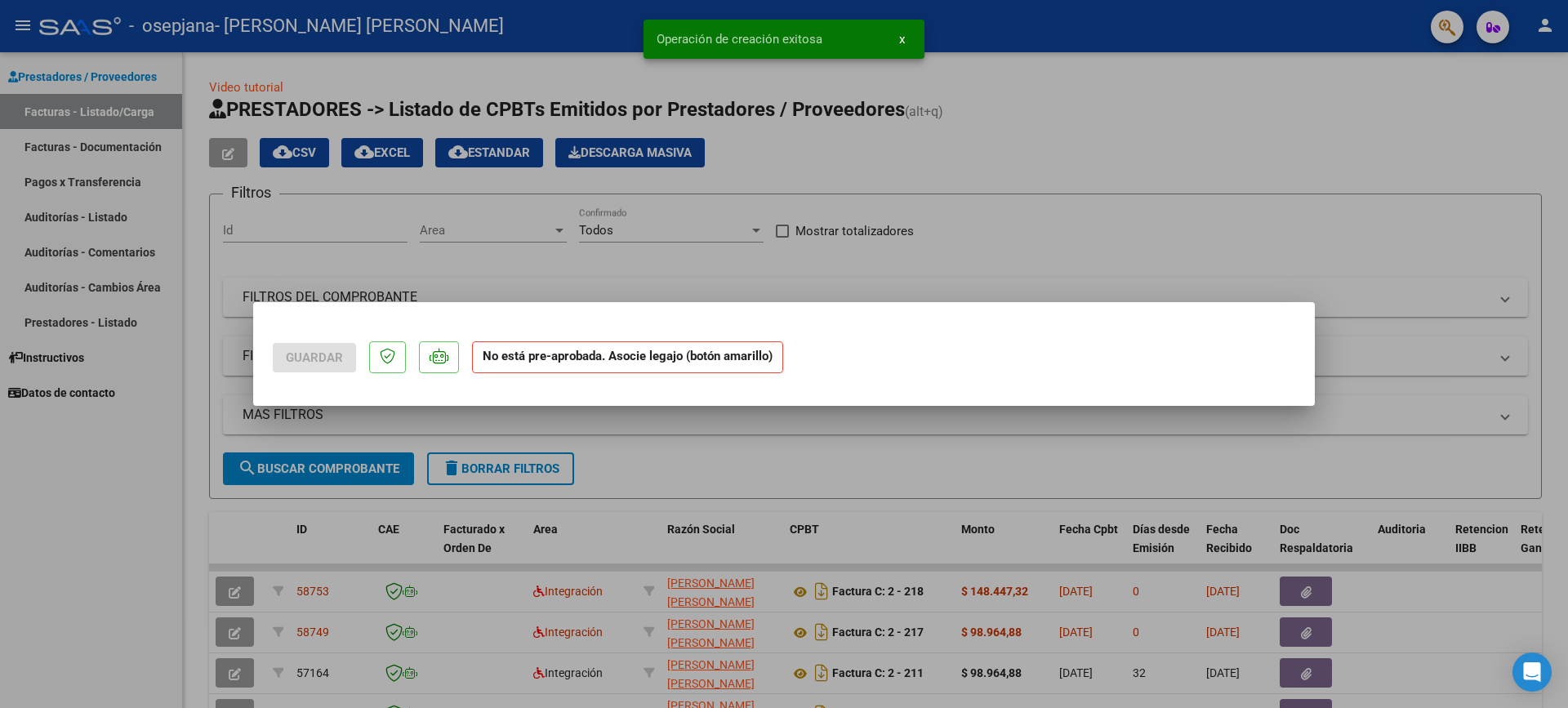
scroll to position [0, 0]
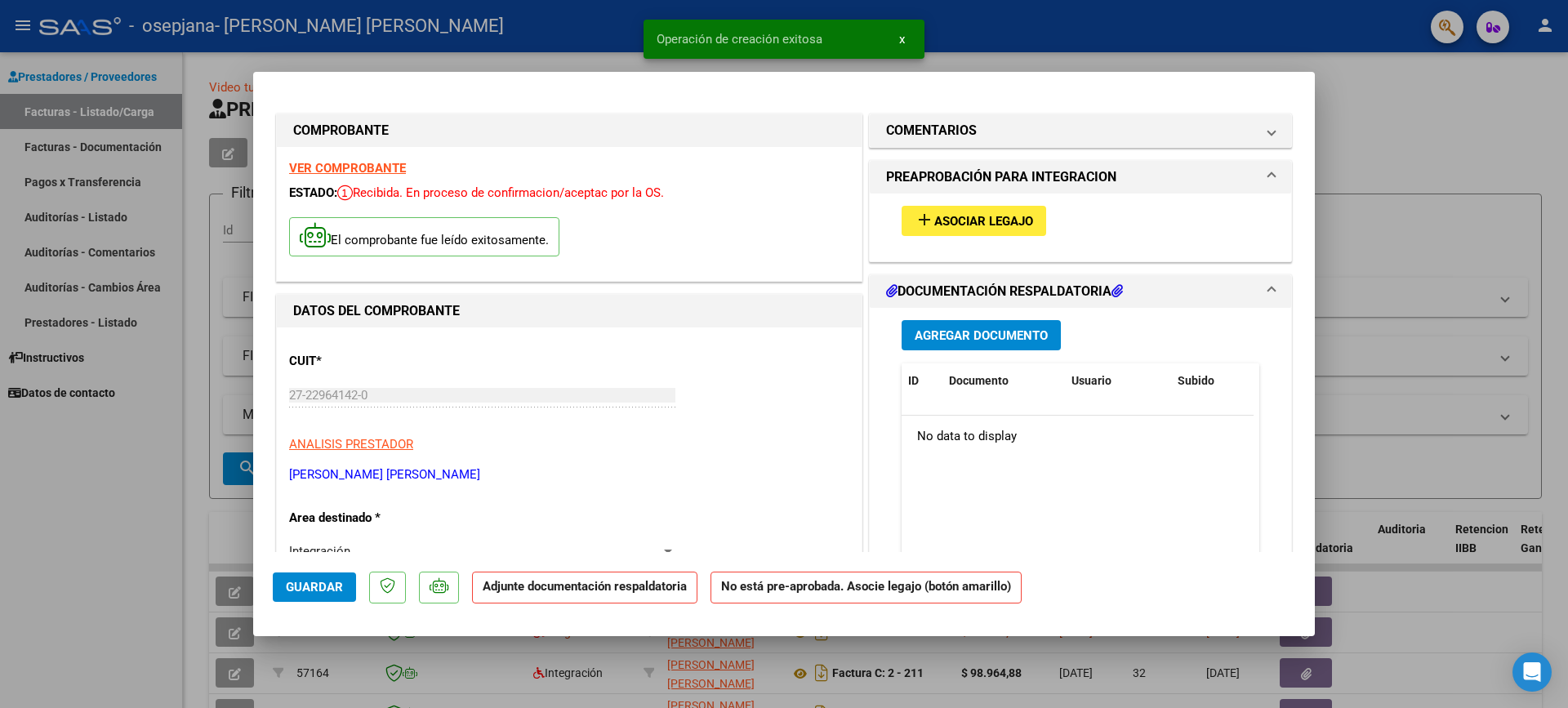
click at [993, 221] on span "Asociar Legajo" at bounding box center [983, 221] width 99 height 15
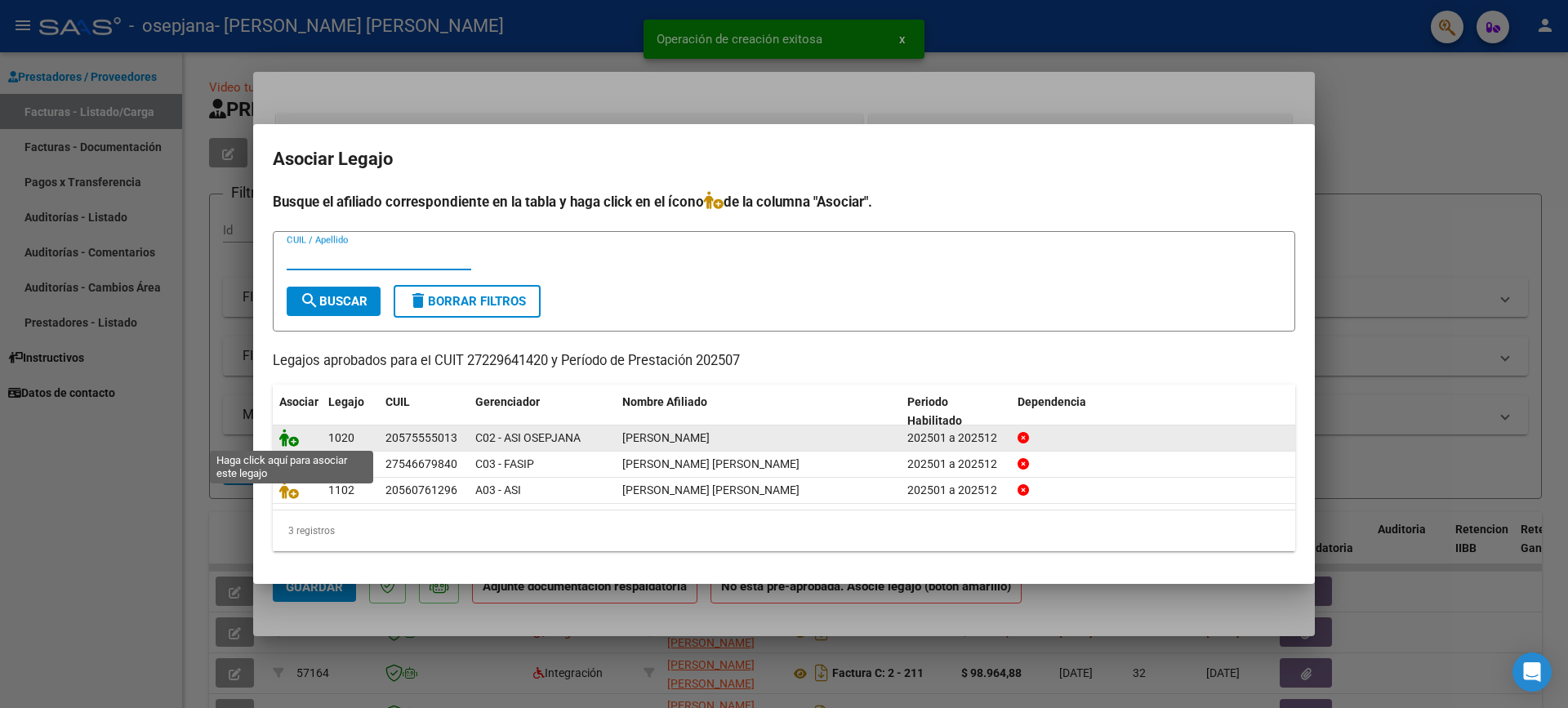
click at [295, 442] on icon at bounding box center [289, 438] width 20 height 18
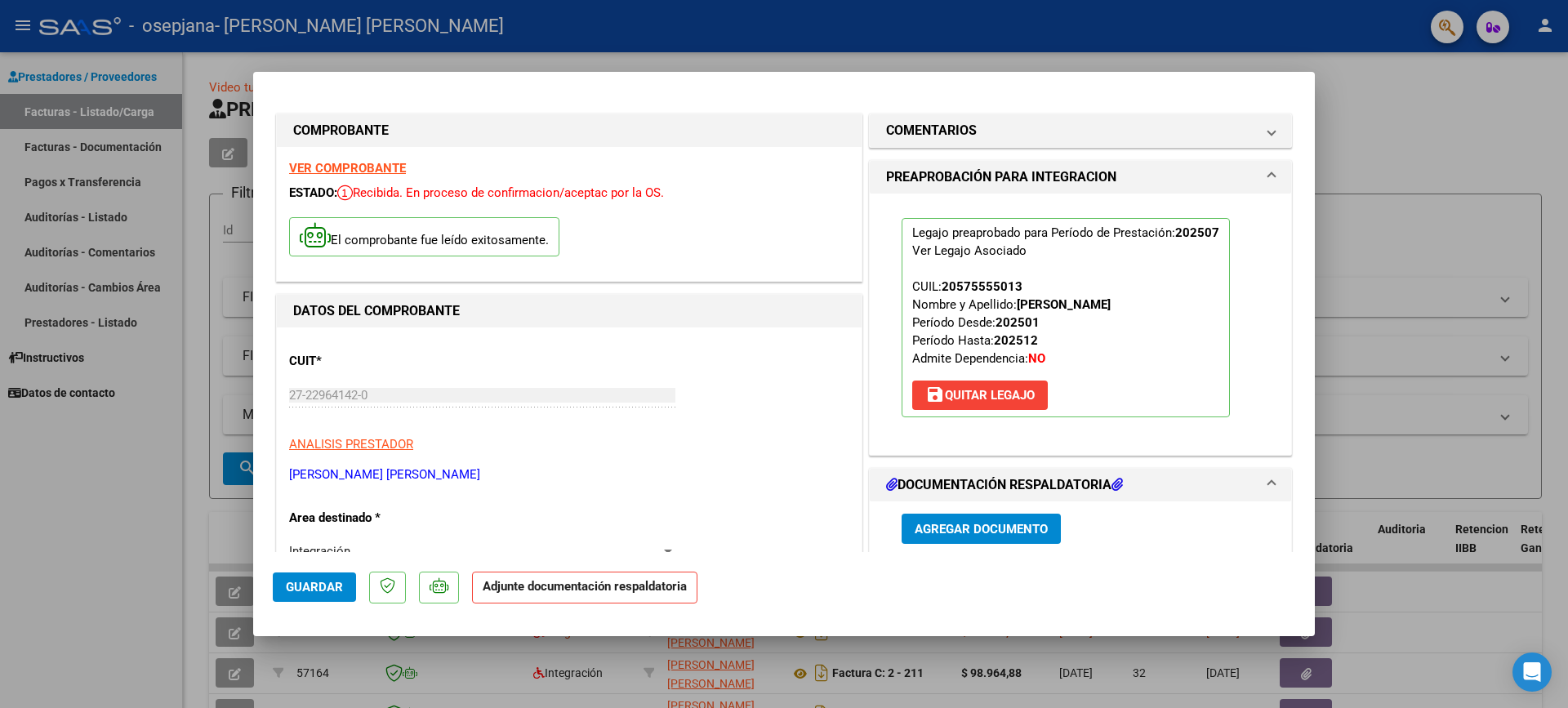
click at [998, 525] on span "Agregar Documento" at bounding box center [981, 530] width 133 height 15
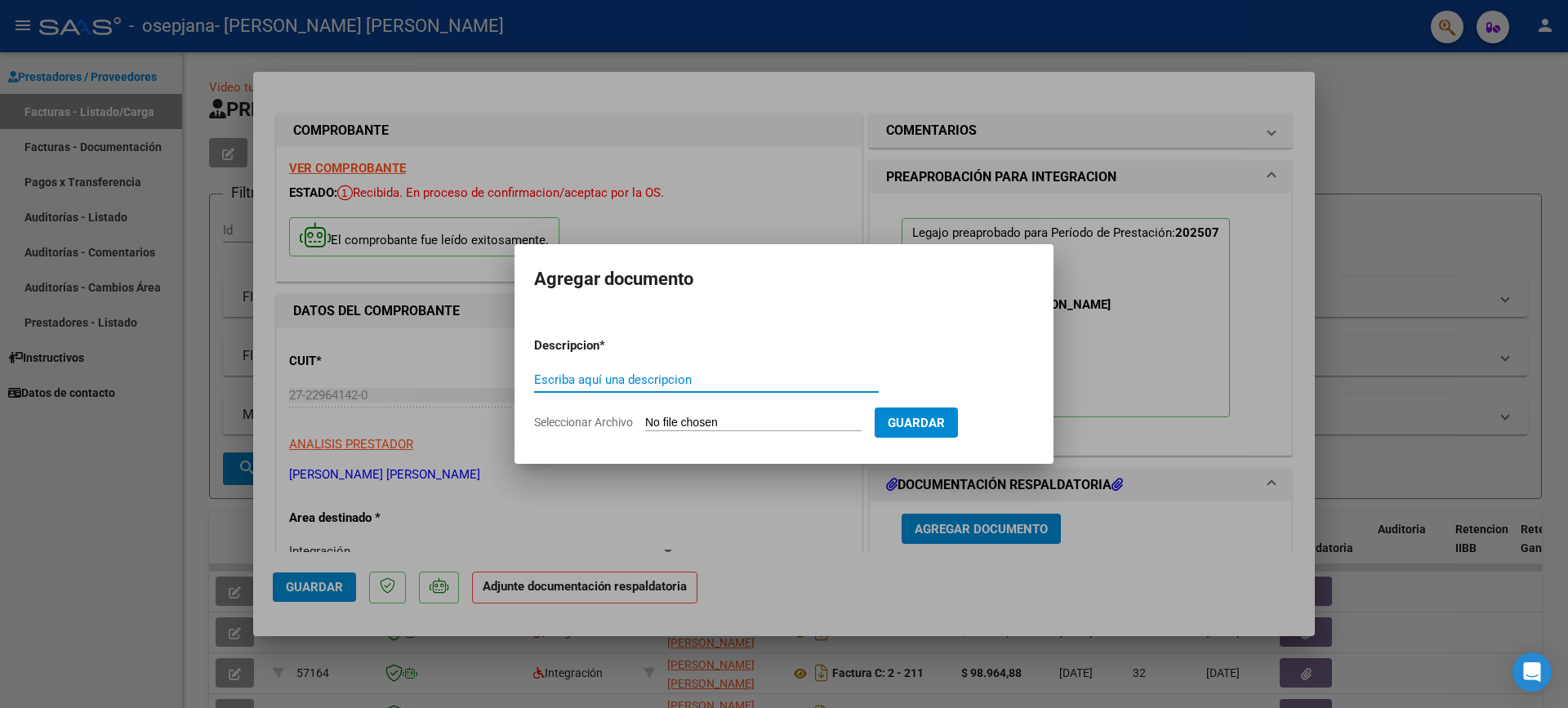
click at [542, 378] on input "Escriba aquí una descripcion" at bounding box center [706, 380] width 344 height 15
type input "REcibo [DATE]"
click at [704, 421] on input "Seleccionar Archivo" at bounding box center [753, 423] width 216 height 16
type input "C:\fakepath\Recibo x [DATE].pdf"
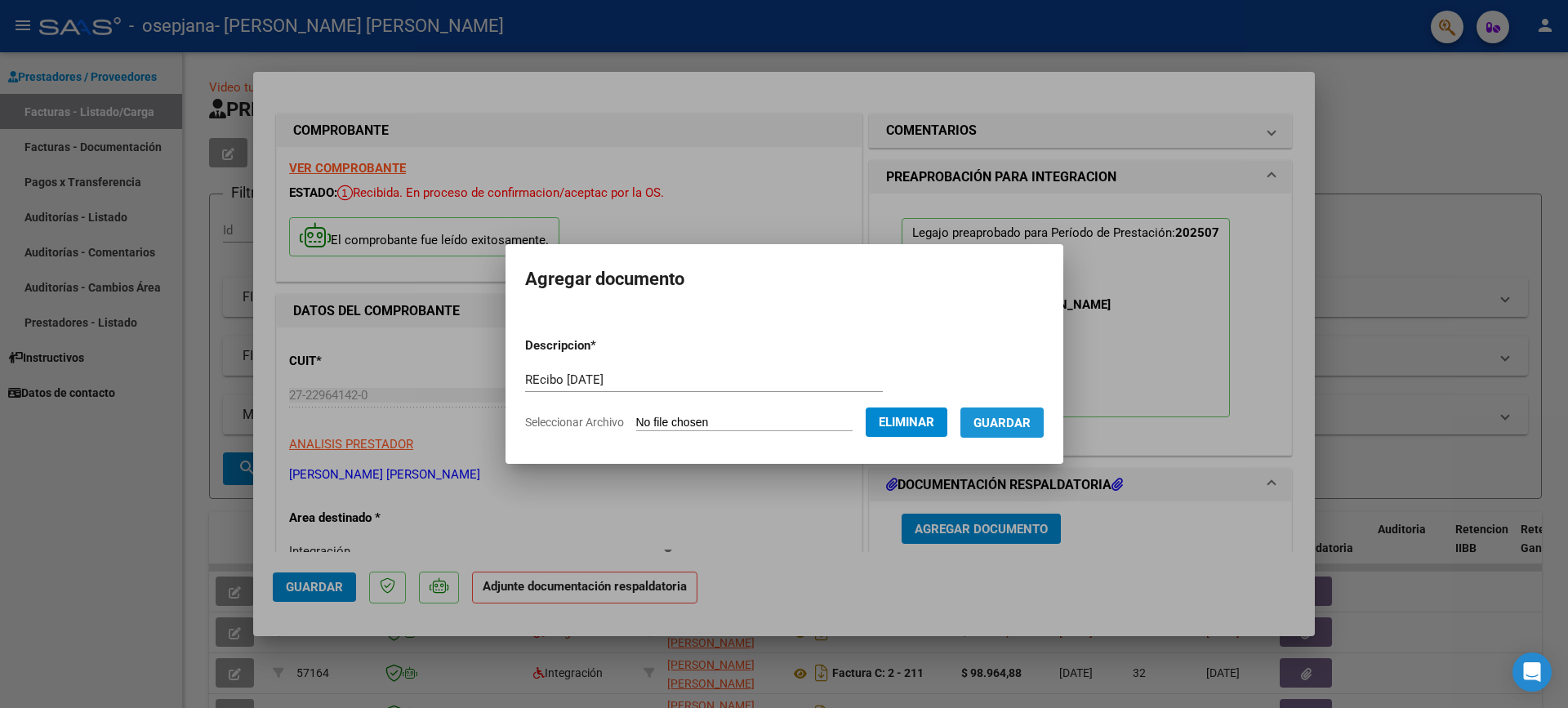
click at [1016, 419] on span "Guardar" at bounding box center [1002, 423] width 57 height 15
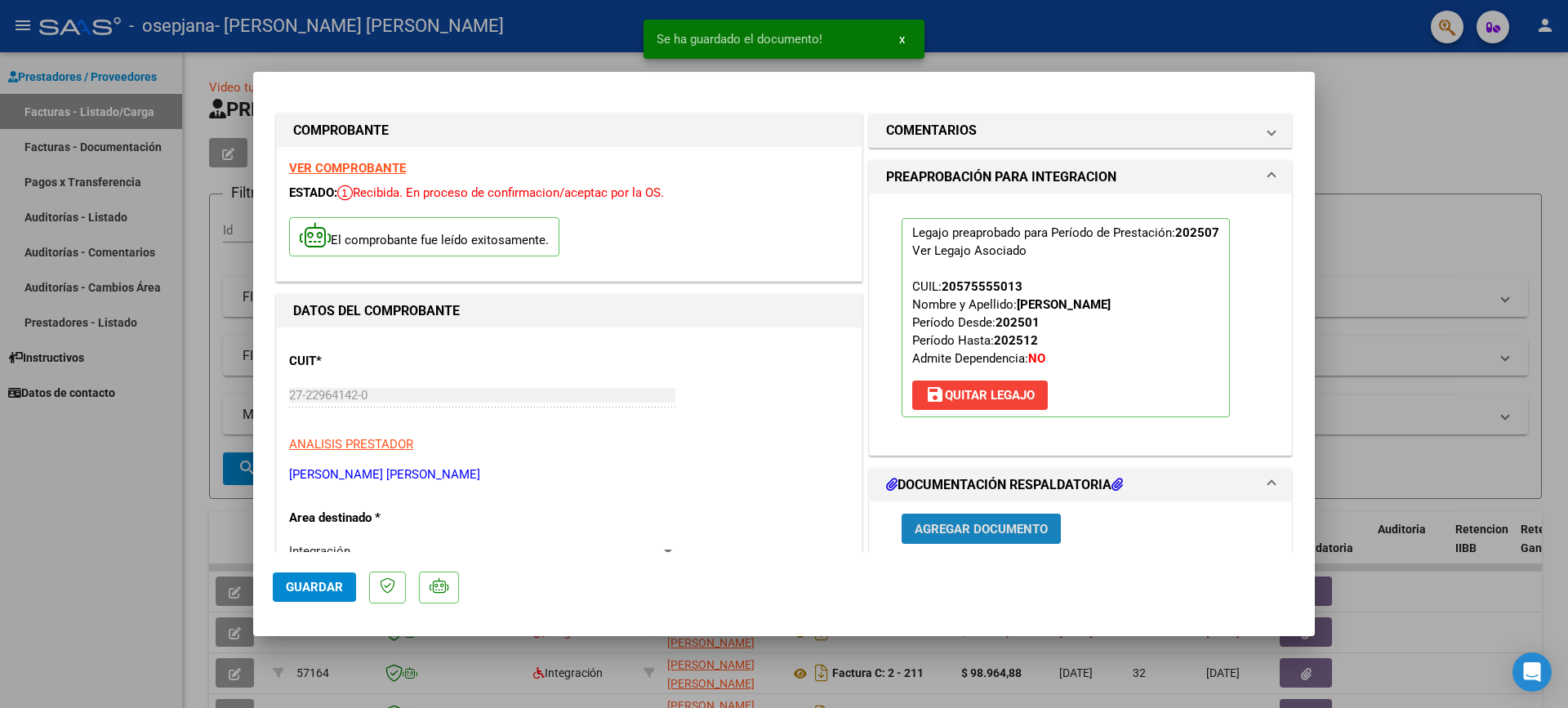
click at [971, 533] on span "Agregar Documento" at bounding box center [981, 530] width 133 height 15
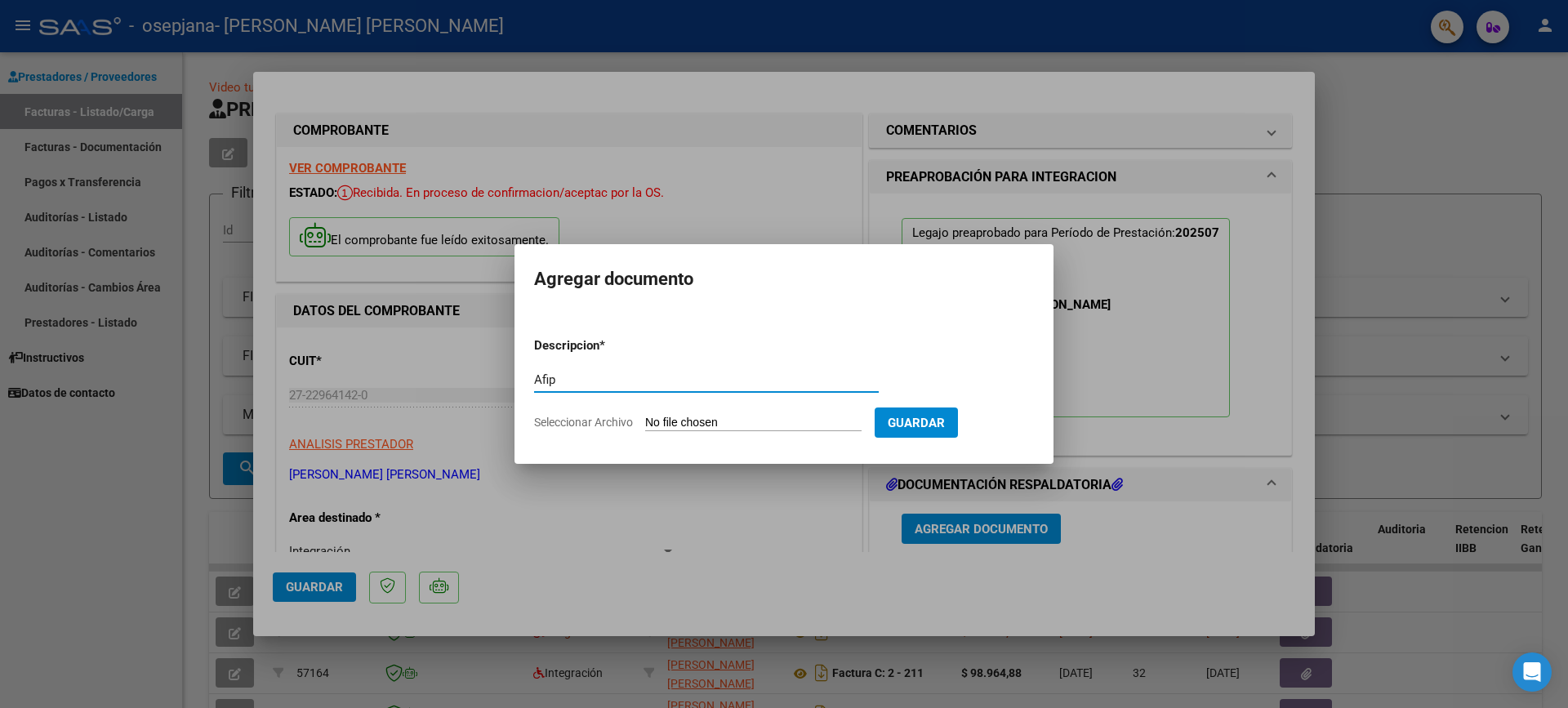
type input "Afip"
click at [659, 420] on input "Seleccionar Archivo" at bounding box center [753, 423] width 216 height 16
type input "C:\fakepath\Afip [DATE].pdf"
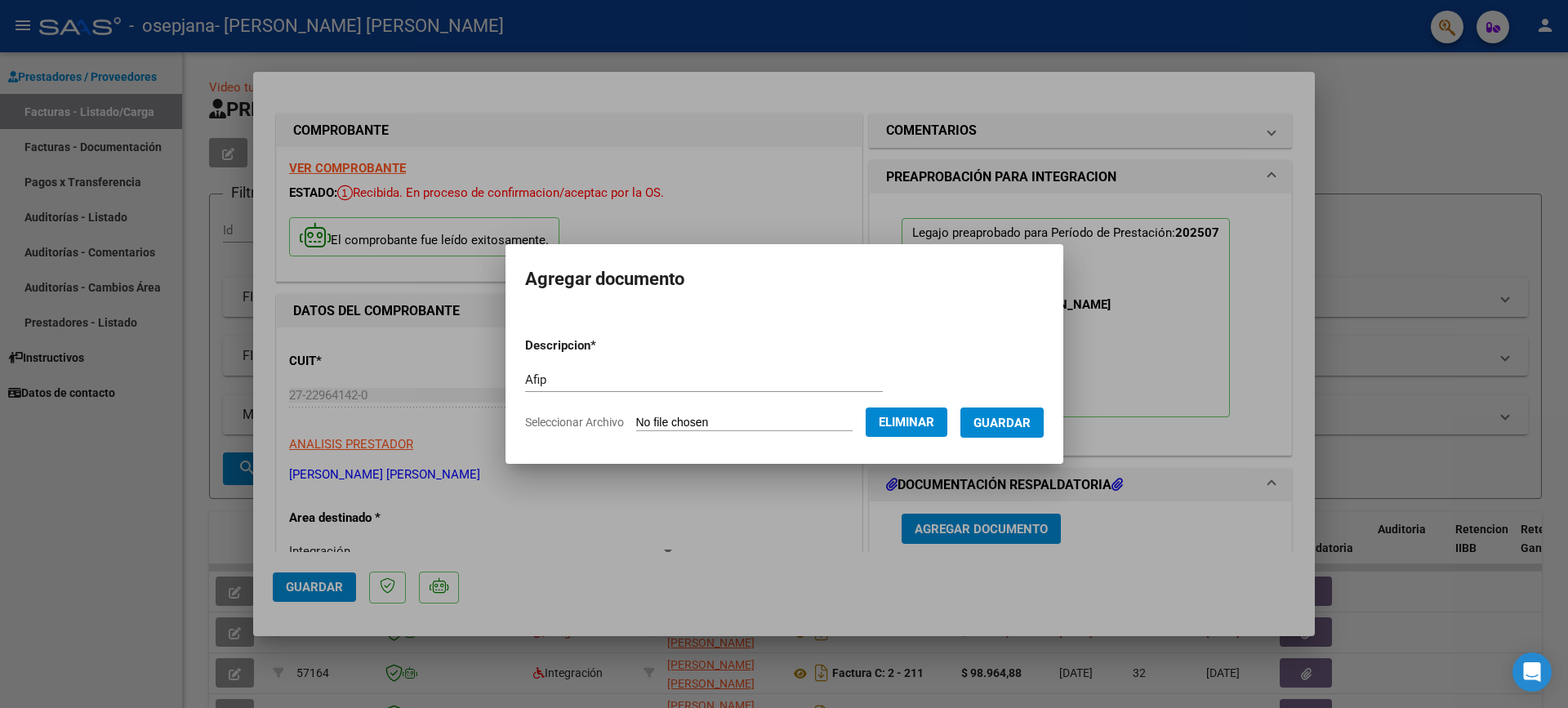
click at [999, 425] on span "Guardar" at bounding box center [1002, 423] width 57 height 15
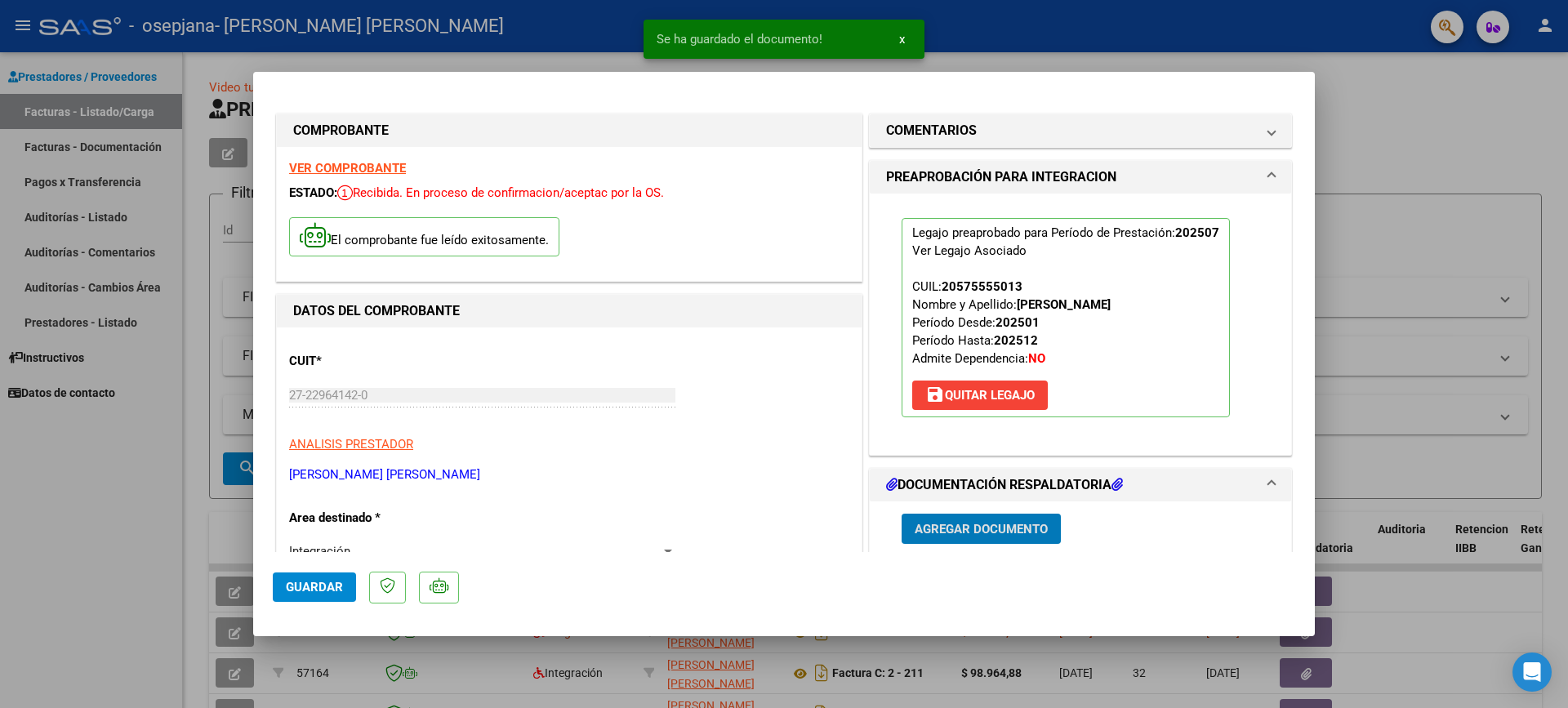
click at [966, 530] on span "Agregar Documento" at bounding box center [981, 530] width 133 height 15
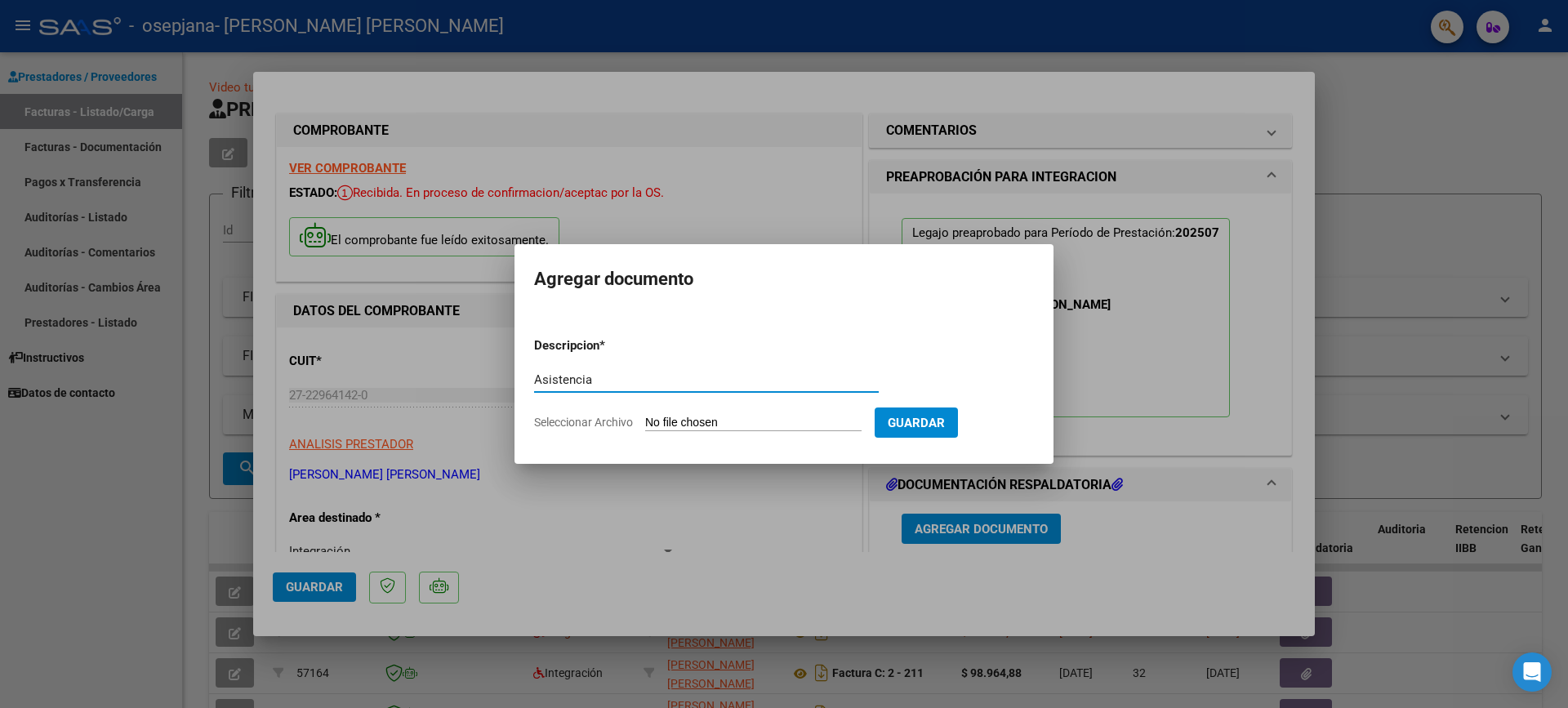
type input "Asistencia"
click at [649, 426] on input "Seleccionar Archivo" at bounding box center [753, 423] width 216 height 16
type input "C:\fakepath\Asistencia julio202520250810_19112846.pdf"
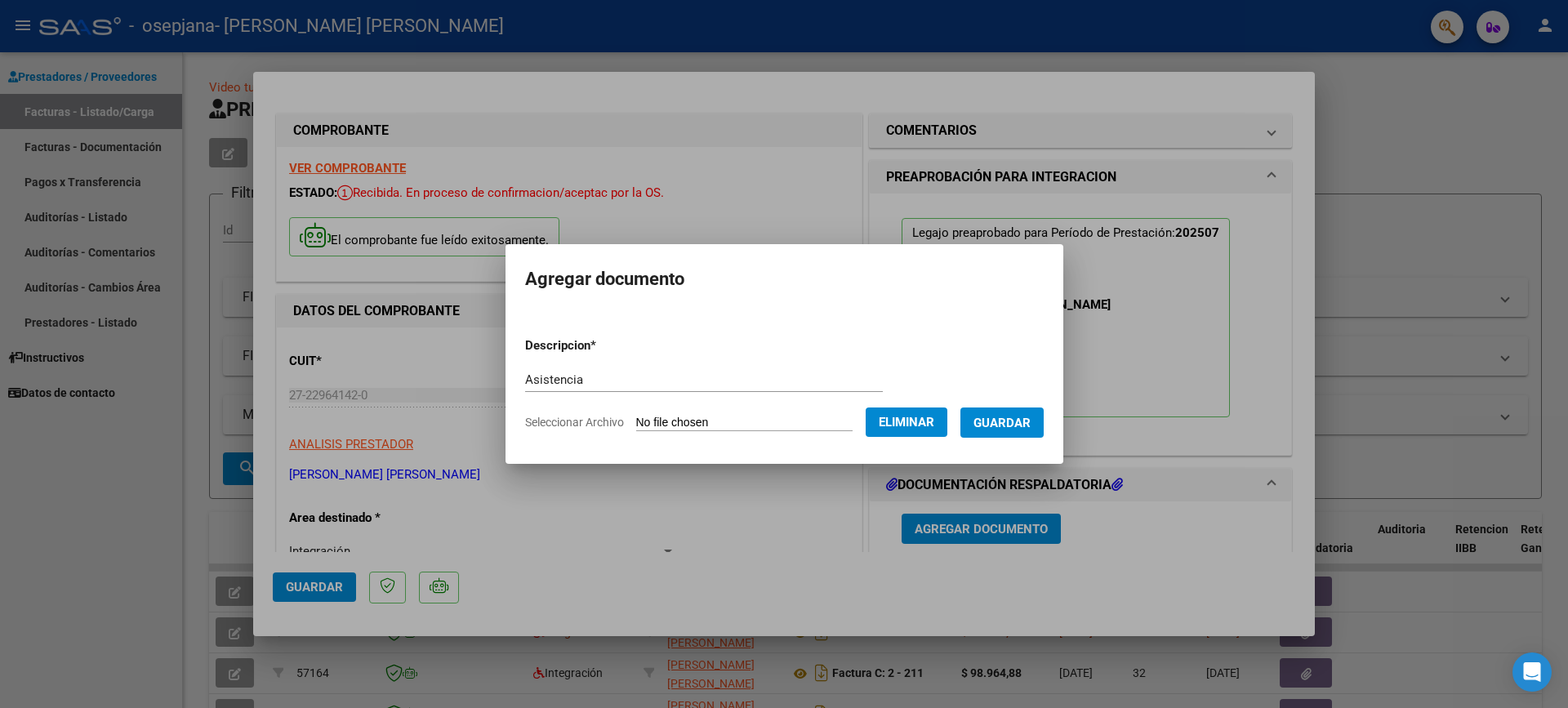
click at [1021, 422] on span "Guardar" at bounding box center [1002, 423] width 57 height 15
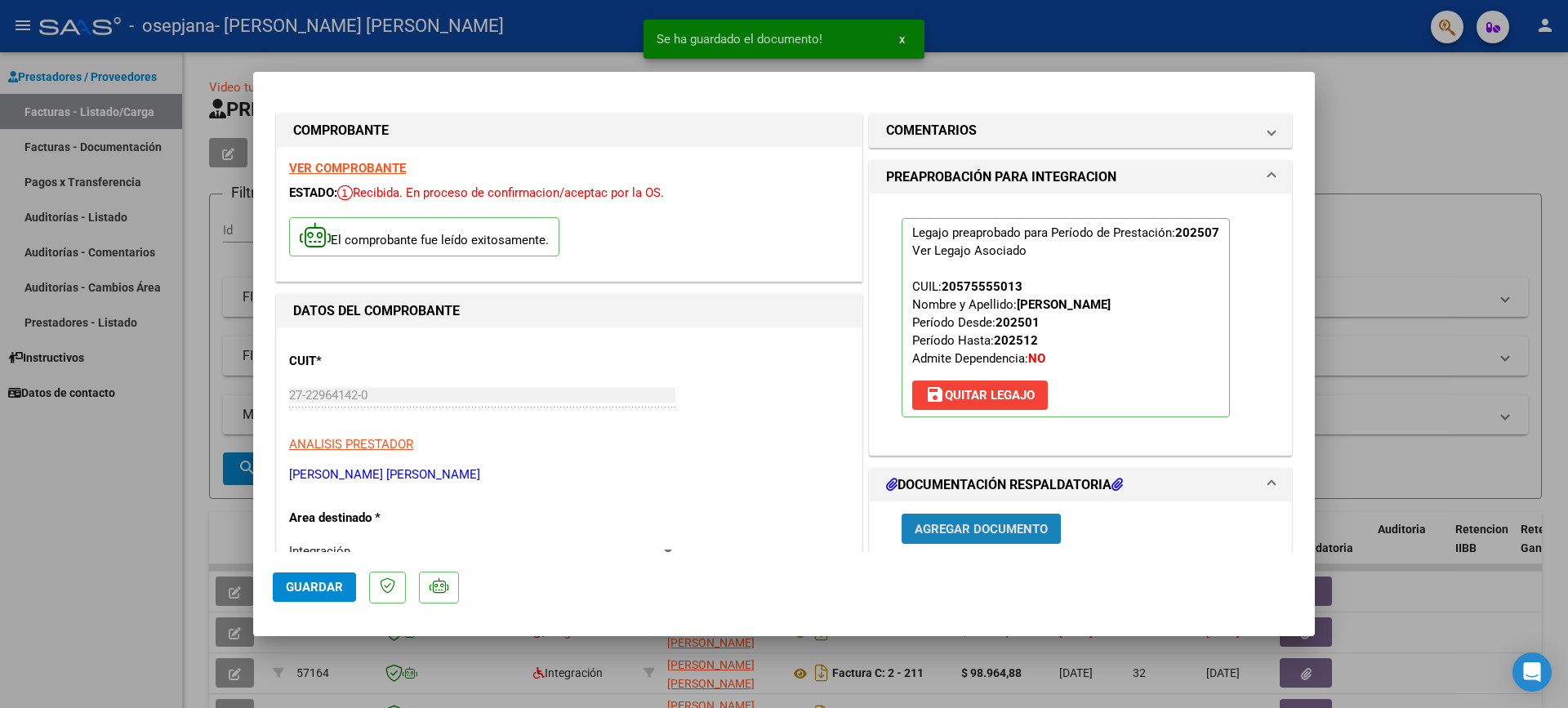
click at [996, 527] on span "Agregar Documento" at bounding box center [981, 530] width 133 height 15
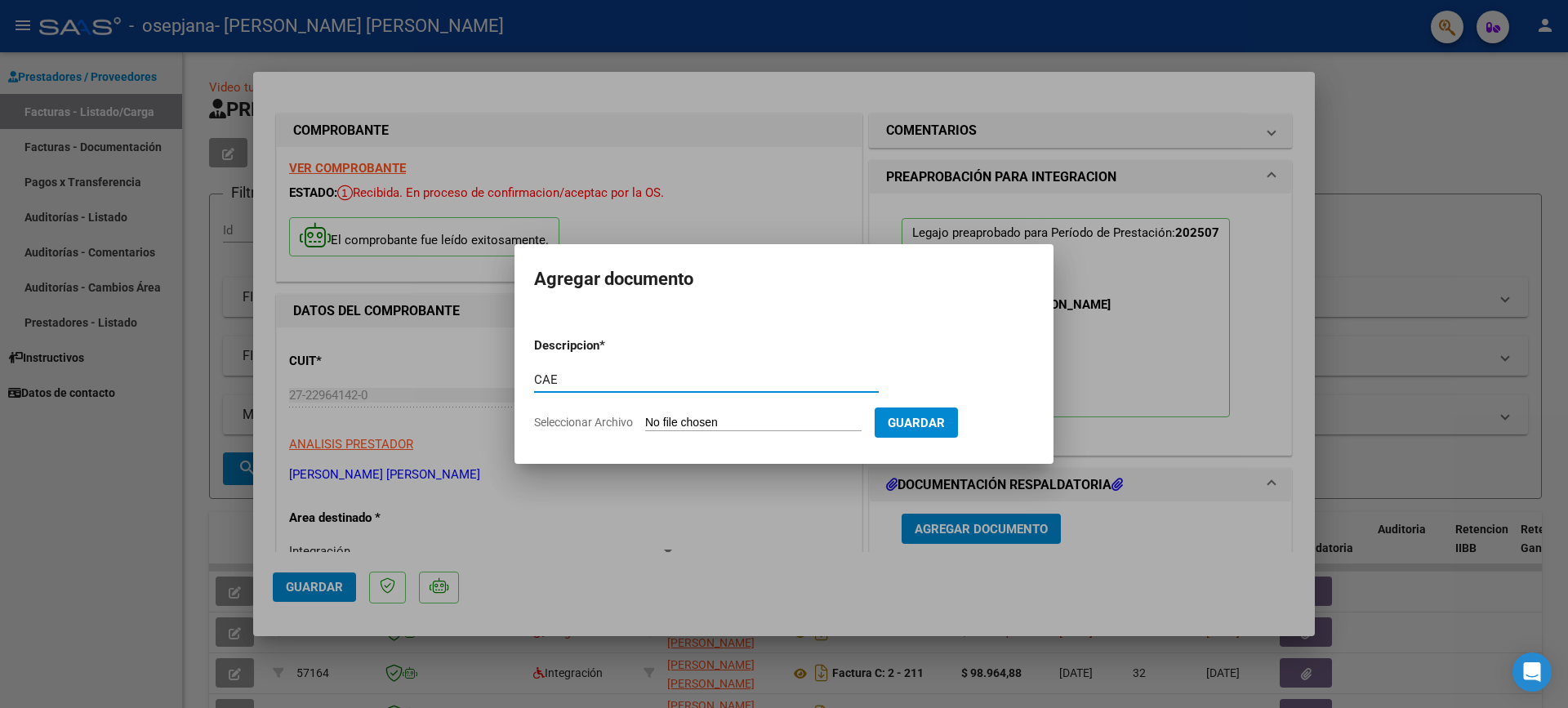
type input "CAE"
click at [759, 417] on input "Seleccionar Archivo" at bounding box center [753, 423] width 216 height 16
type input "C:\fakepath\CAE [DATE].jpg"
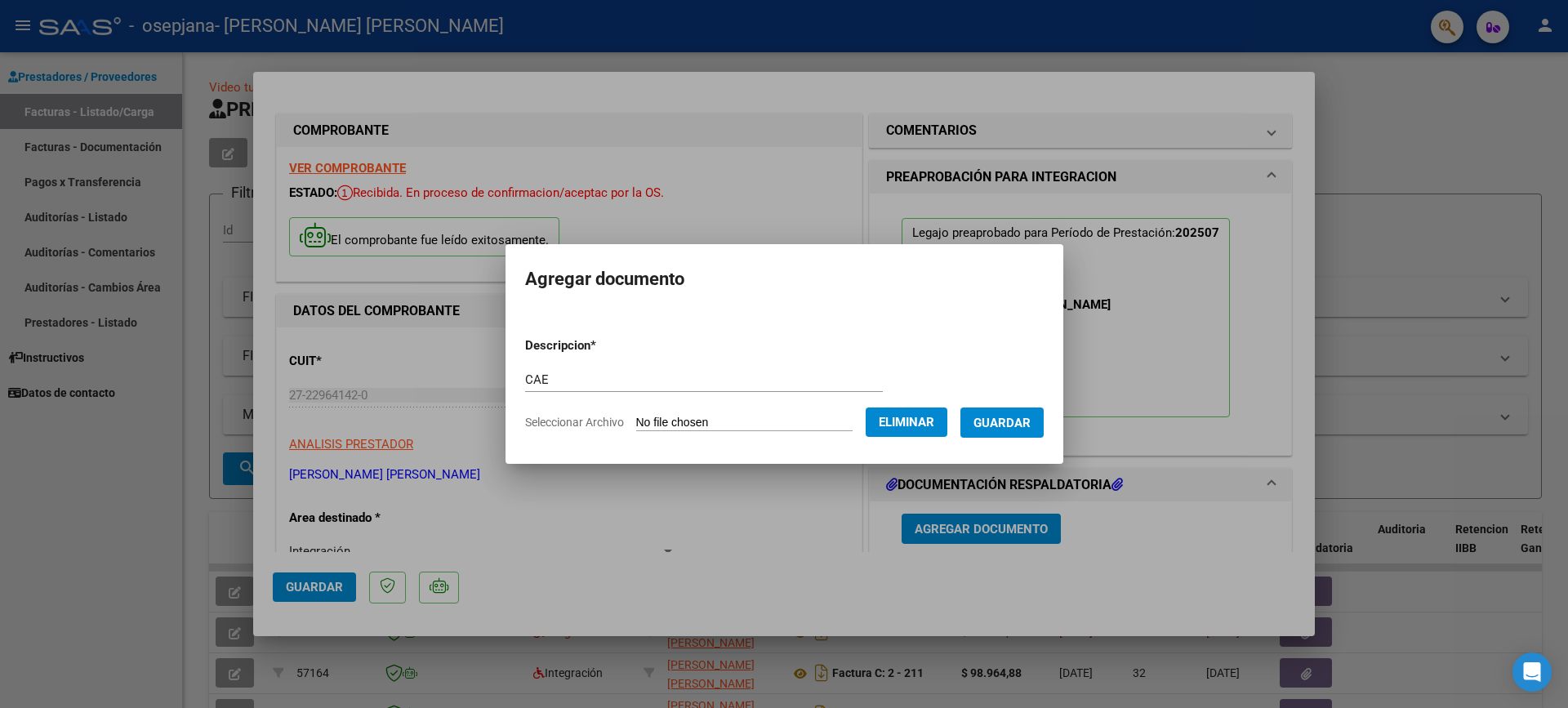
click at [1008, 408] on button "Guardar" at bounding box center [1002, 423] width 83 height 31
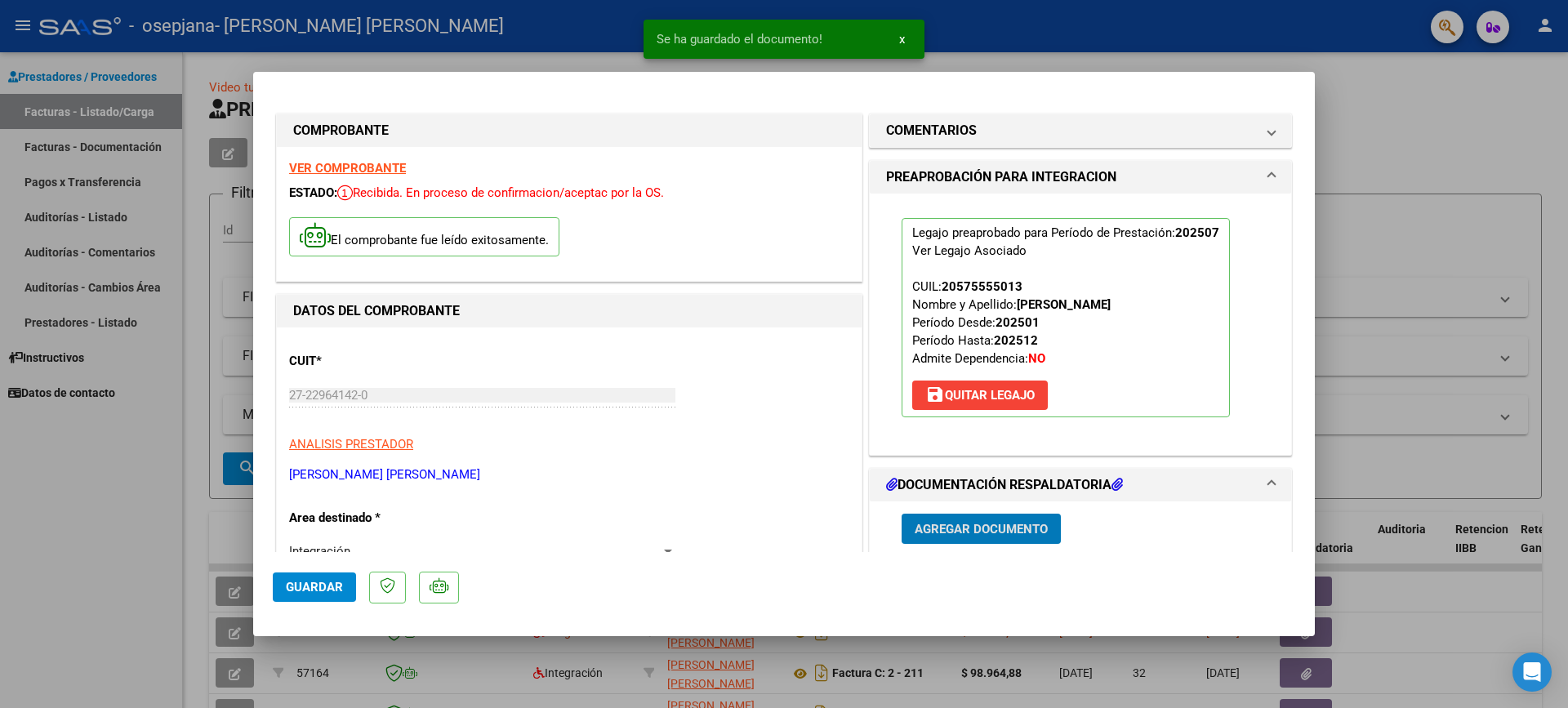
scroll to position [408, 0]
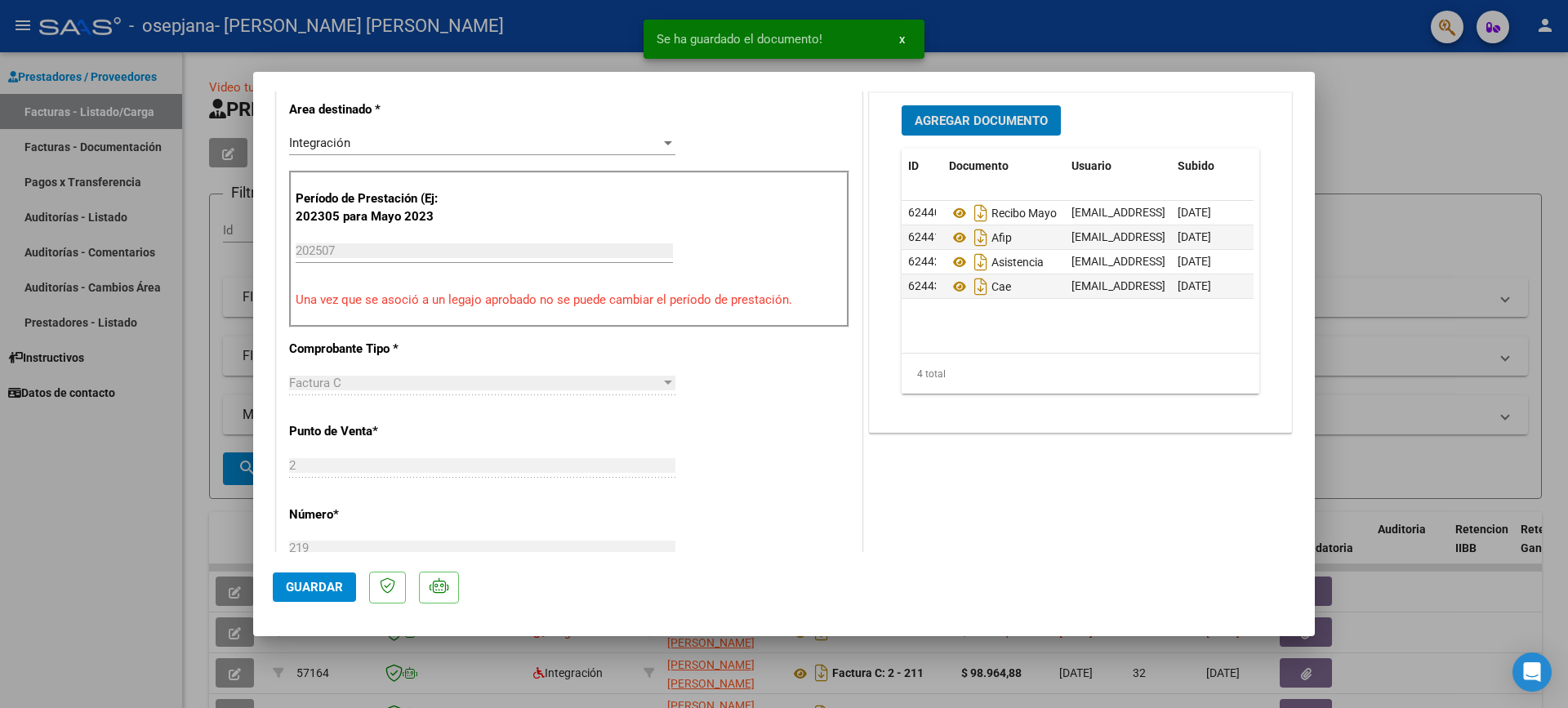
click at [290, 591] on span "Guardar" at bounding box center [314, 587] width 57 height 15
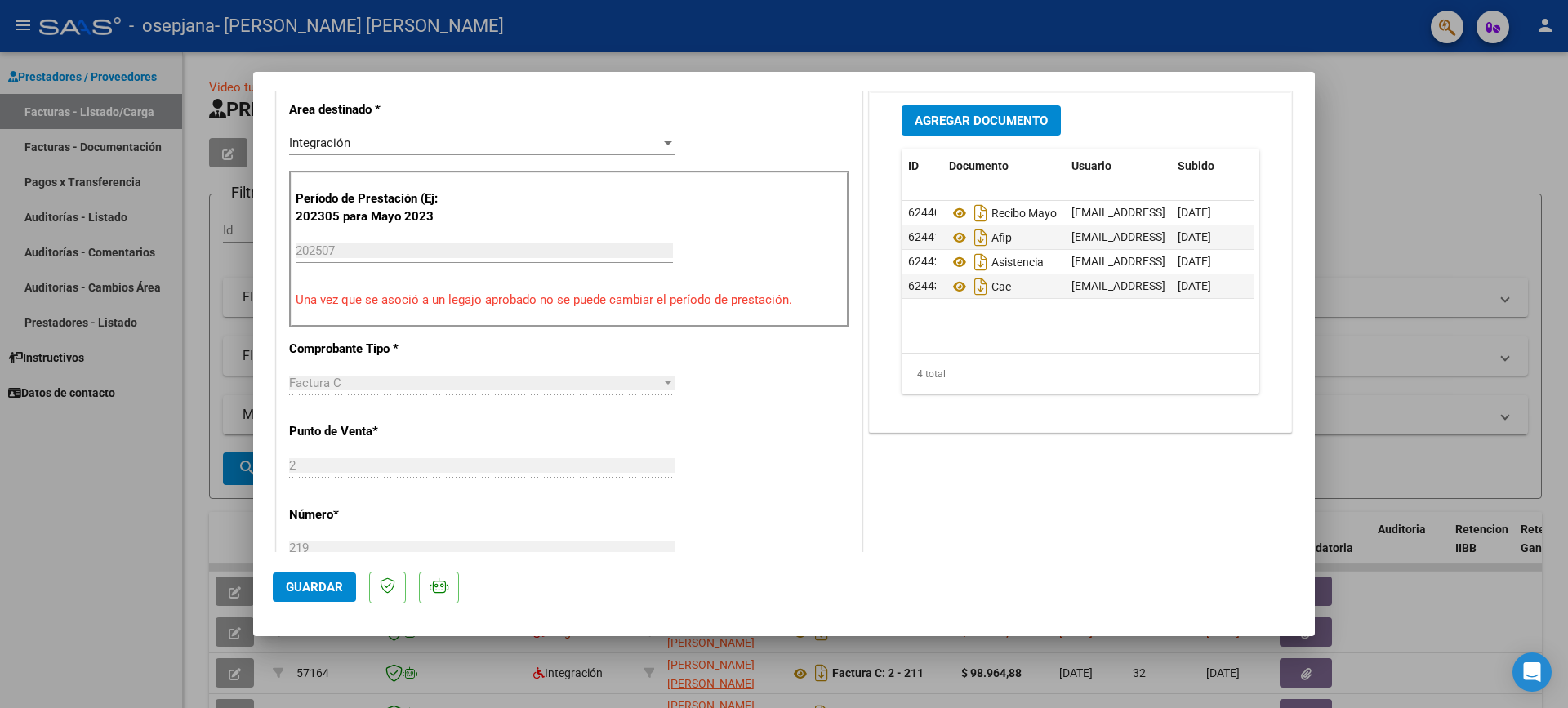
click at [1403, 137] on div at bounding box center [784, 354] width 1568 height 708
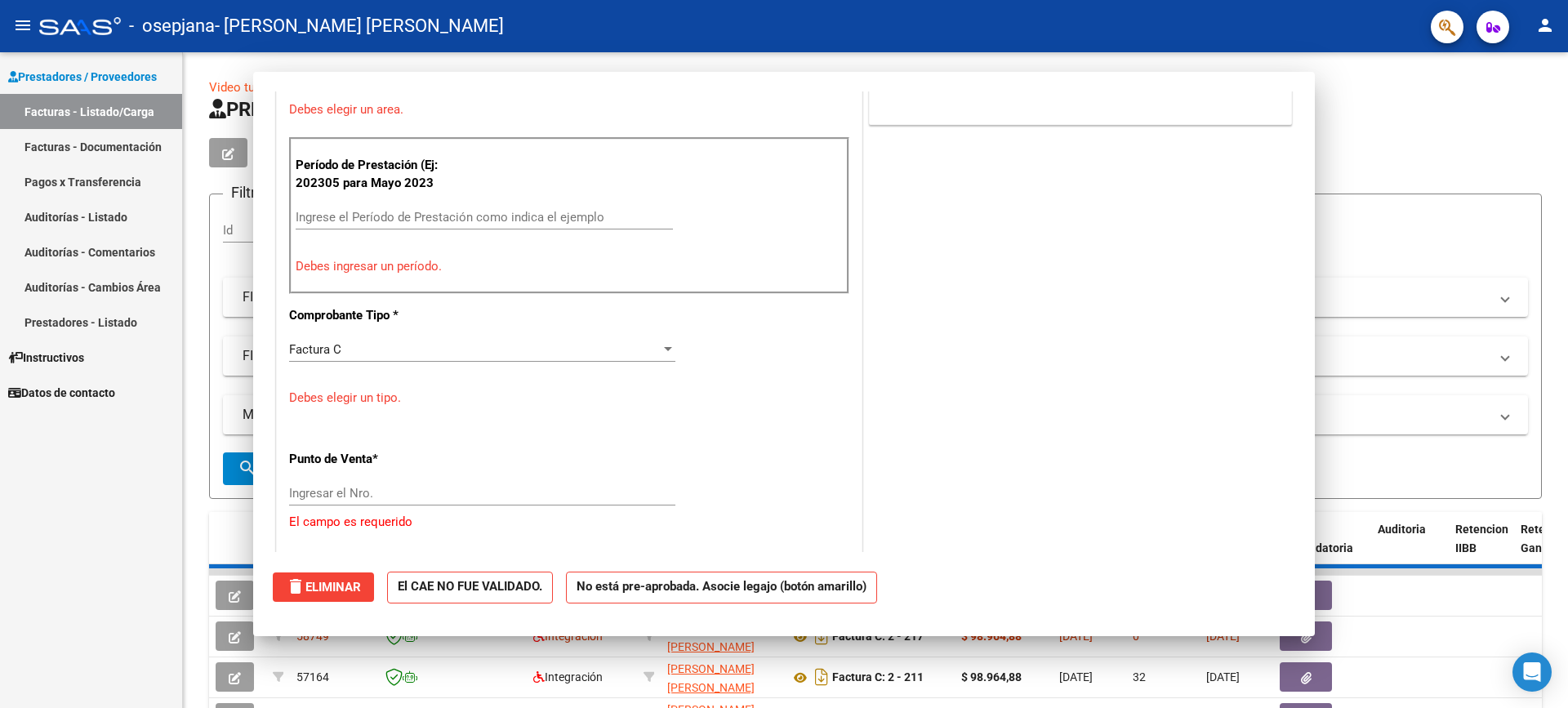
type input "$ 0,00"
